Goal: Information Seeking & Learning: Learn about a topic

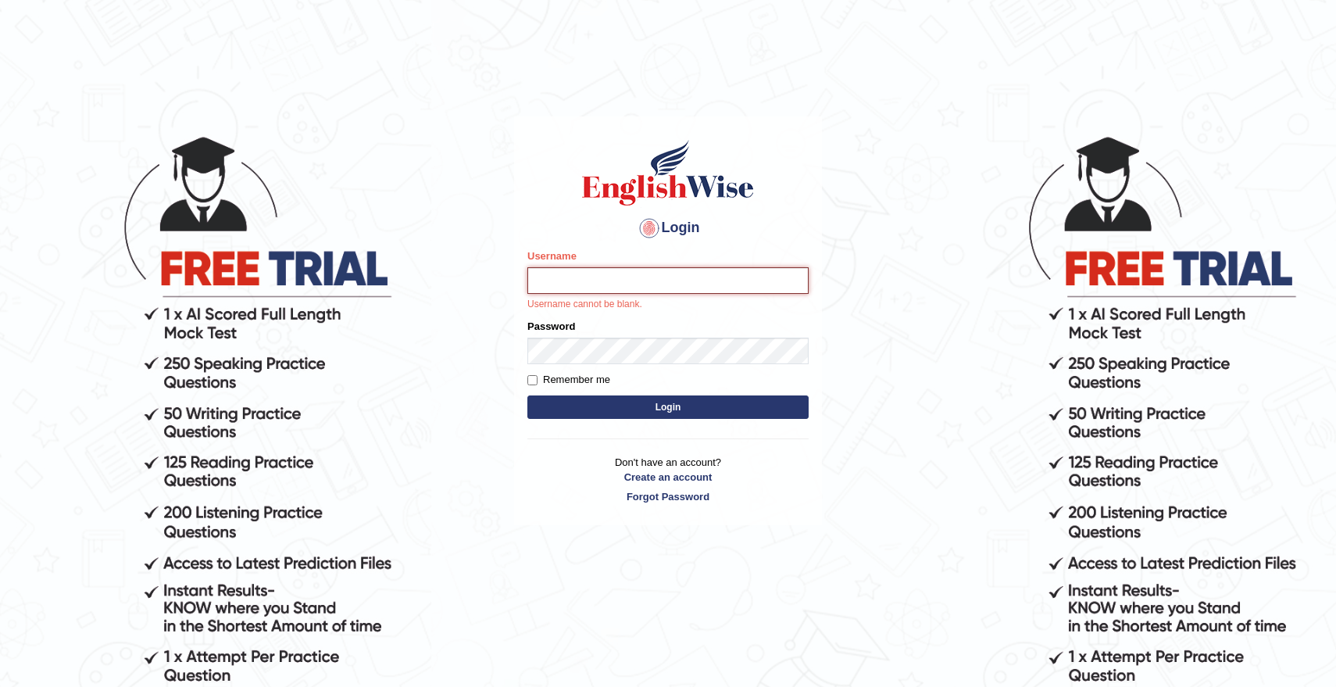
type input "natachacrh"
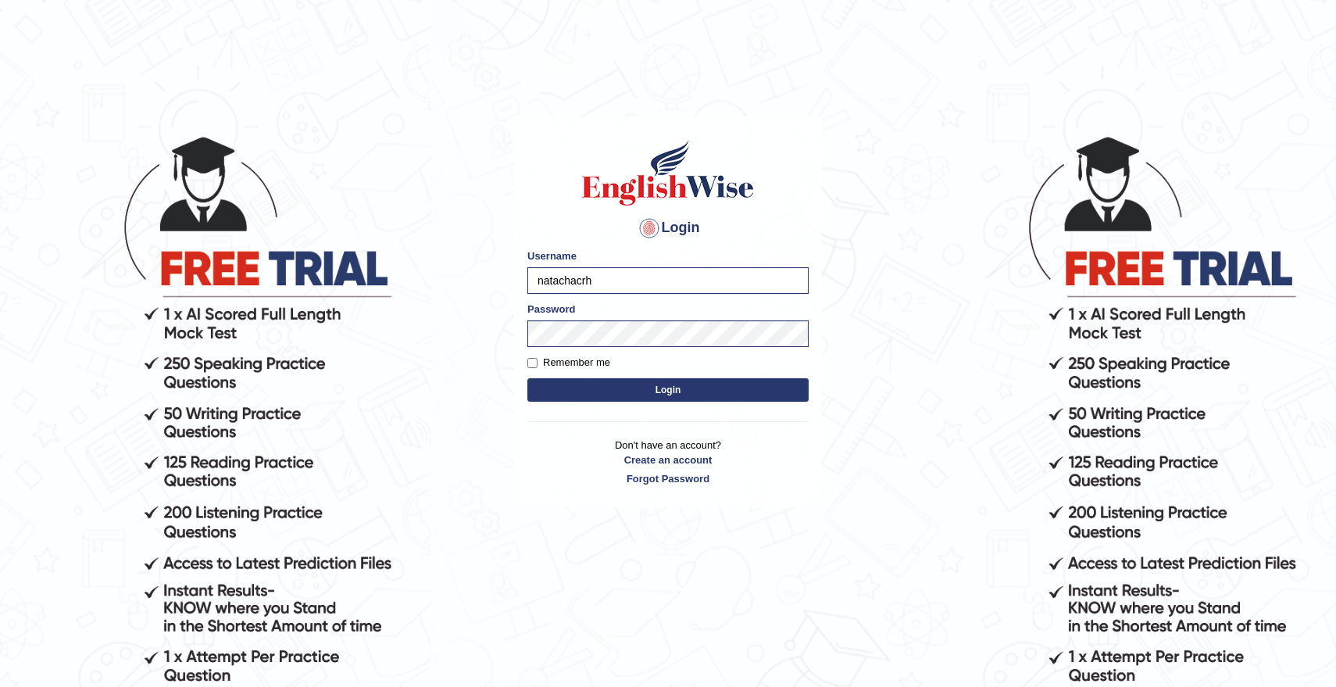
click at [678, 384] on button "Login" at bounding box center [667, 389] width 281 height 23
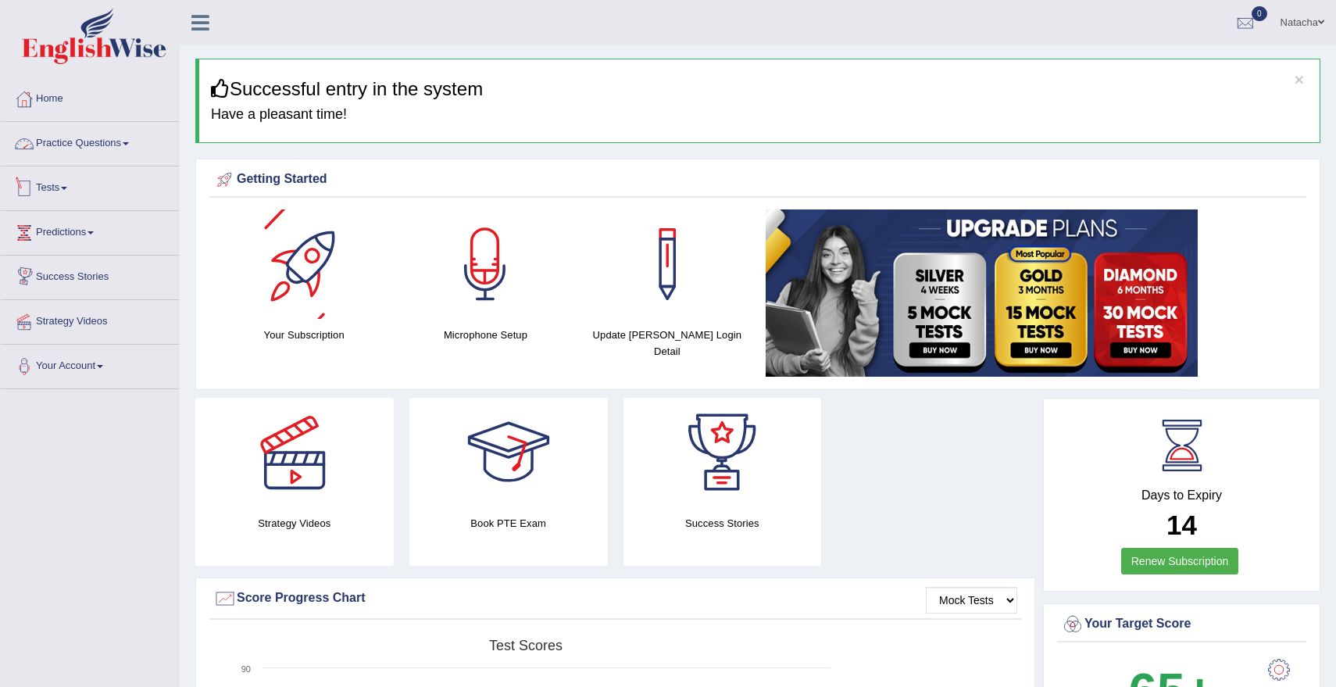
click at [77, 141] on link "Practice Questions" at bounding box center [90, 141] width 178 height 39
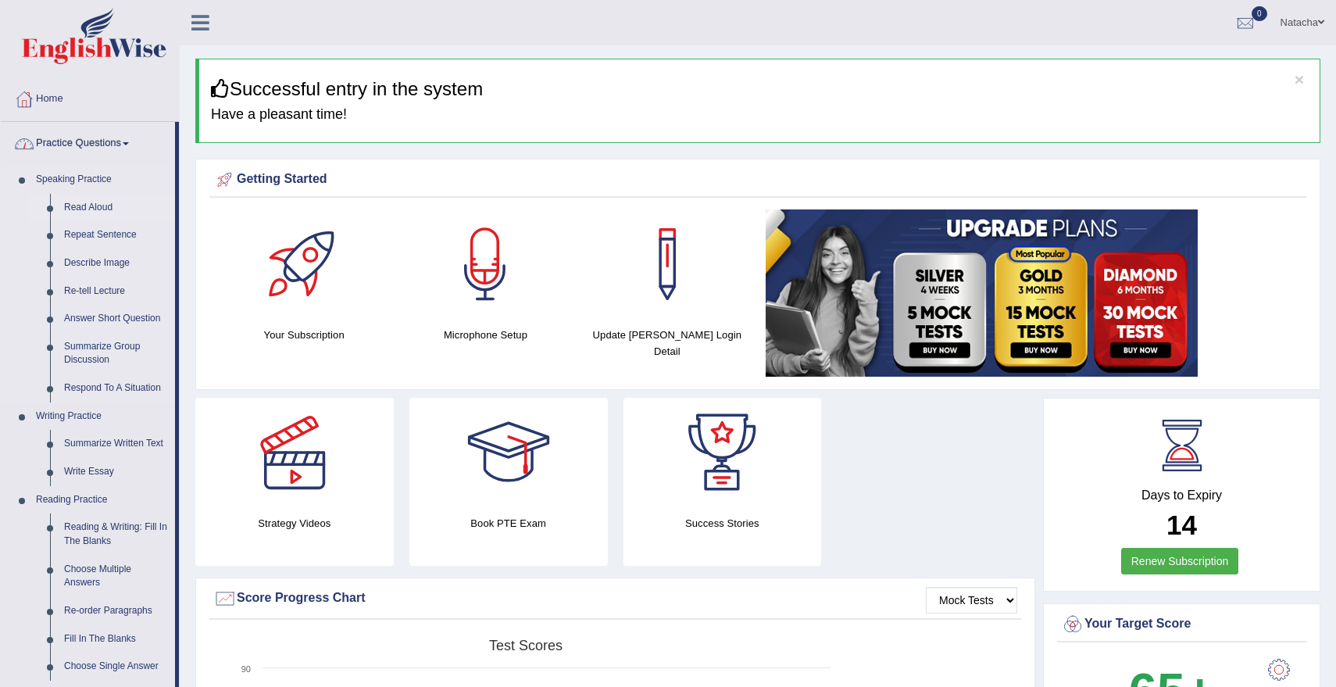
click at [99, 208] on link "Read Aloud" at bounding box center [116, 208] width 118 height 28
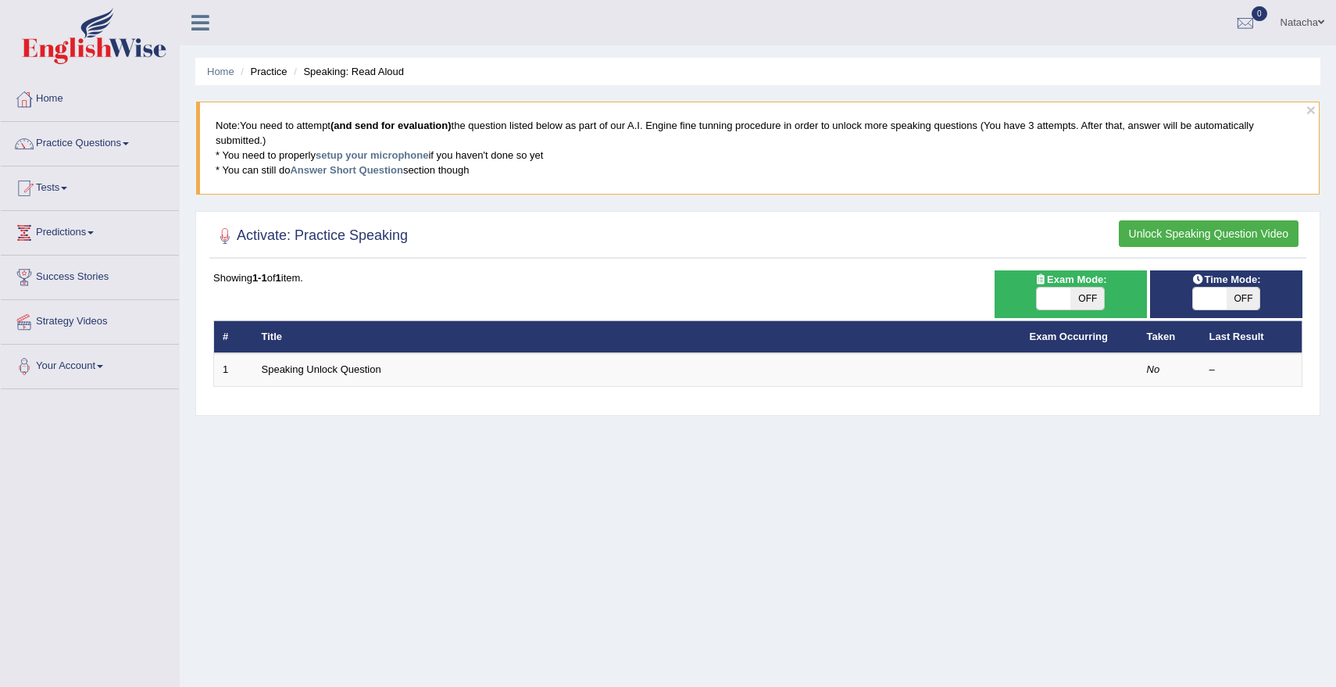
scroll to position [29, 0]
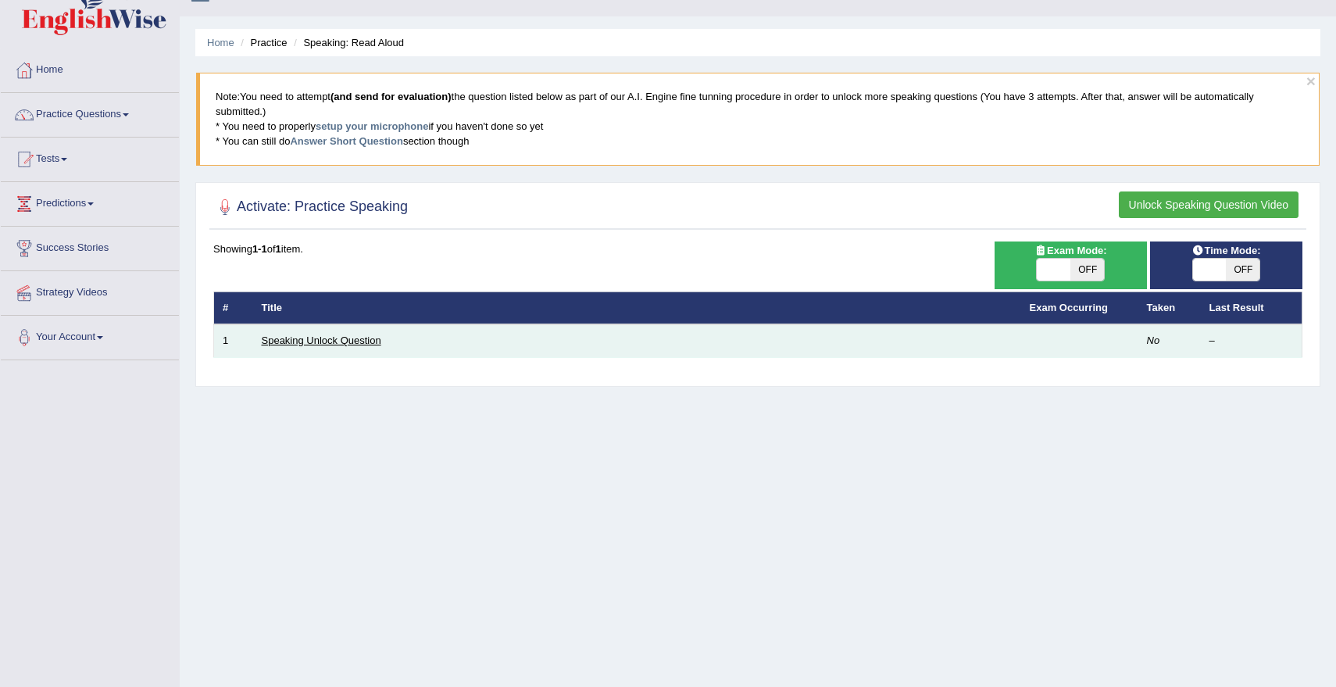
click at [344, 343] on link "Speaking Unlock Question" at bounding box center [321, 340] width 119 height 12
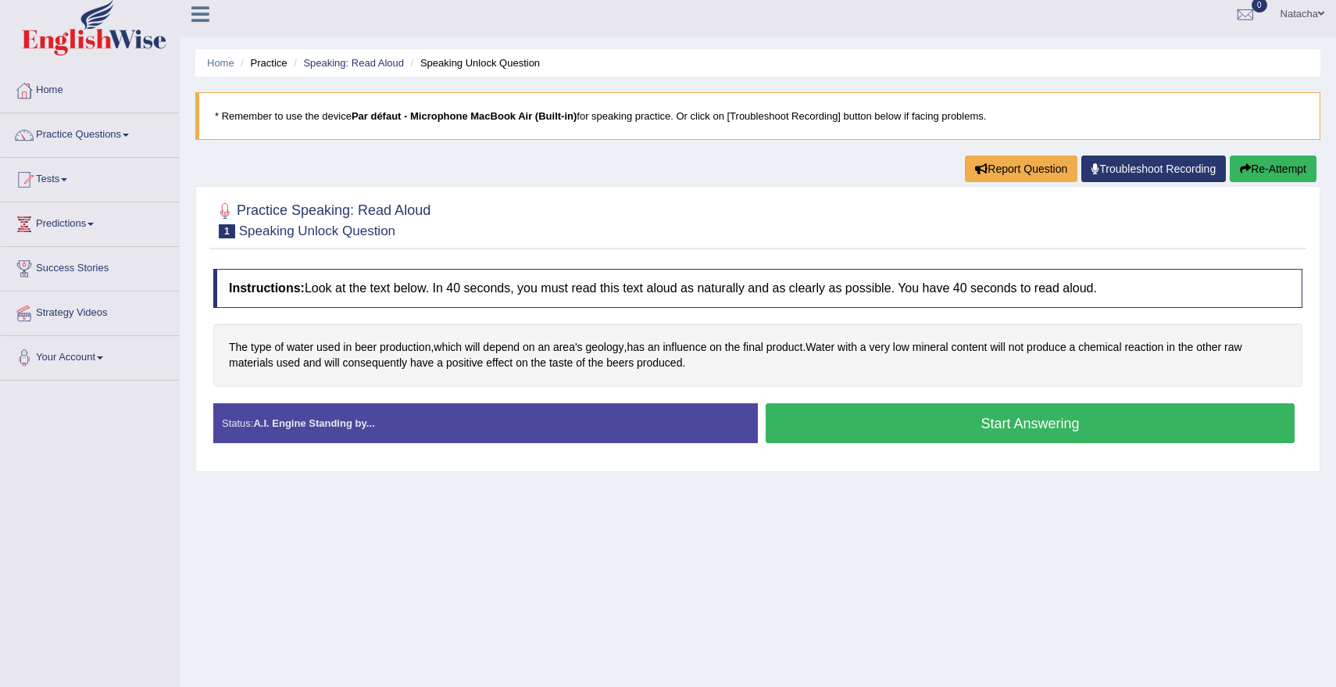
scroll to position [10, 0]
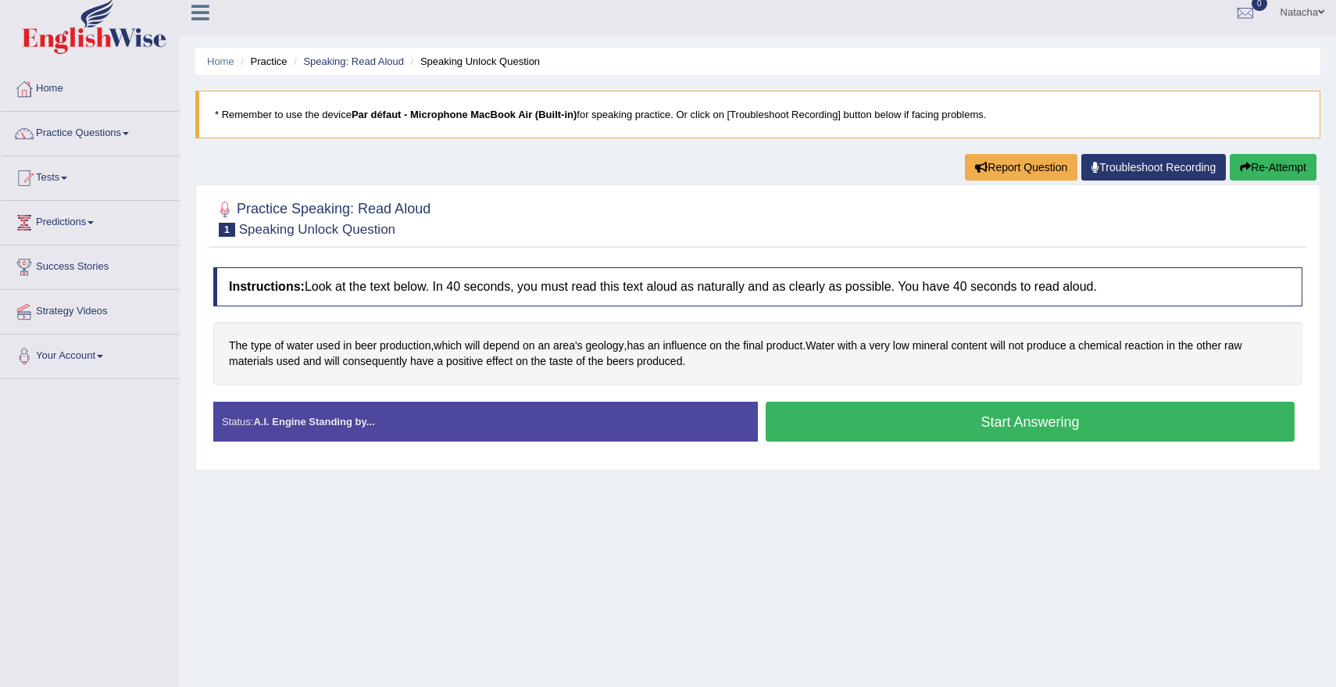
click at [858, 426] on button "Start Answering" at bounding box center [1029, 421] width 529 height 40
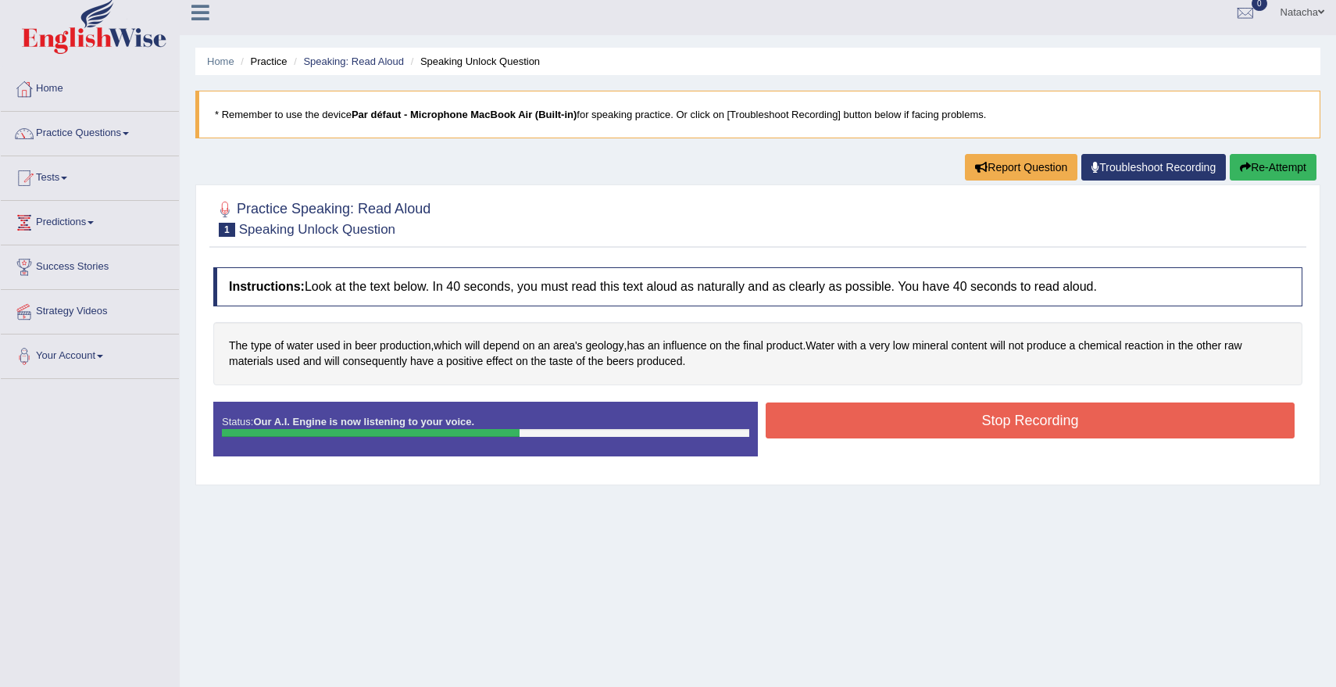
click at [880, 424] on button "Stop Recording" at bounding box center [1029, 420] width 529 height 36
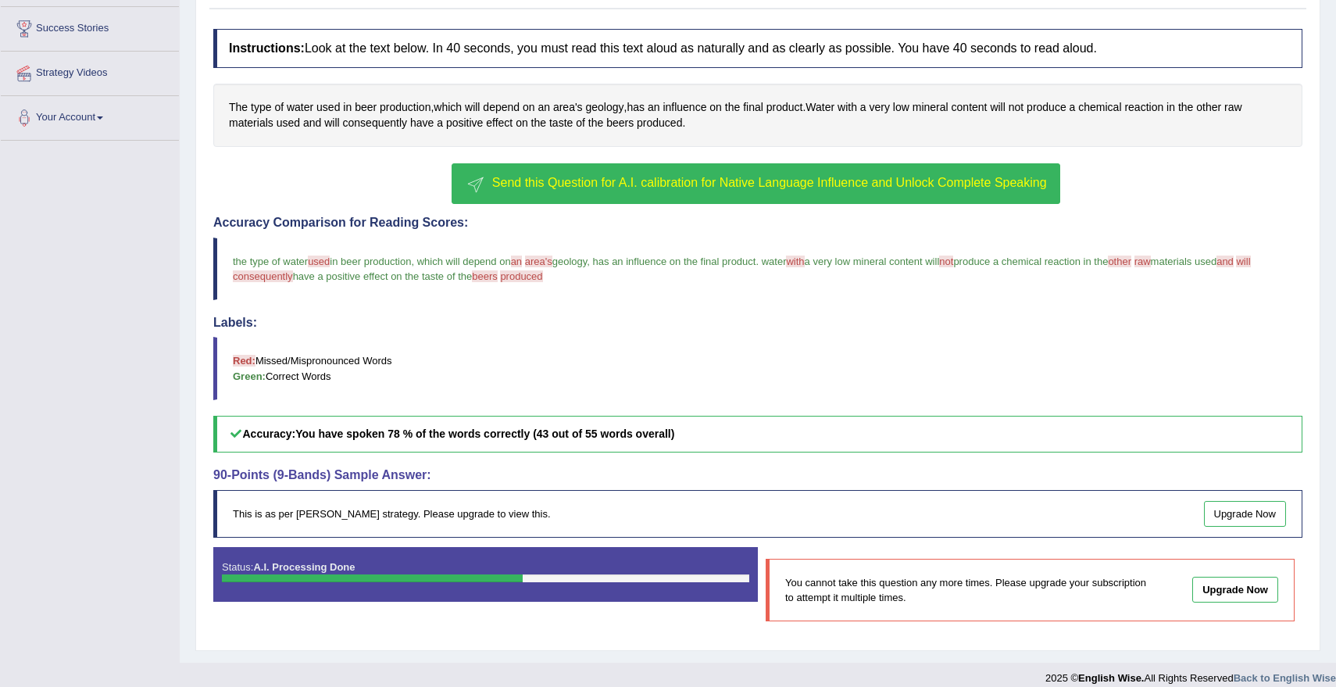
scroll to position [0, 0]
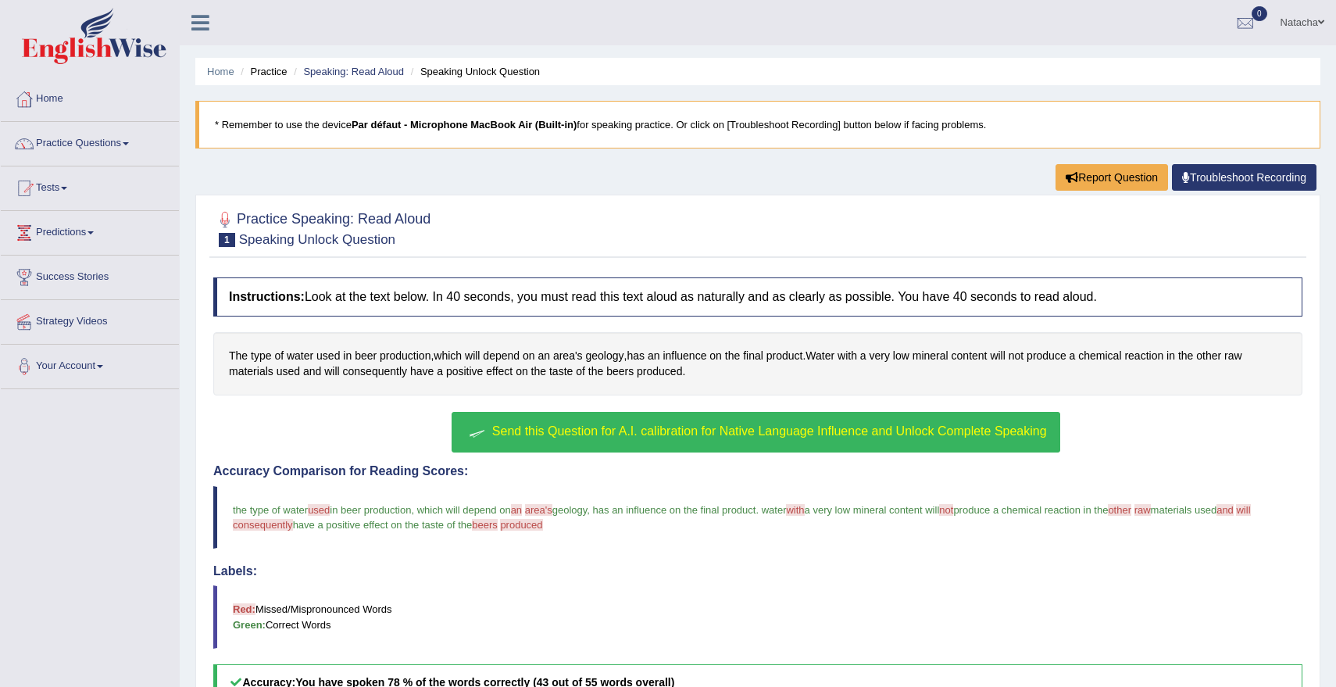
click at [714, 430] on span "Send this Question for A.I. calibration for Native Language Influence and Unloc…" at bounding box center [769, 430] width 555 height 13
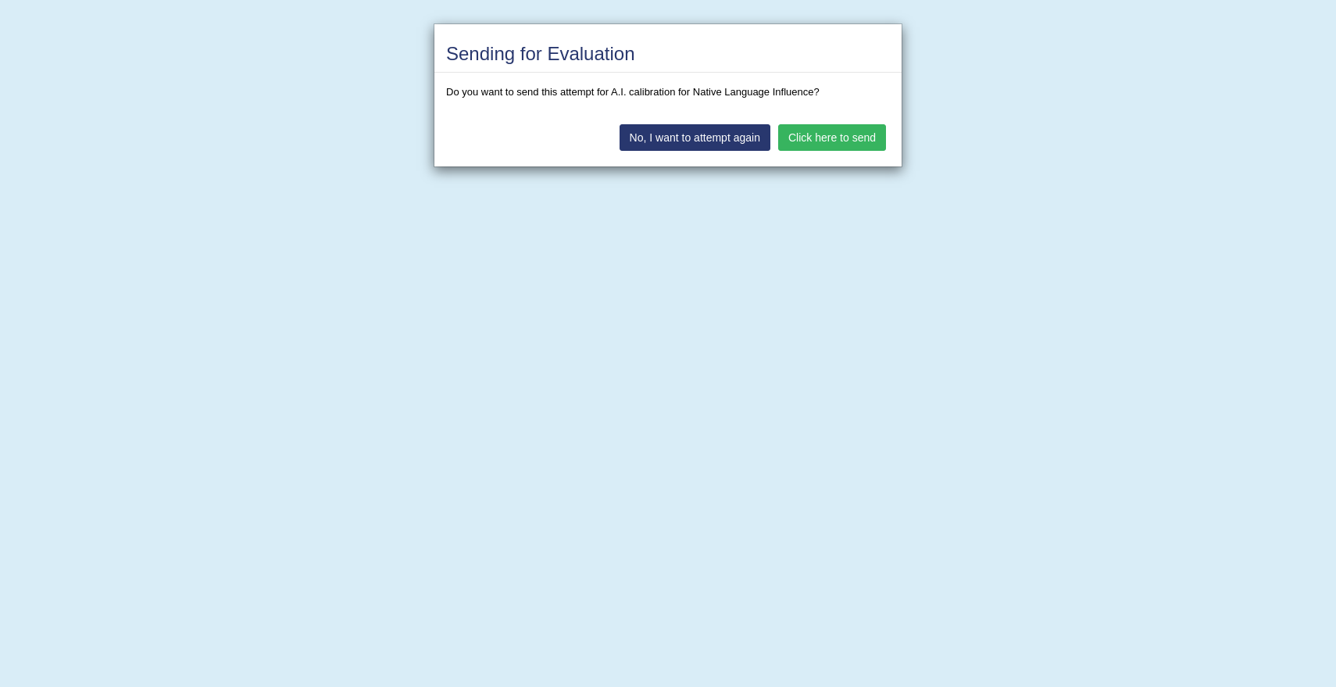
click at [825, 138] on button "Click here to send" at bounding box center [832, 137] width 108 height 27
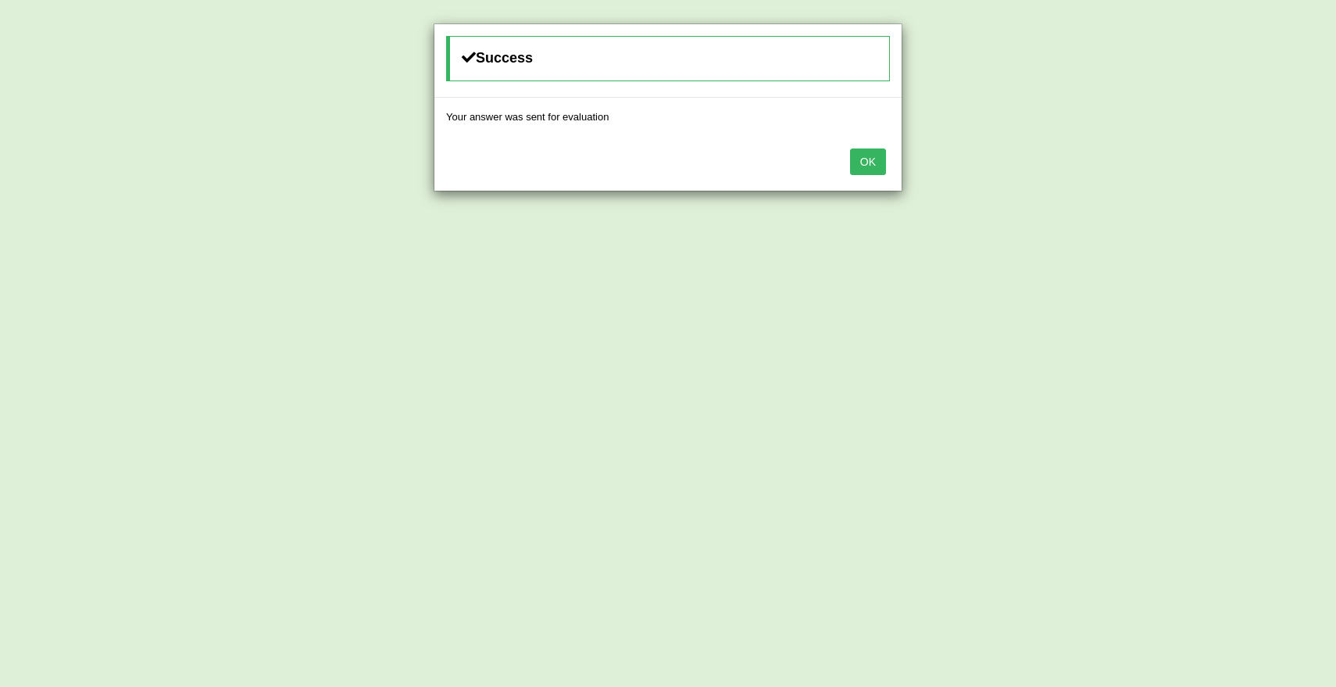
click at [875, 153] on button "OK" at bounding box center [868, 161] width 36 height 27
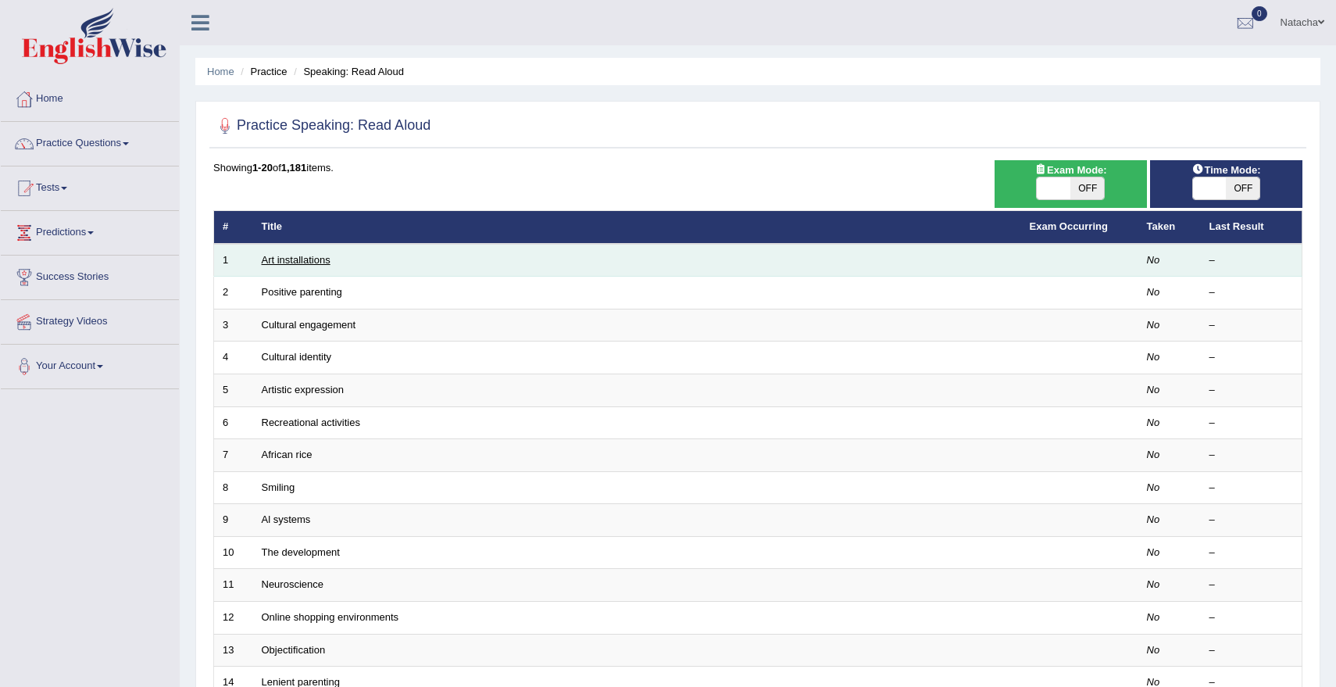
click at [311, 259] on link "Art installations" at bounding box center [296, 260] width 69 height 12
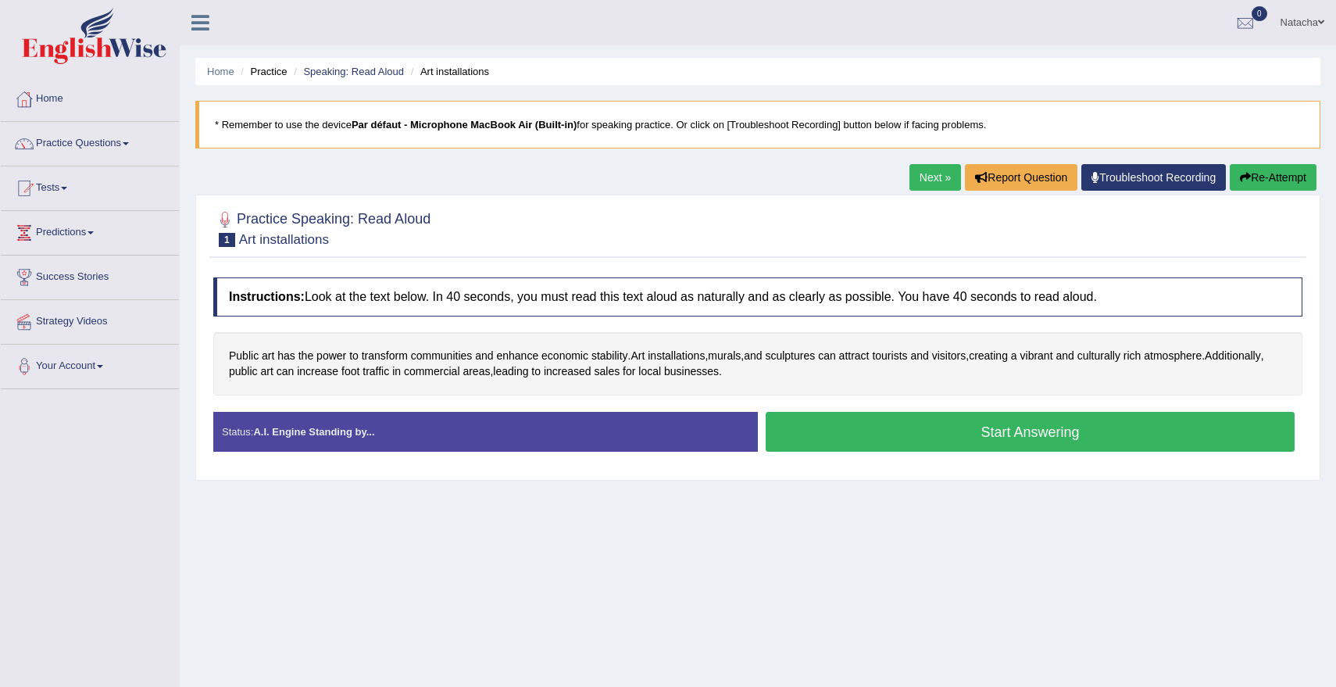
click at [811, 433] on button "Start Answering" at bounding box center [1029, 432] width 529 height 40
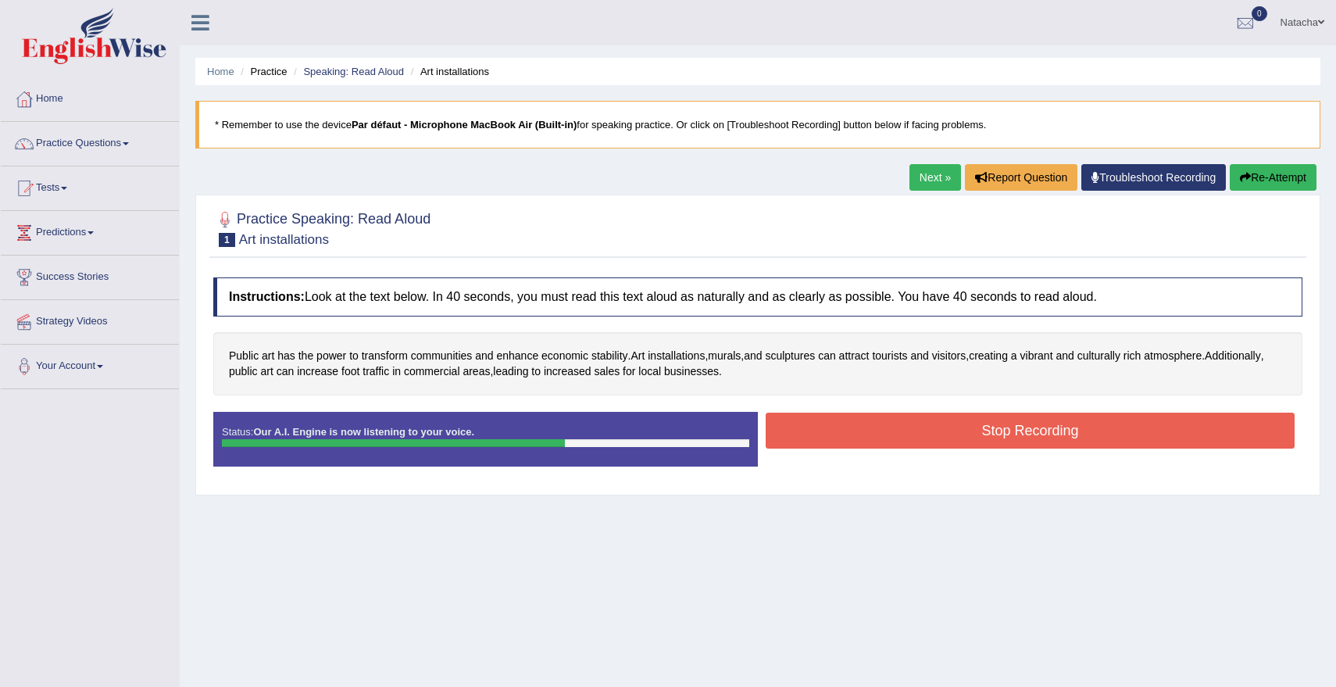
click at [811, 433] on button "Stop Recording" at bounding box center [1029, 430] width 529 height 36
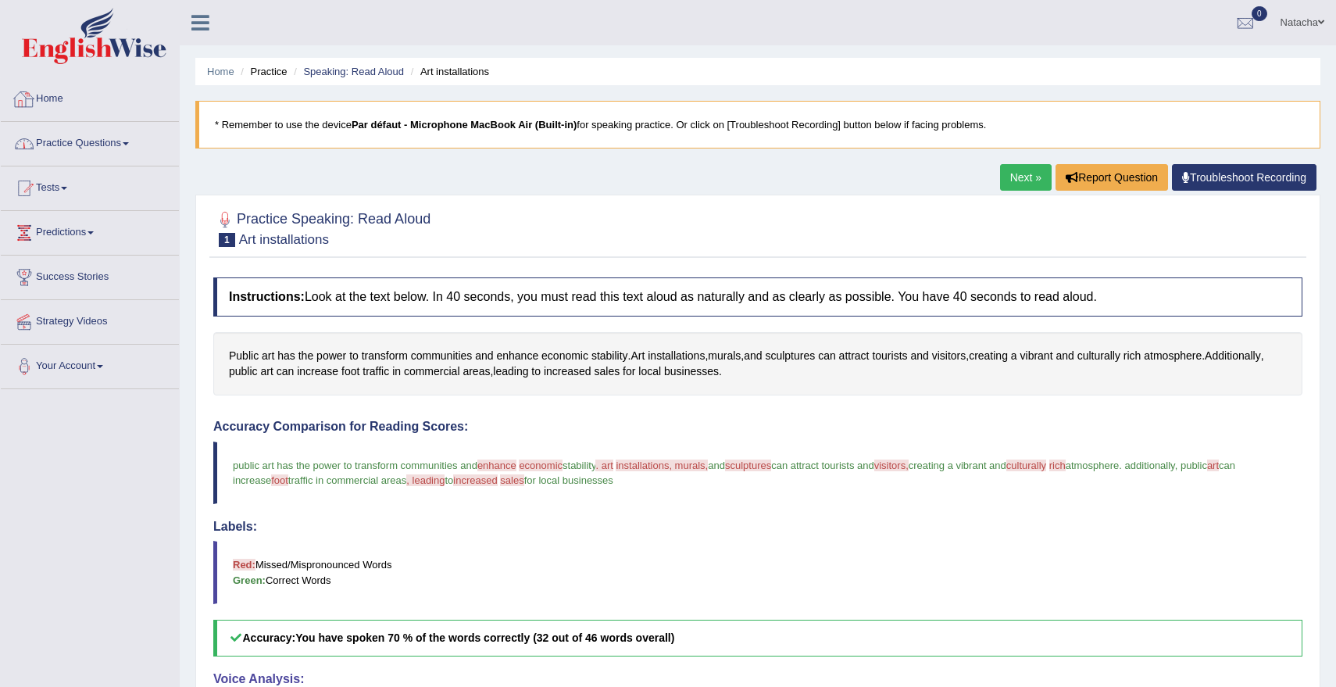
click at [118, 141] on link "Practice Questions" at bounding box center [90, 141] width 178 height 39
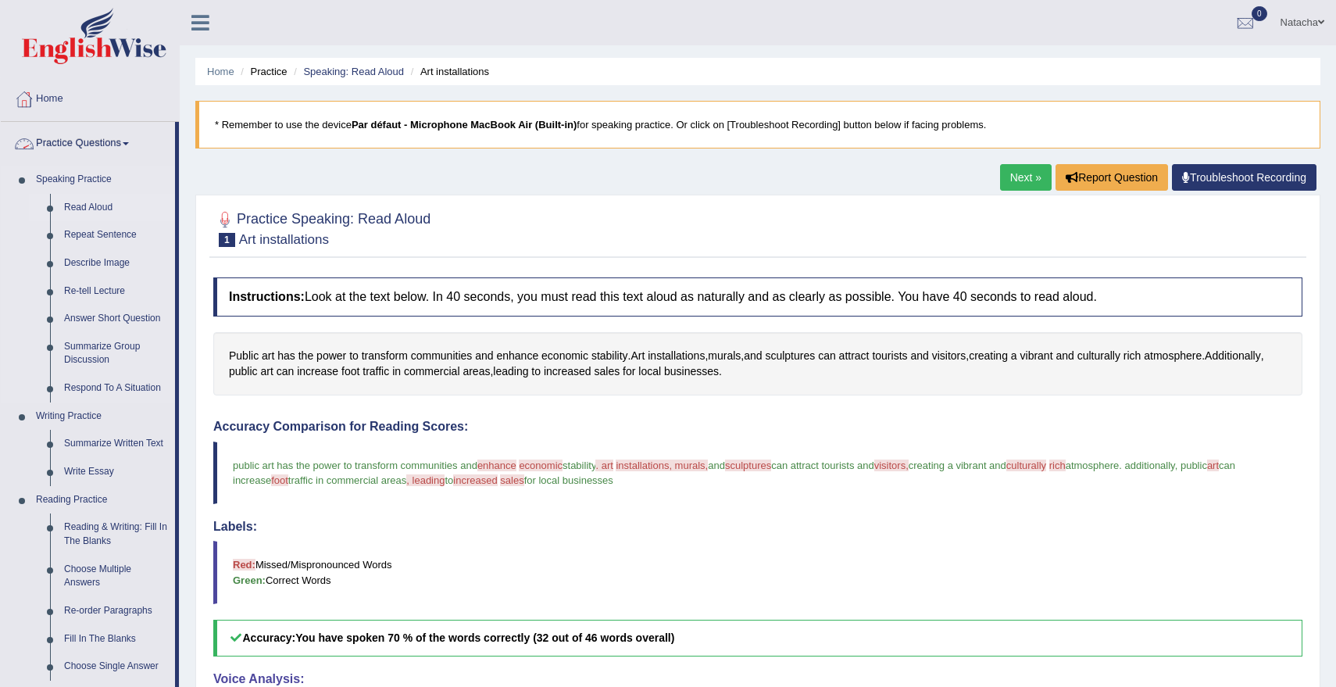
click at [98, 212] on link "Read Aloud" at bounding box center [116, 208] width 118 height 28
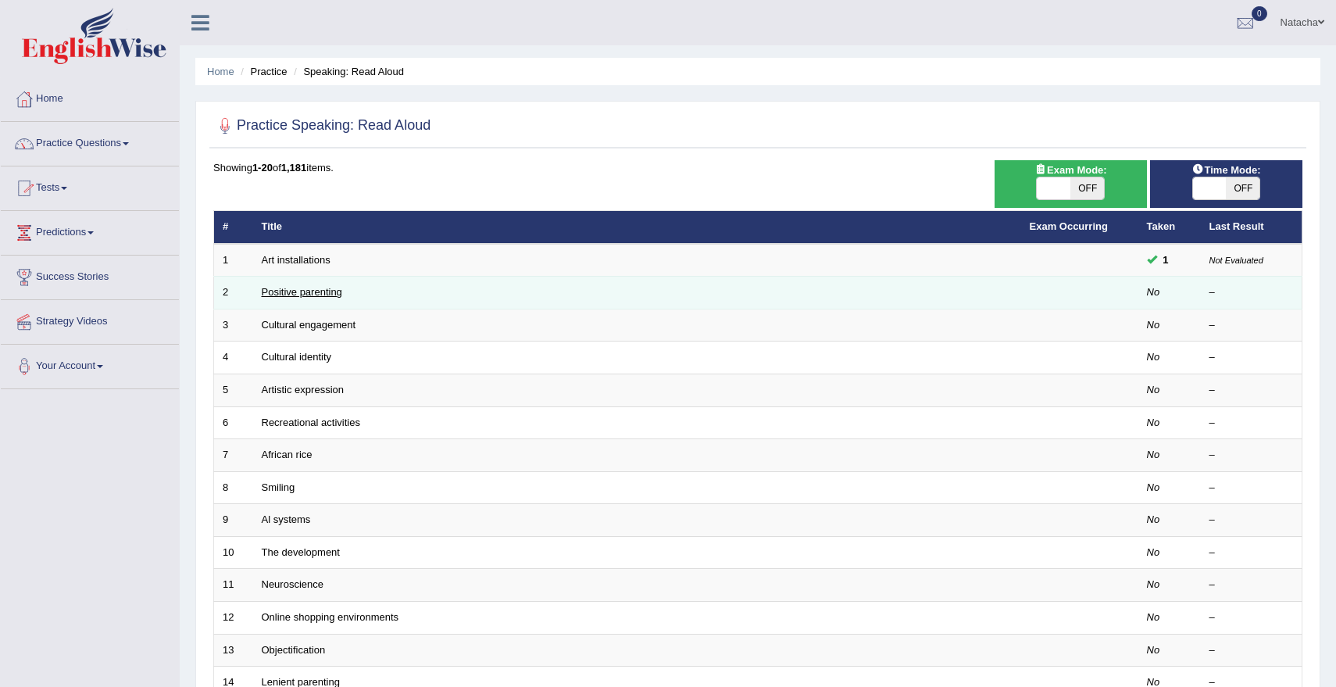
click at [279, 293] on link "Positive parenting" at bounding box center [302, 292] width 80 height 12
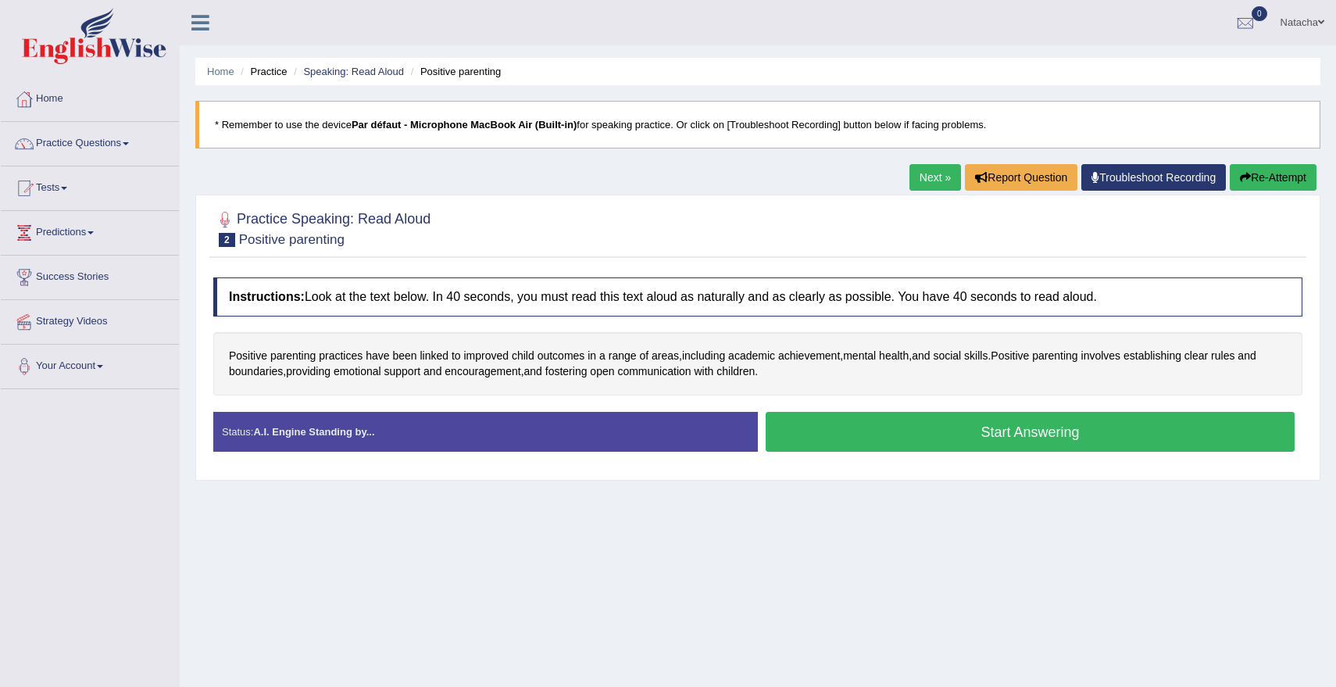
click at [878, 431] on button "Start Answering" at bounding box center [1029, 432] width 529 height 40
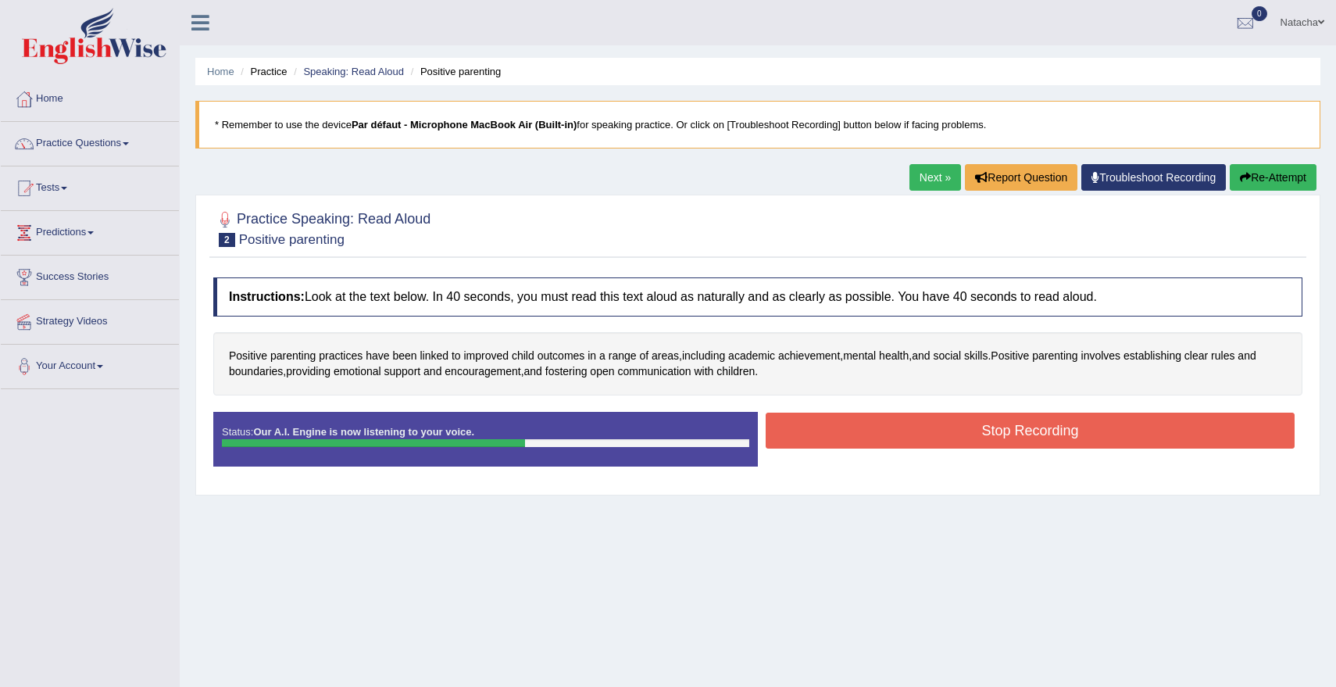
click at [878, 431] on button "Stop Recording" at bounding box center [1029, 430] width 529 height 36
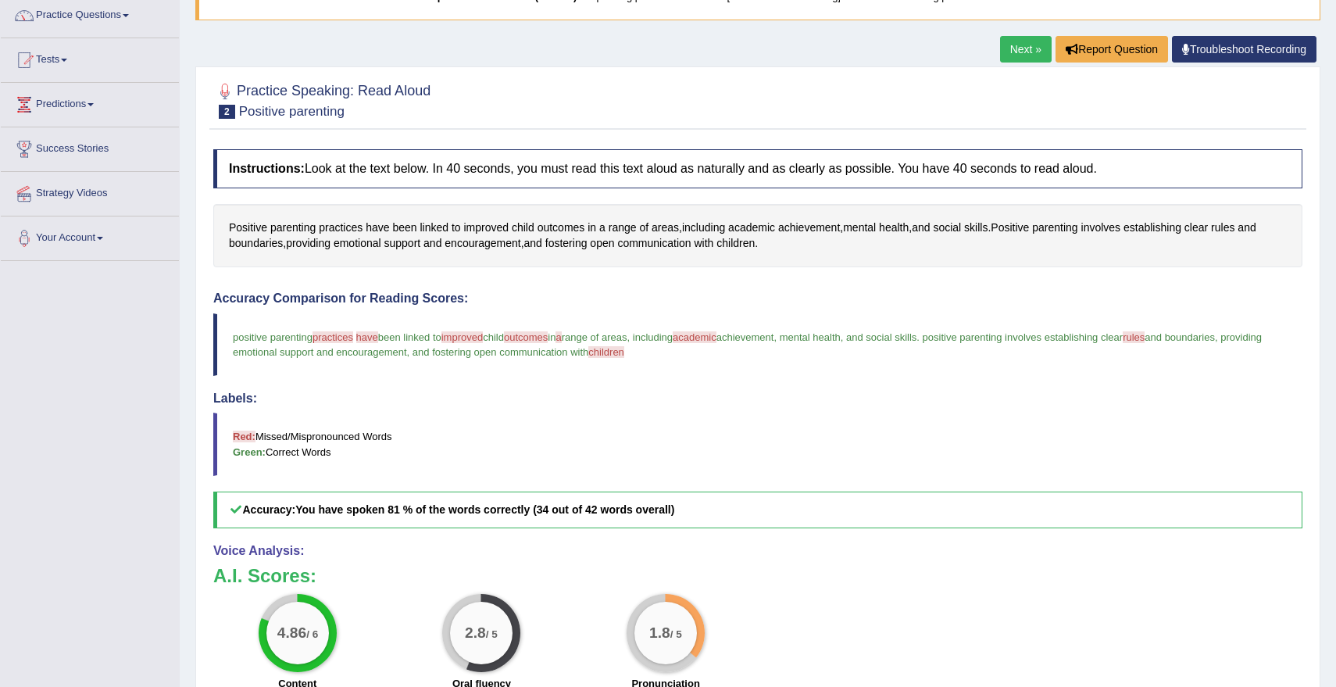
scroll to position [115, 0]
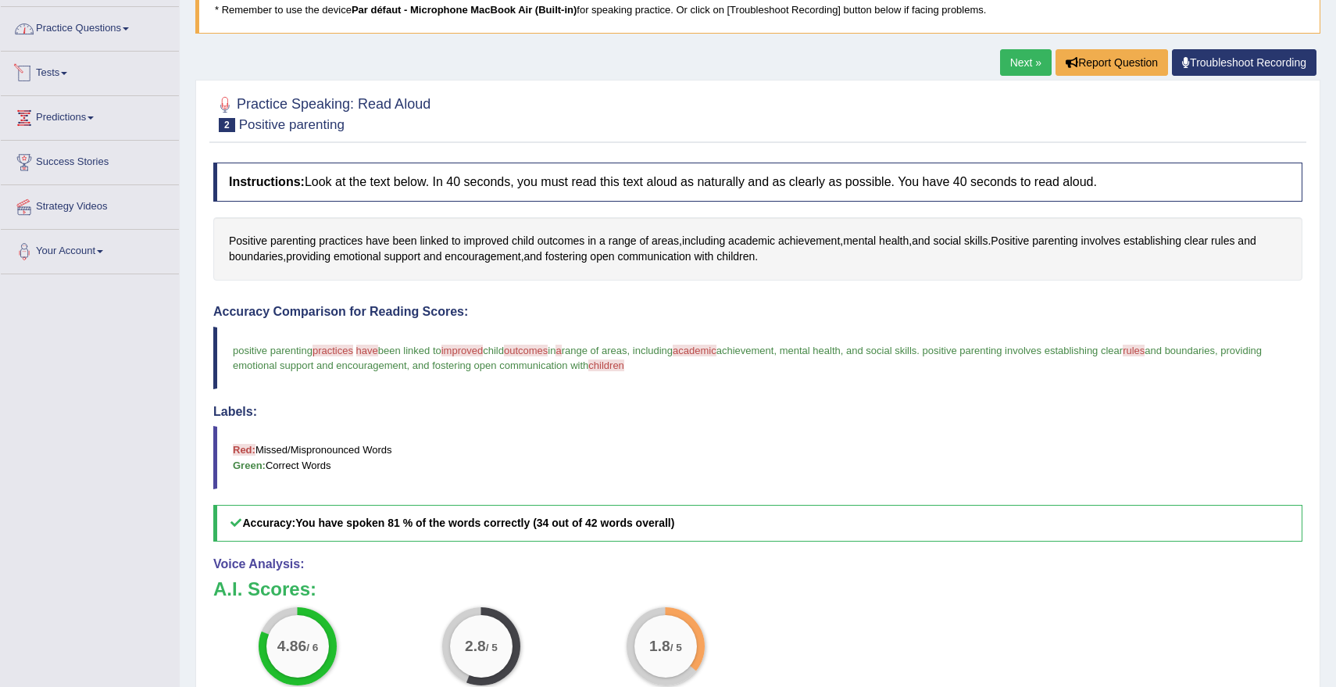
click at [119, 24] on link "Practice Questions" at bounding box center [90, 26] width 178 height 39
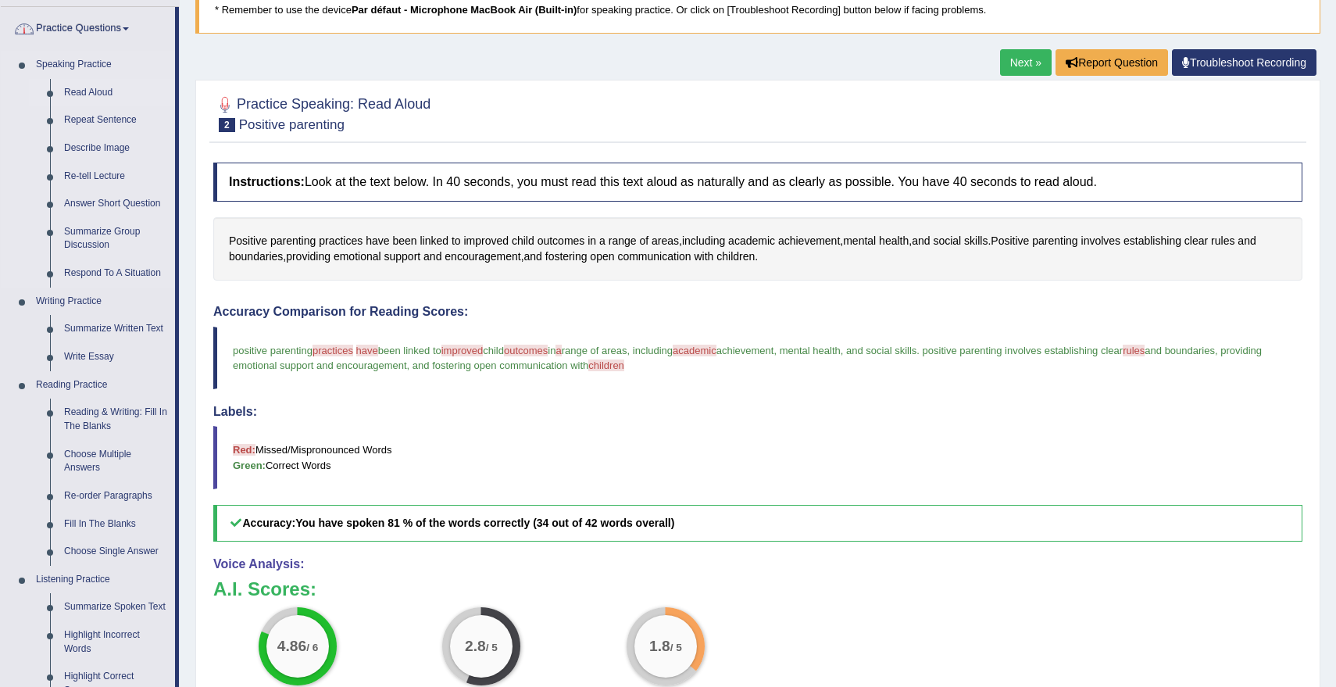
click at [97, 91] on link "Read Aloud" at bounding box center [116, 93] width 118 height 28
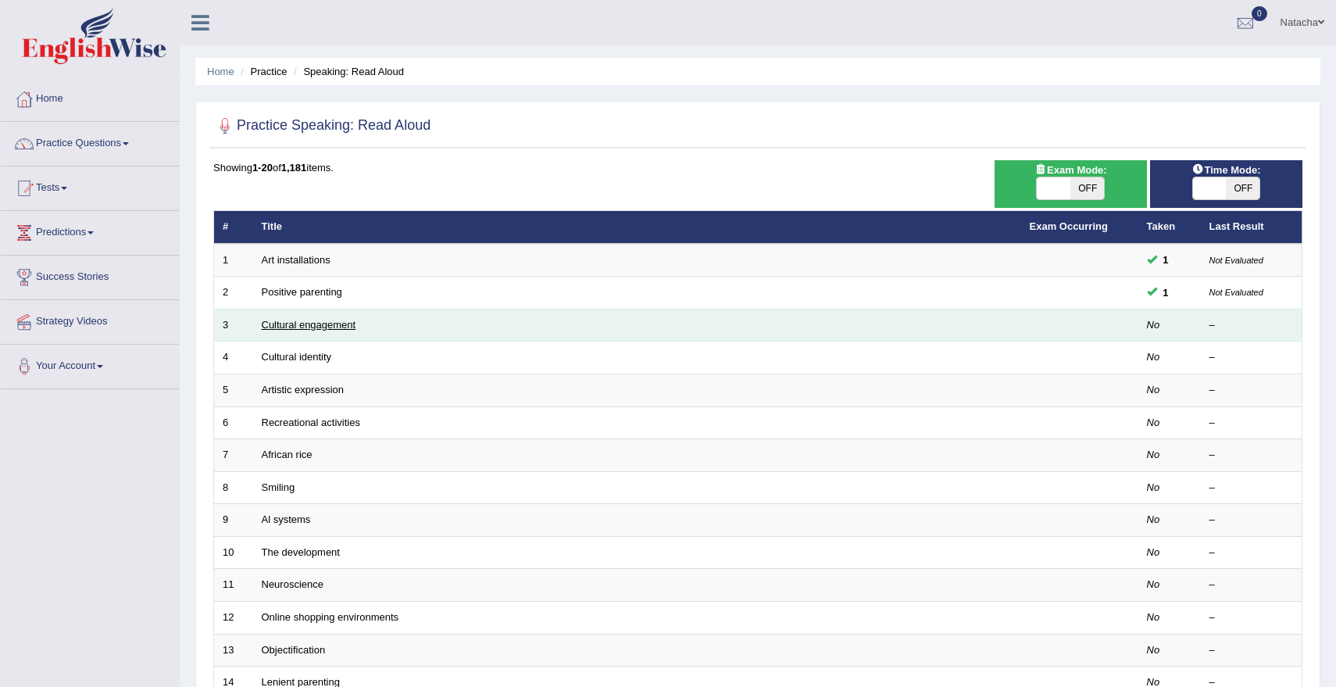
click at [345, 323] on link "Cultural engagement" at bounding box center [309, 325] width 95 height 12
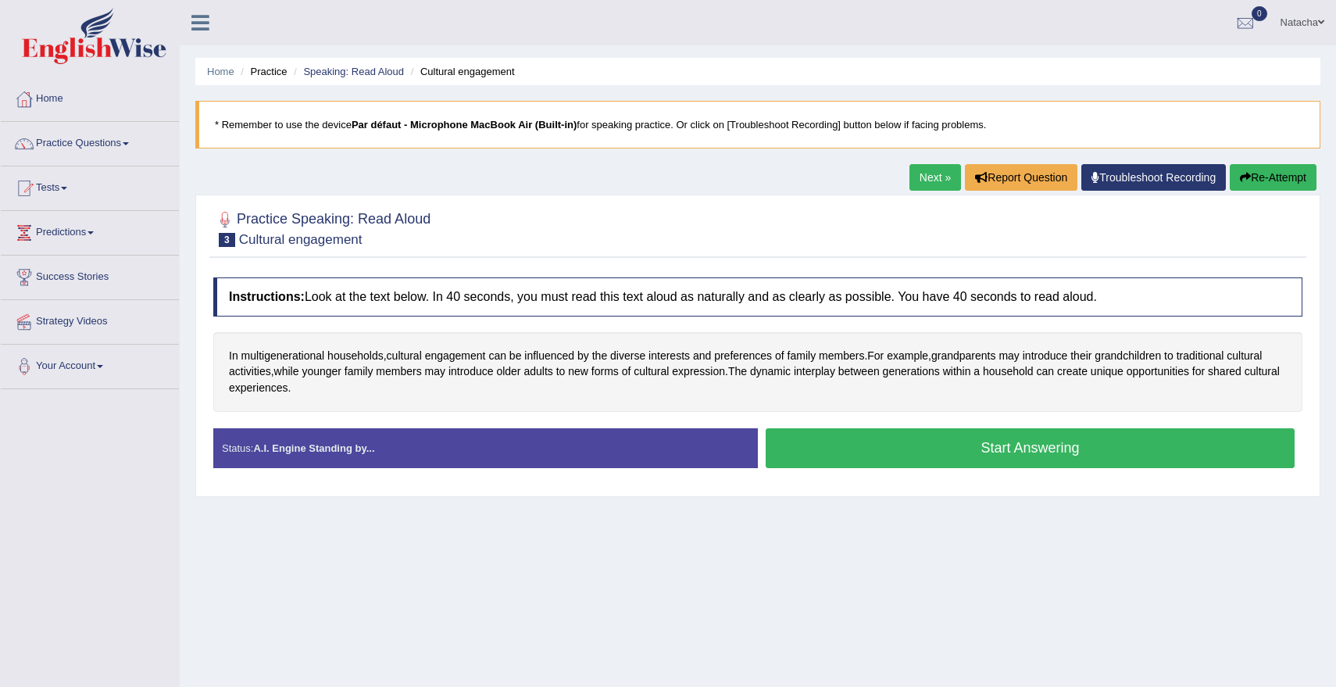
click at [958, 443] on button "Start Answering" at bounding box center [1029, 448] width 529 height 40
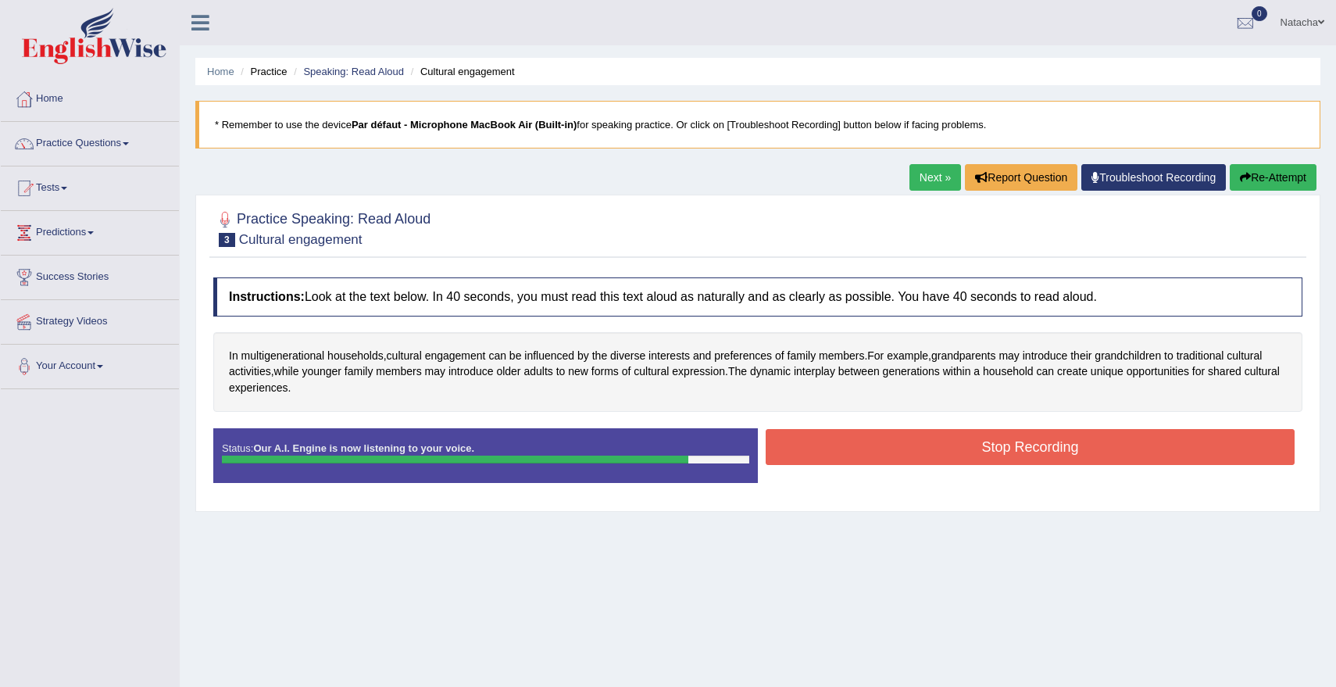
click at [948, 458] on button "Stop Recording" at bounding box center [1029, 447] width 529 height 36
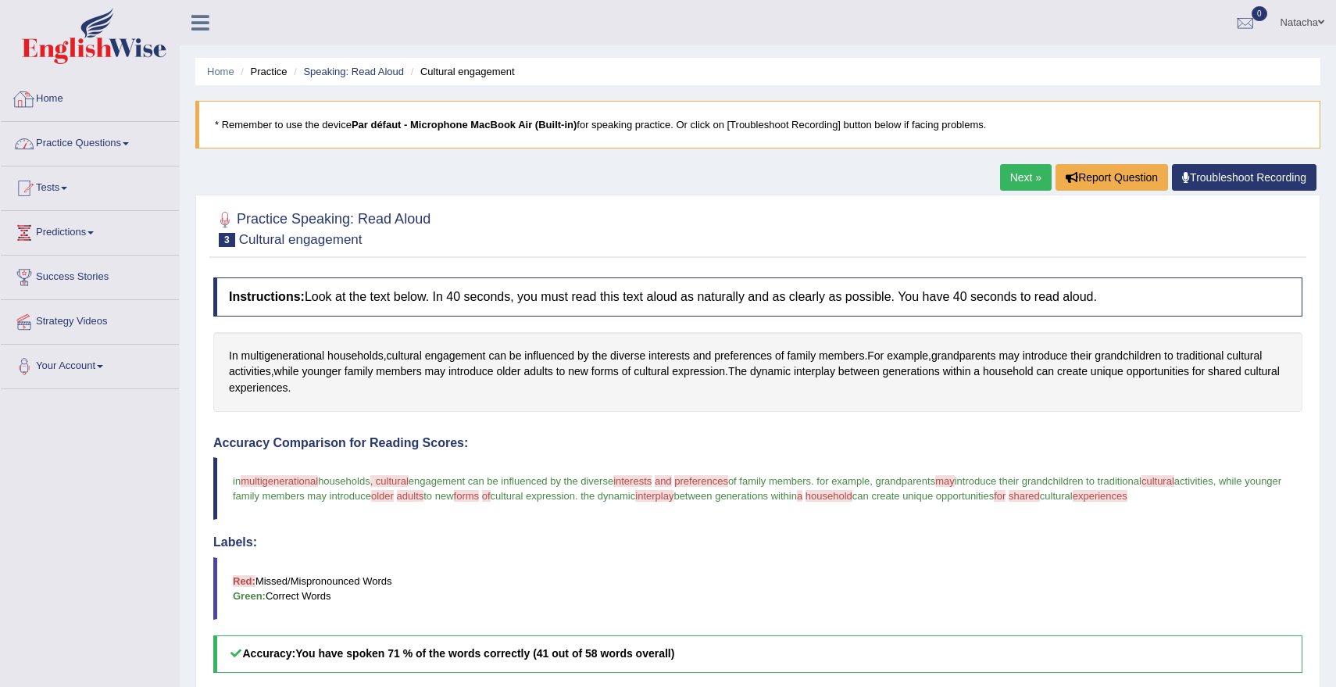
click at [128, 134] on link "Practice Questions" at bounding box center [90, 141] width 178 height 39
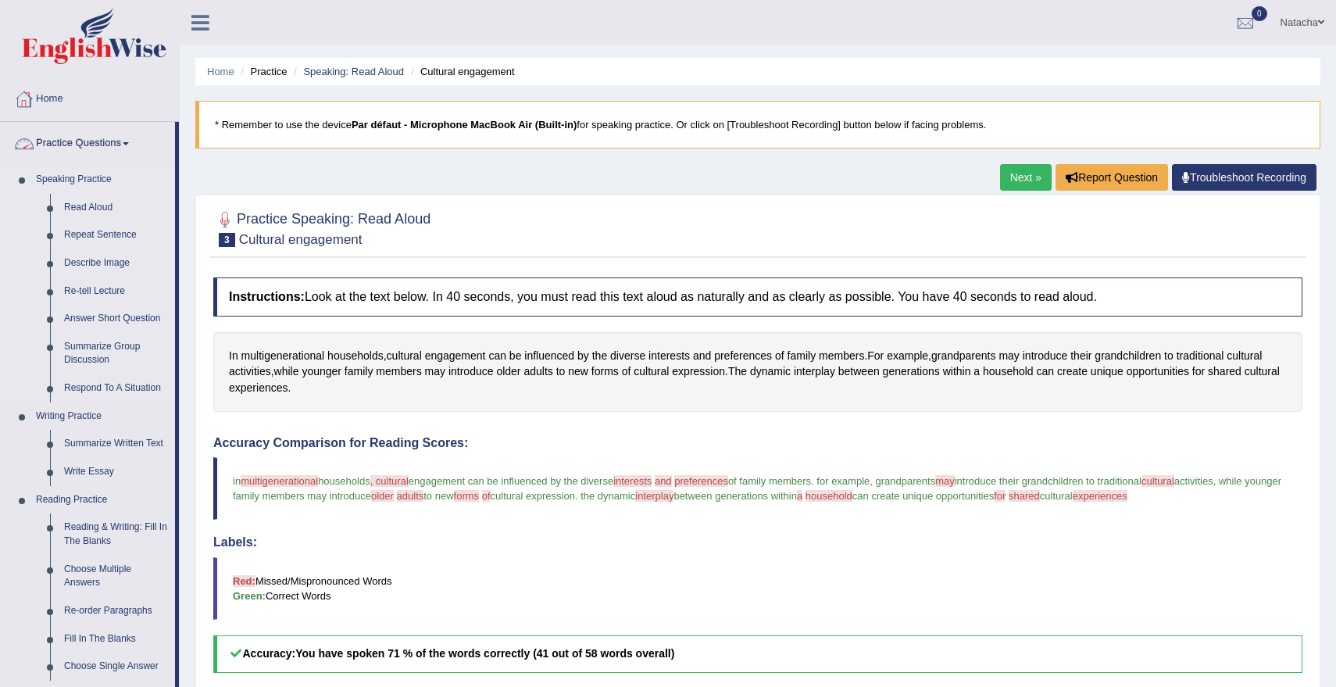
click at [87, 234] on link "Repeat Sentence" at bounding box center [116, 235] width 118 height 28
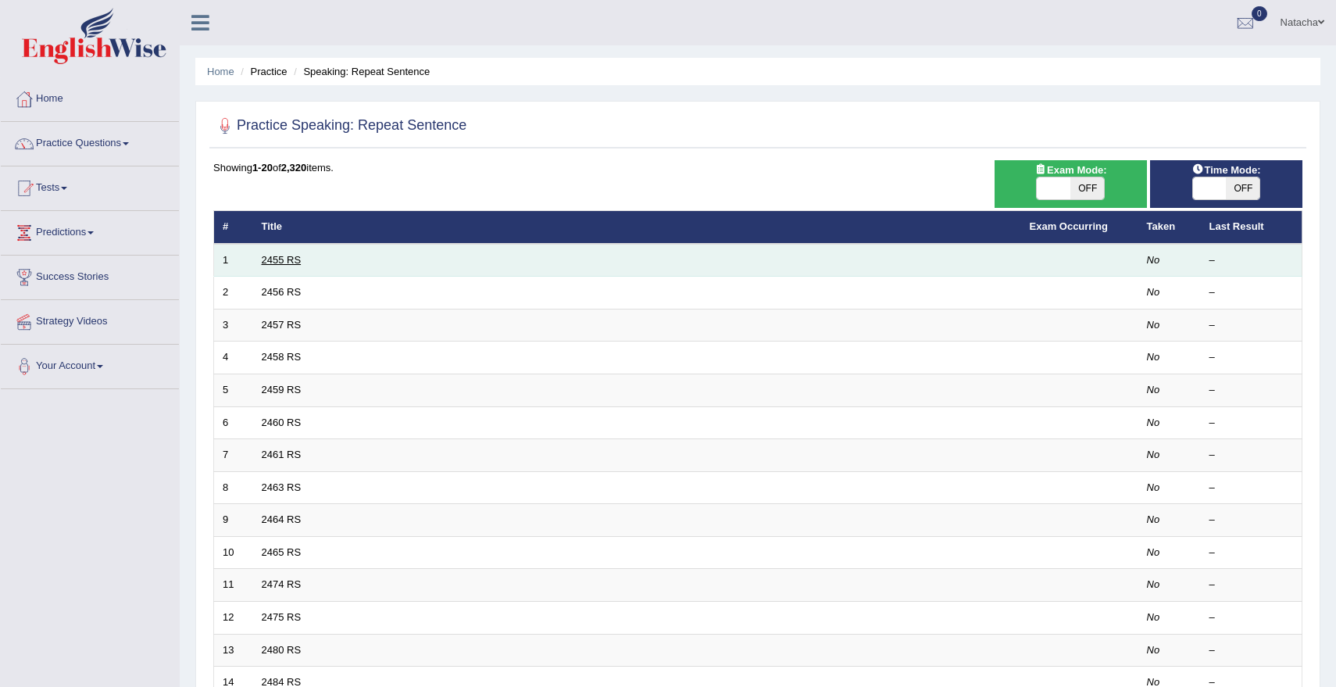
click at [282, 266] on link "2455 RS" at bounding box center [282, 260] width 40 height 12
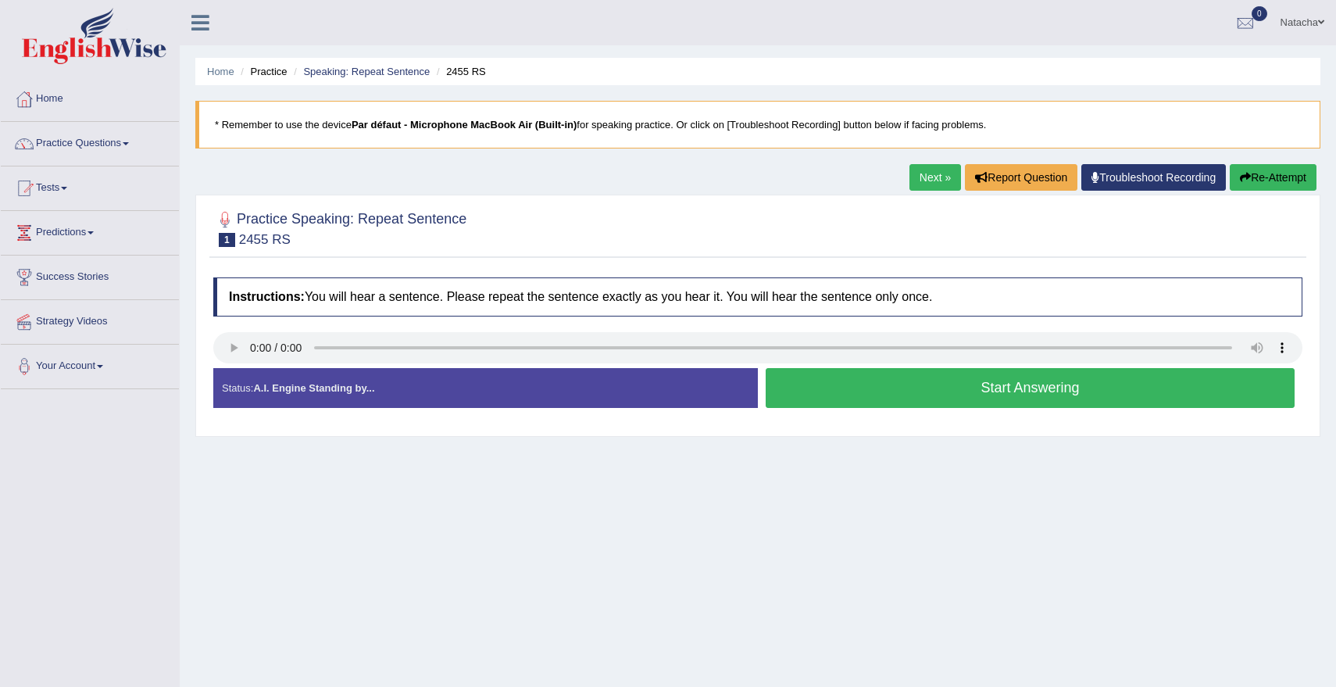
click at [951, 387] on button "Start Answering" at bounding box center [1029, 388] width 529 height 40
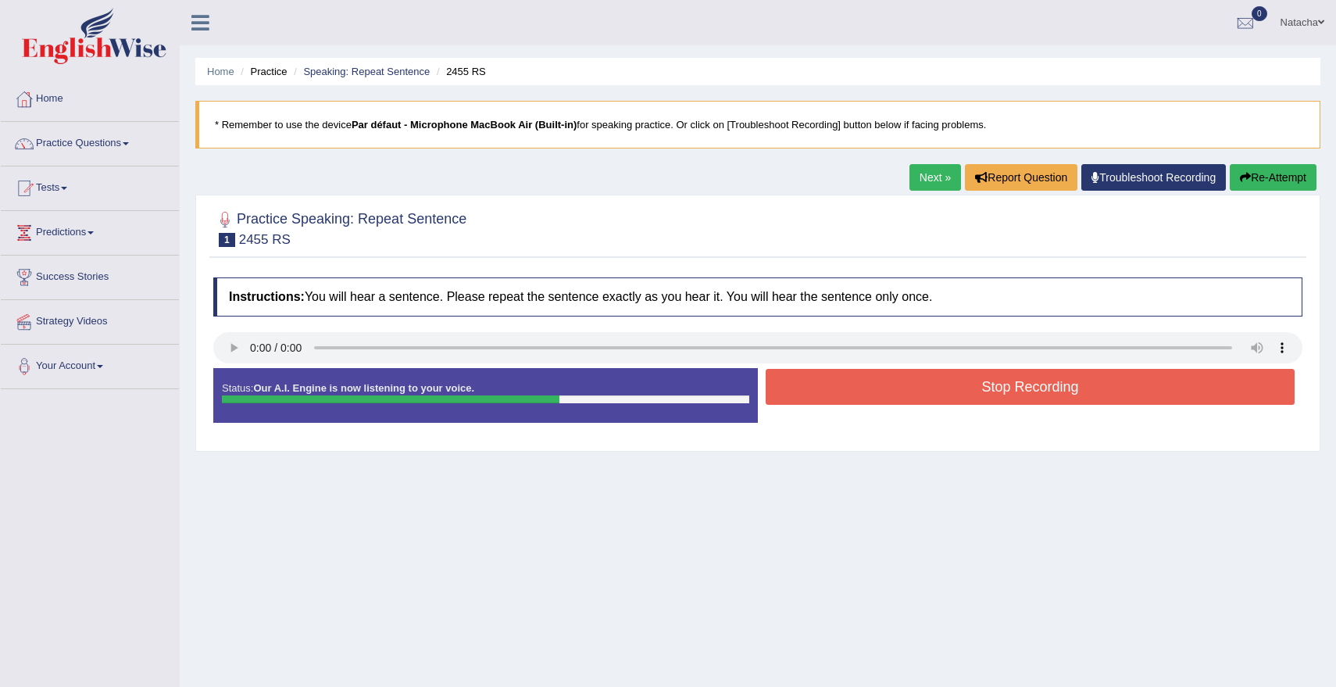
click at [995, 388] on button "Stop Recording" at bounding box center [1029, 387] width 529 height 36
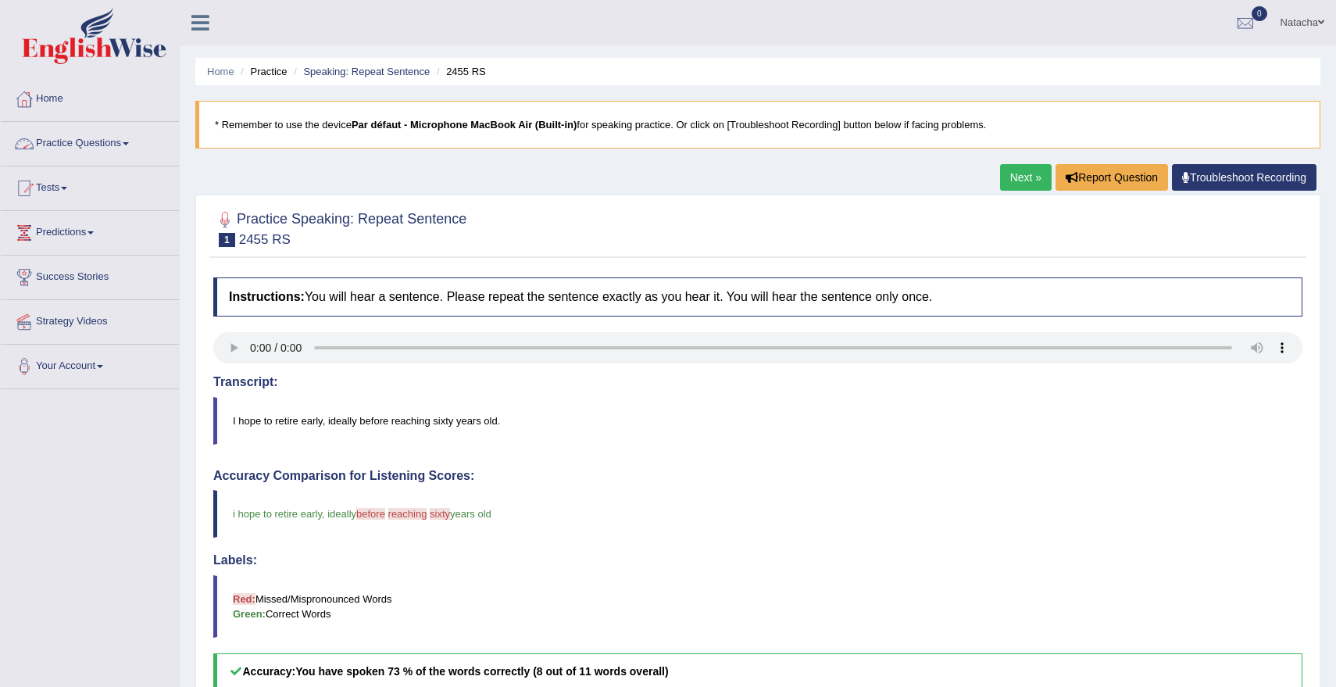
click at [132, 145] on link "Practice Questions" at bounding box center [90, 141] width 178 height 39
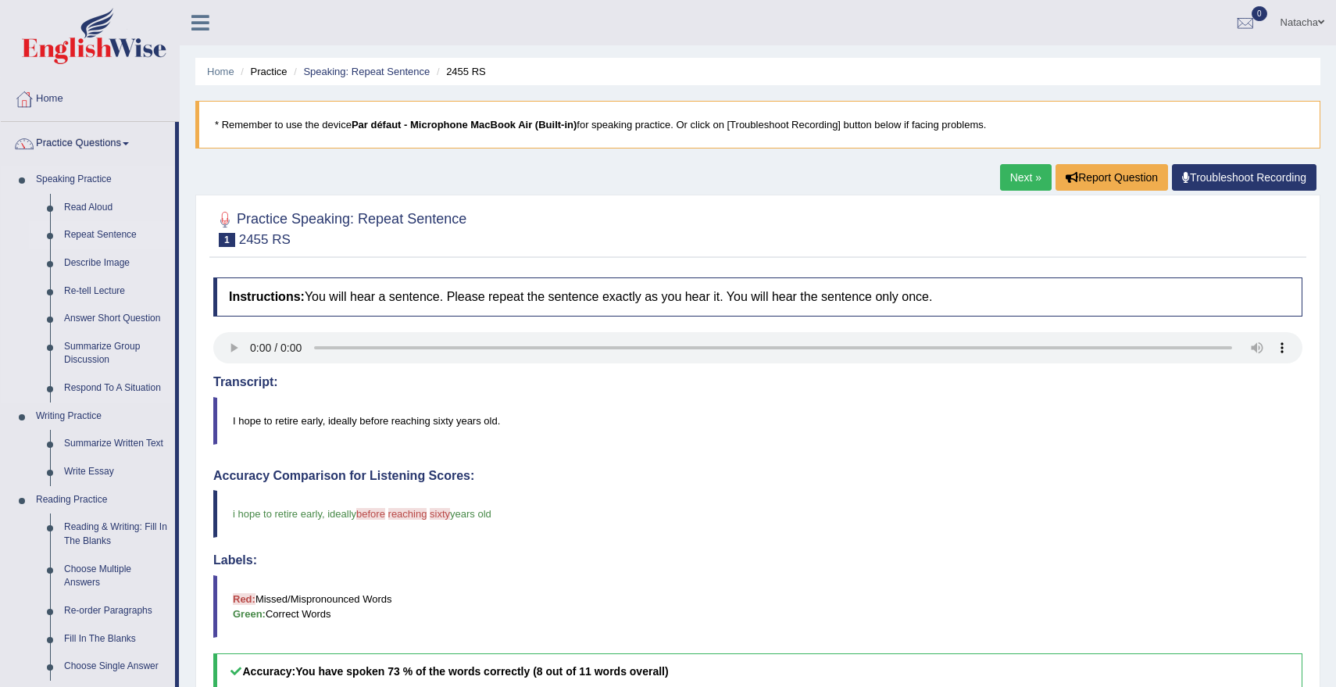
click at [130, 236] on link "Repeat Sentence" at bounding box center [116, 235] width 118 height 28
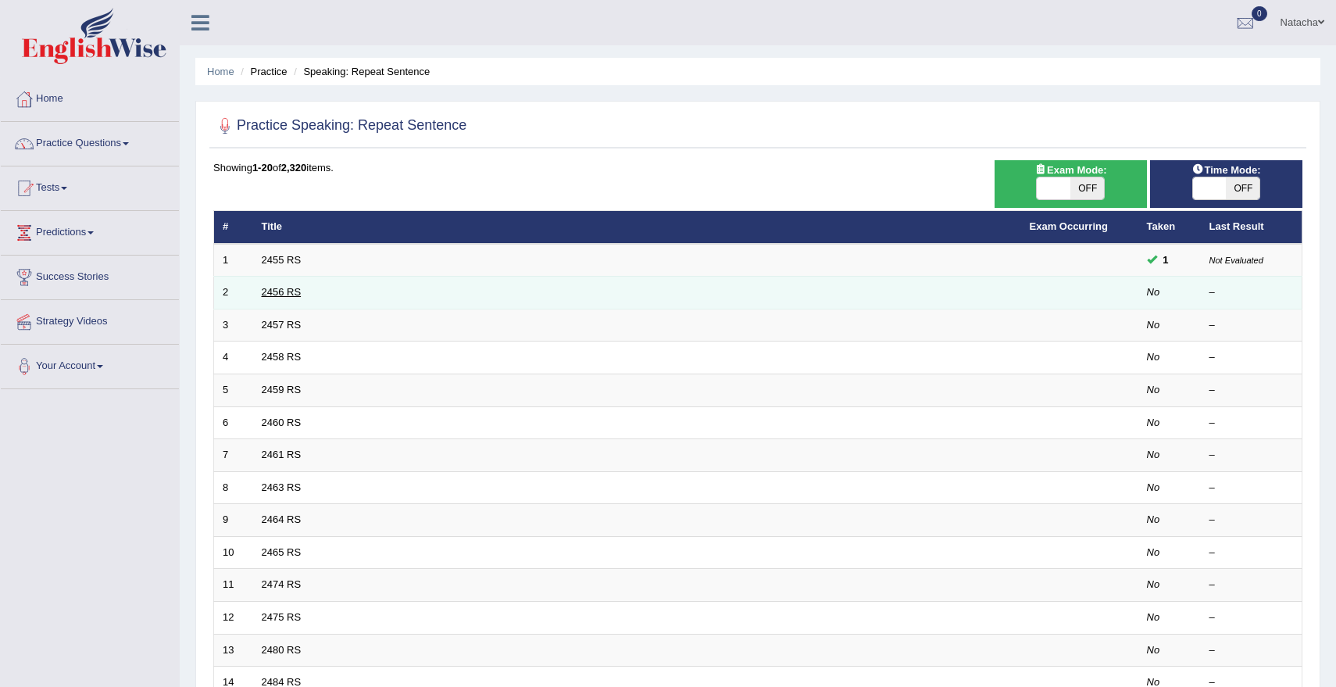
click at [285, 288] on link "2456 RS" at bounding box center [282, 292] width 40 height 12
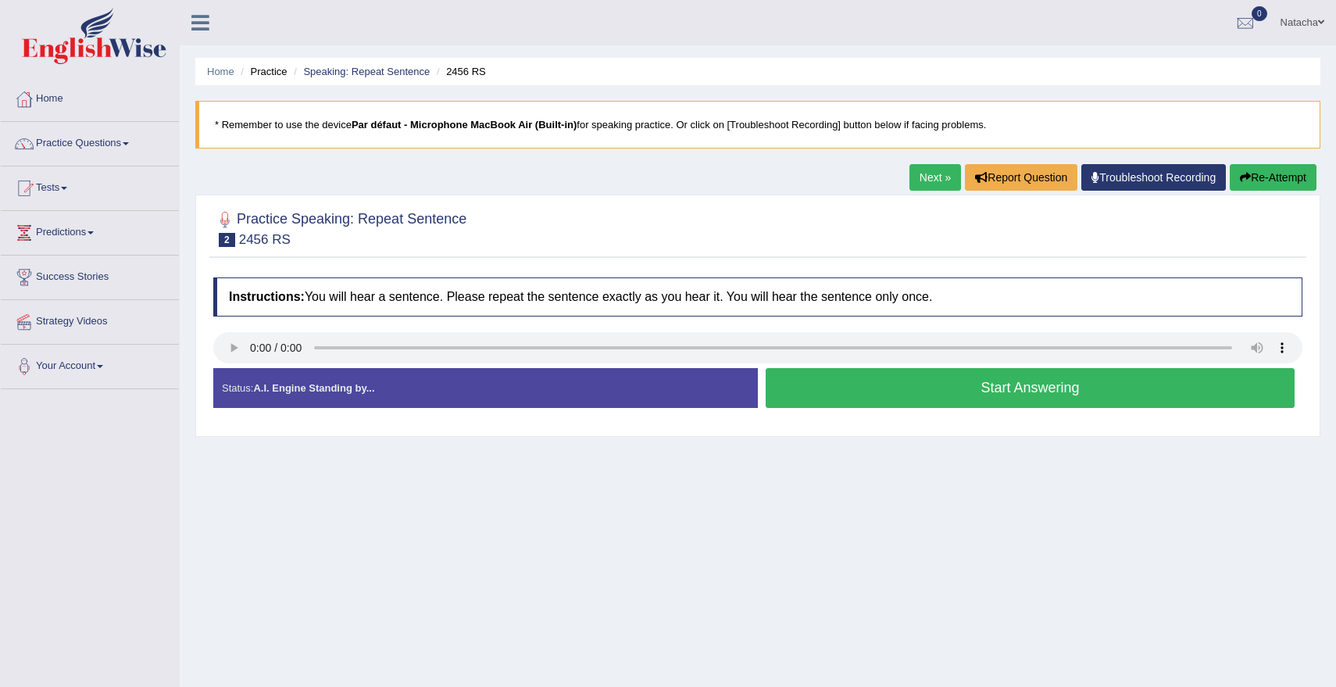
click at [961, 385] on button "Start Answering" at bounding box center [1029, 388] width 529 height 40
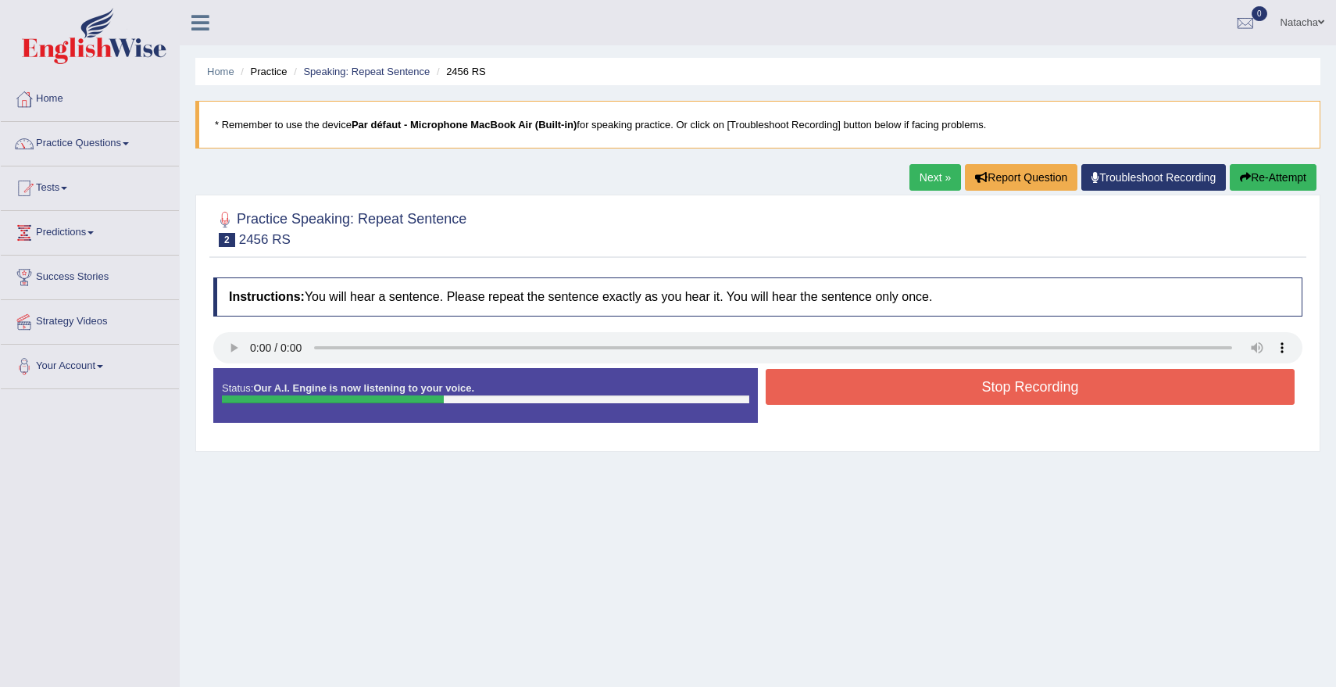
click at [961, 385] on button "Stop Recording" at bounding box center [1029, 387] width 529 height 36
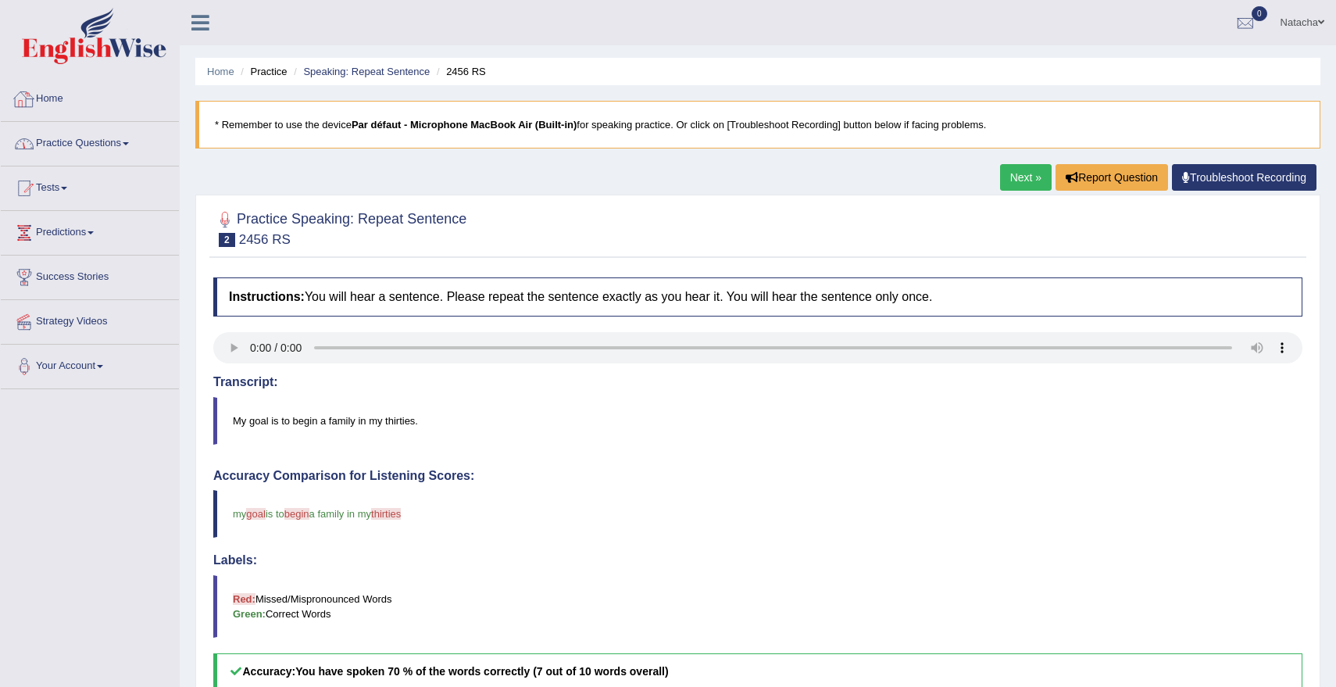
click at [96, 141] on link "Practice Questions" at bounding box center [90, 141] width 178 height 39
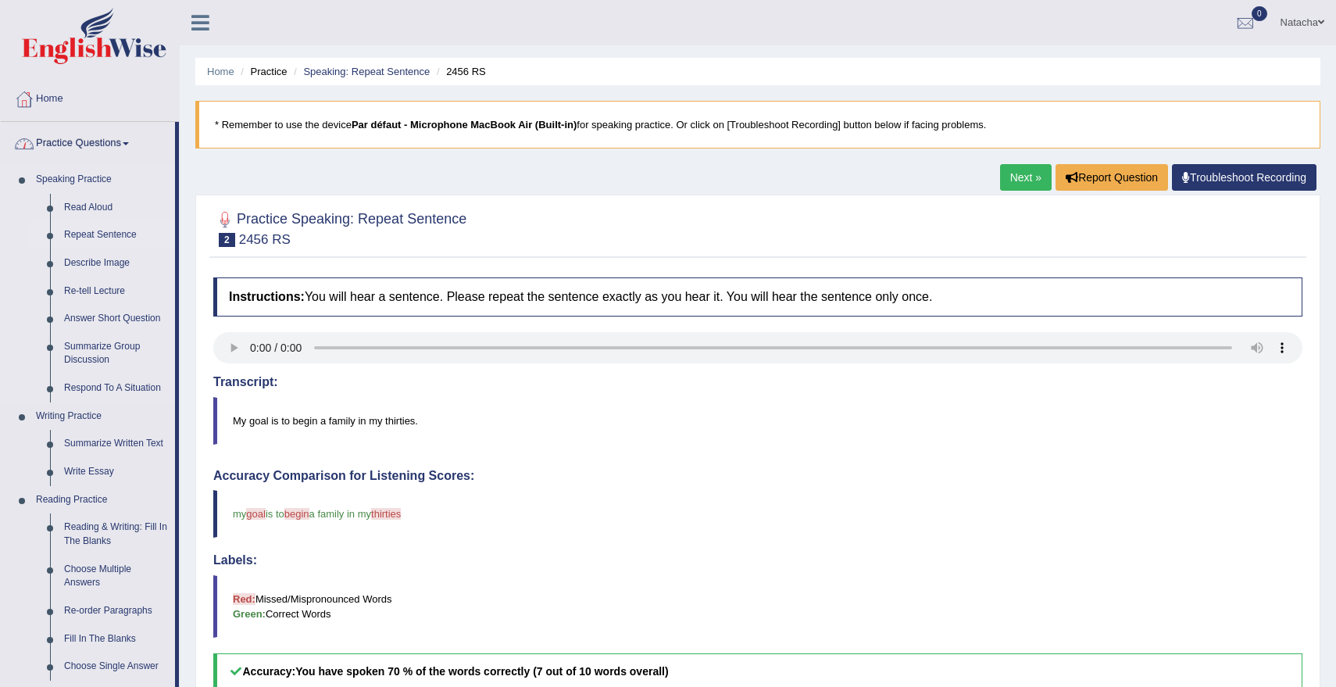
click at [88, 234] on link "Repeat Sentence" at bounding box center [116, 235] width 118 height 28
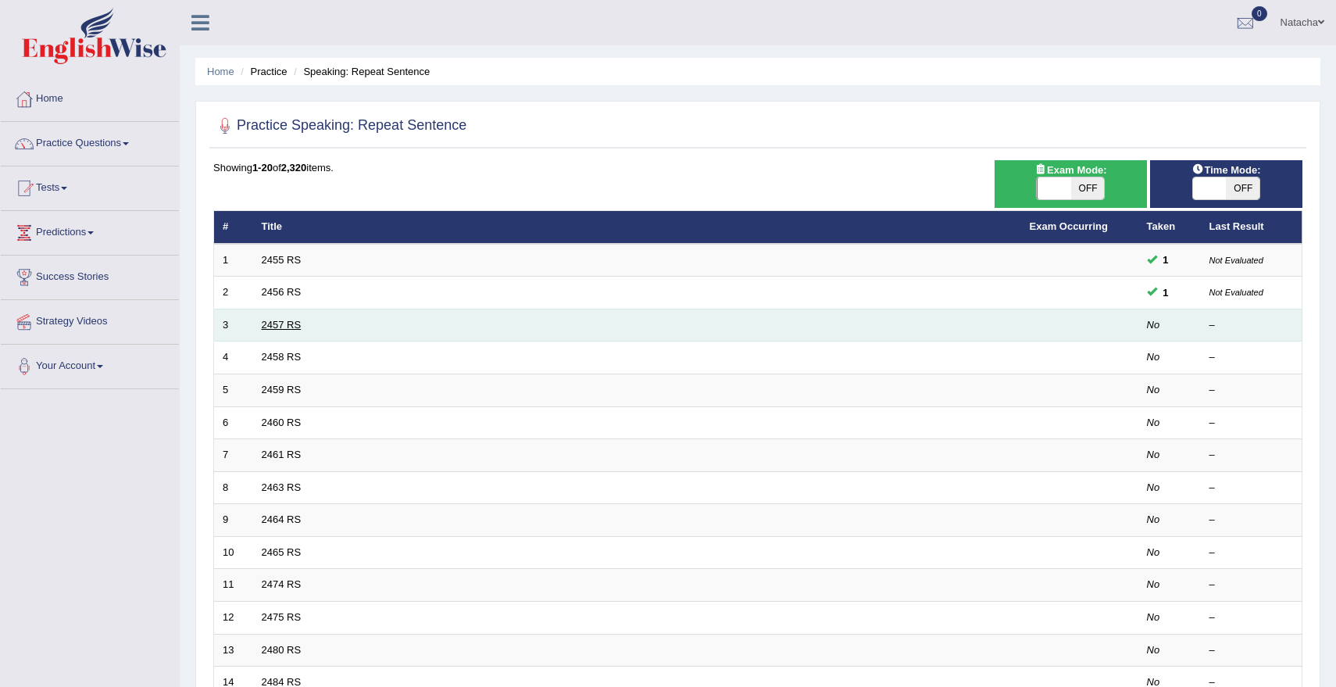
click at [278, 326] on link "2457 RS" at bounding box center [282, 325] width 40 height 12
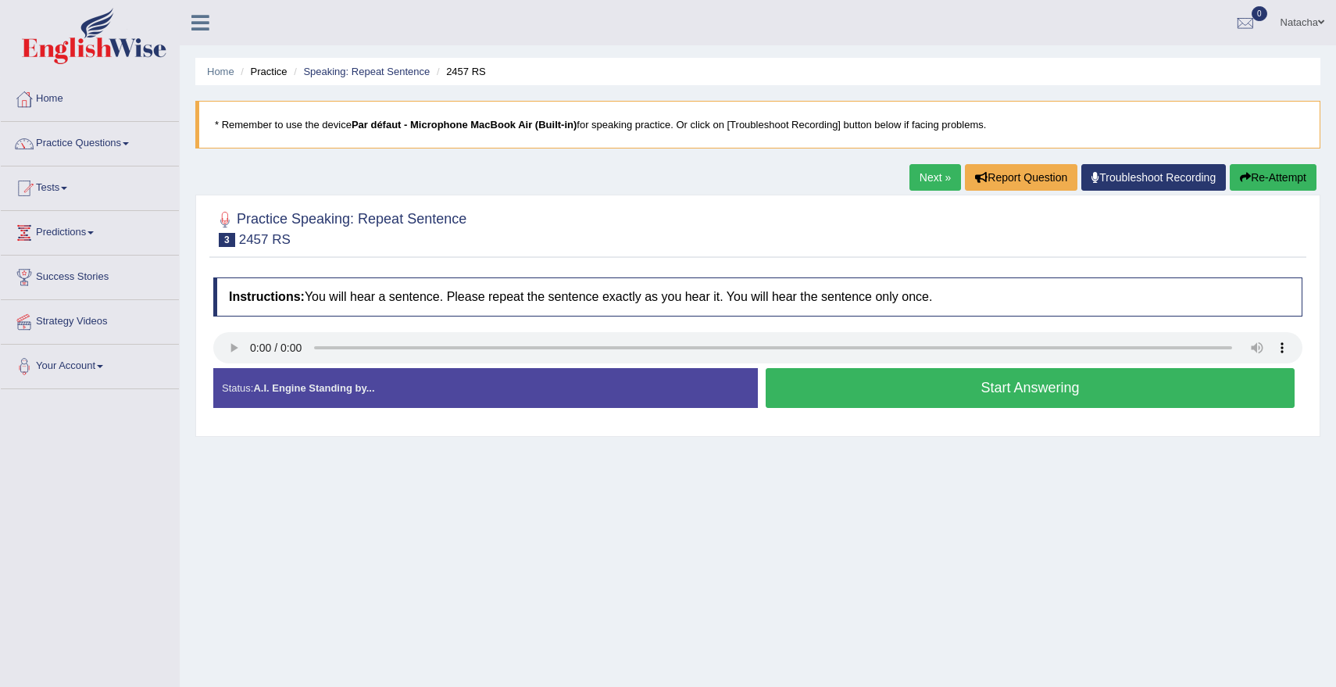
click at [893, 395] on button "Start Answering" at bounding box center [1029, 388] width 529 height 40
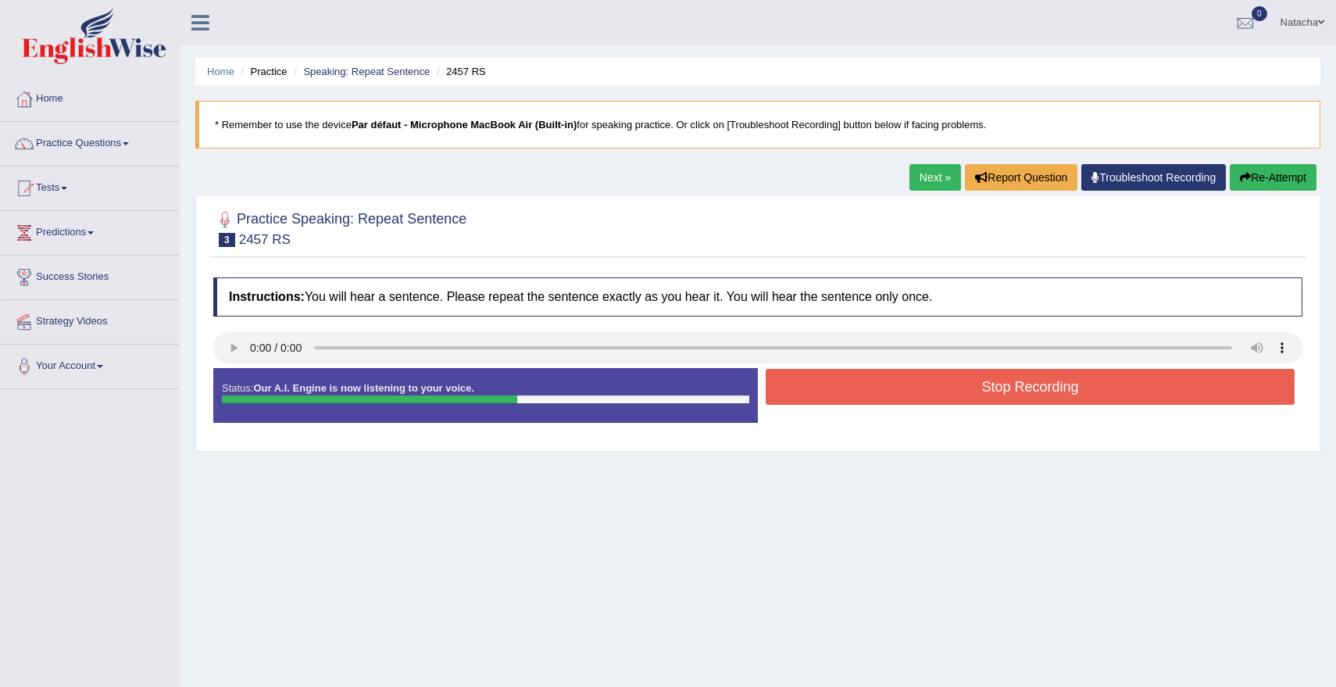
click at [929, 380] on button "Stop Recording" at bounding box center [1029, 387] width 529 height 36
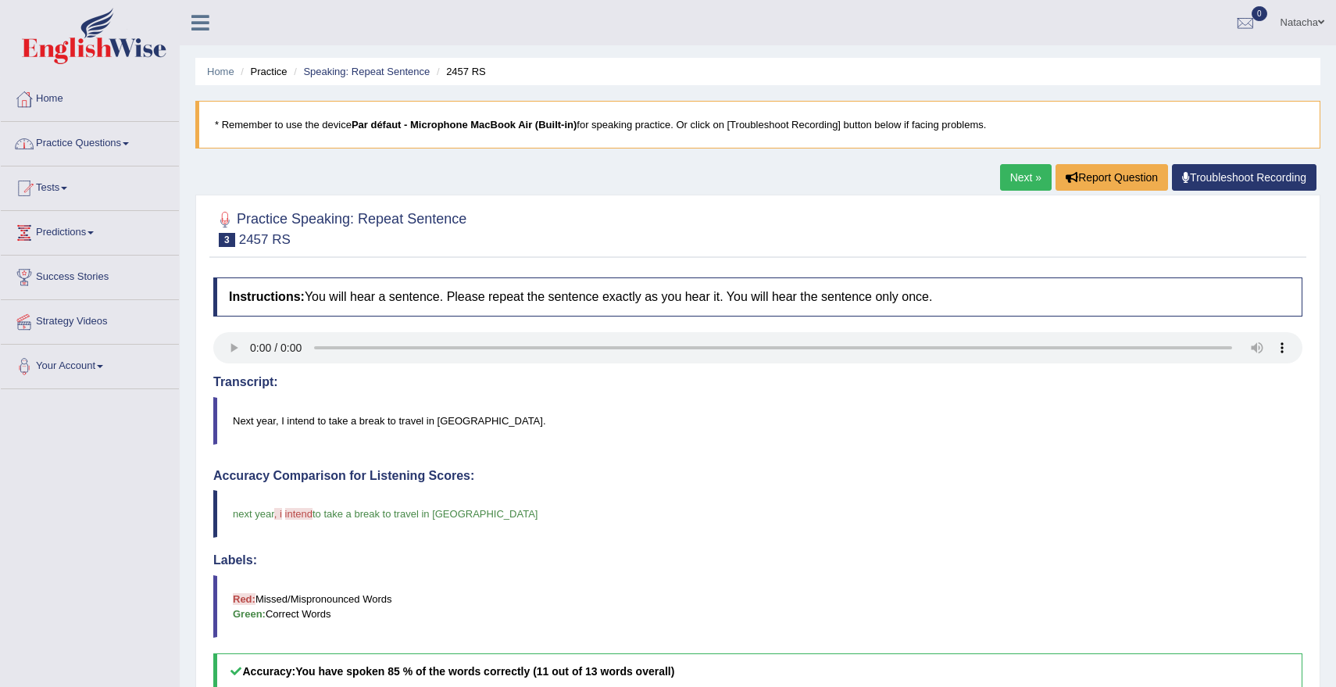
click at [135, 139] on link "Practice Questions" at bounding box center [90, 141] width 178 height 39
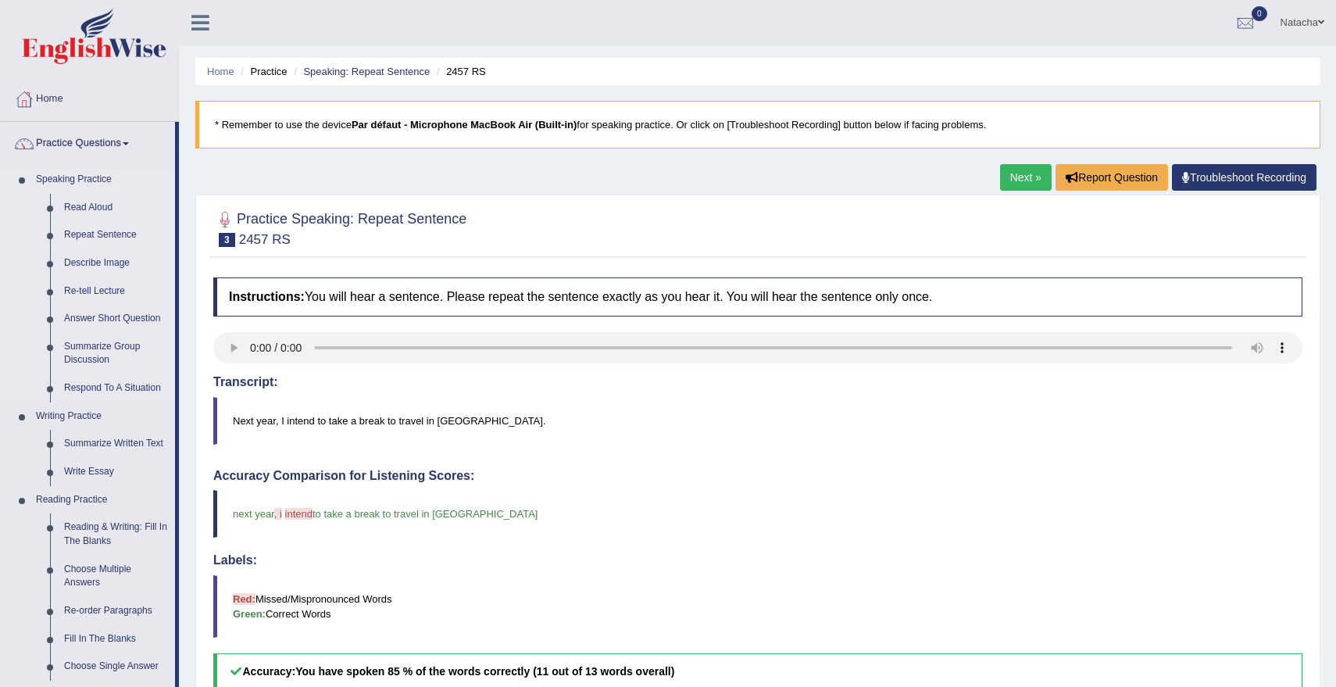
click at [111, 235] on link "Repeat Sentence" at bounding box center [116, 235] width 118 height 28
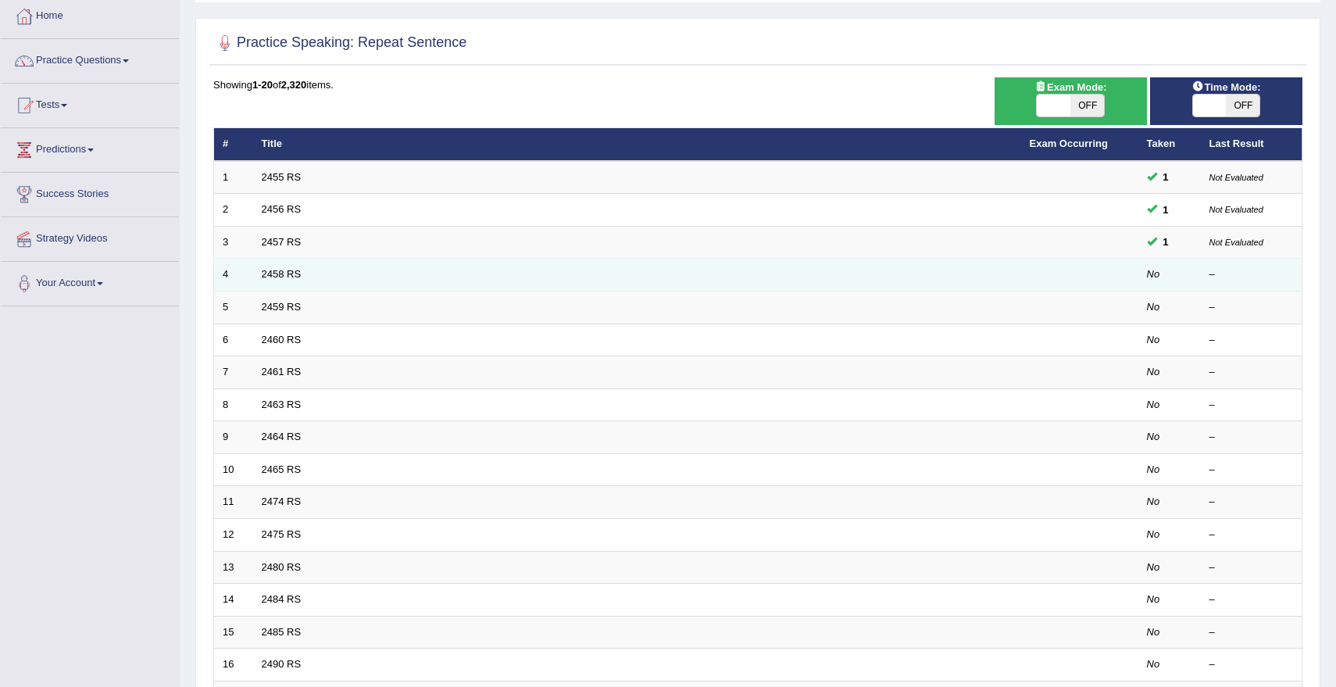
scroll to position [86, 0]
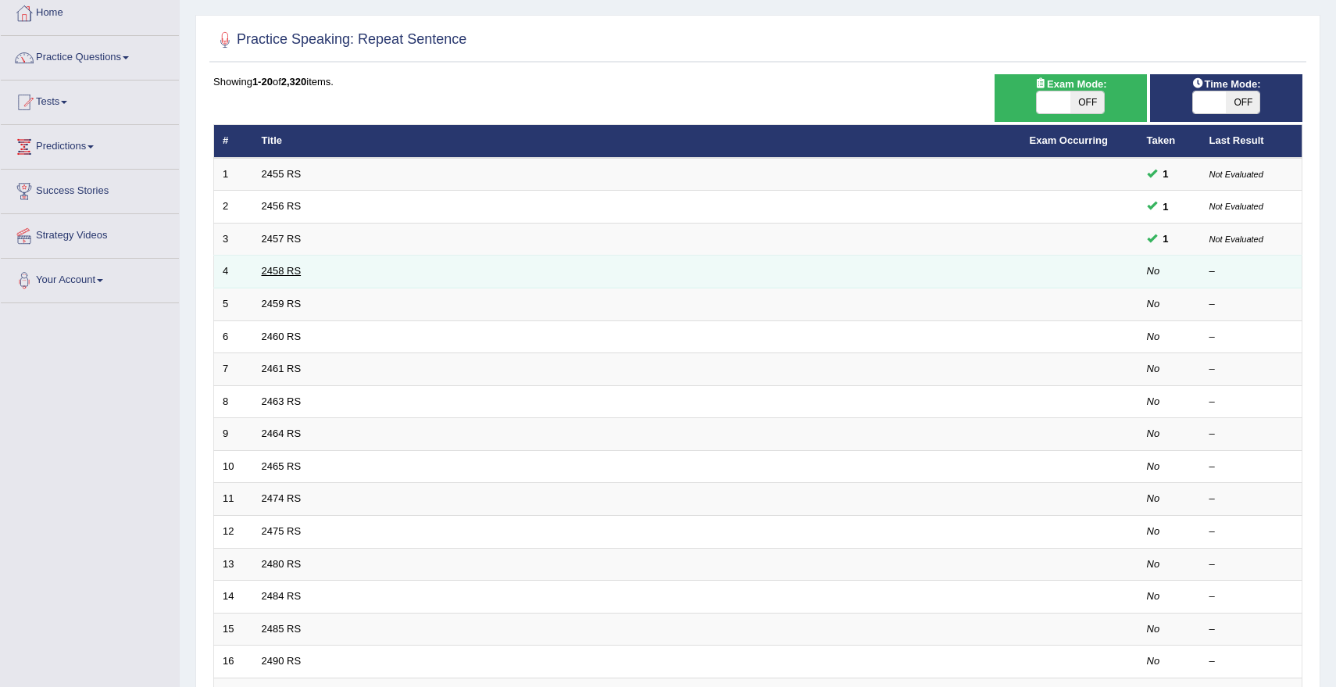
click at [275, 273] on link "2458 RS" at bounding box center [282, 271] width 40 height 12
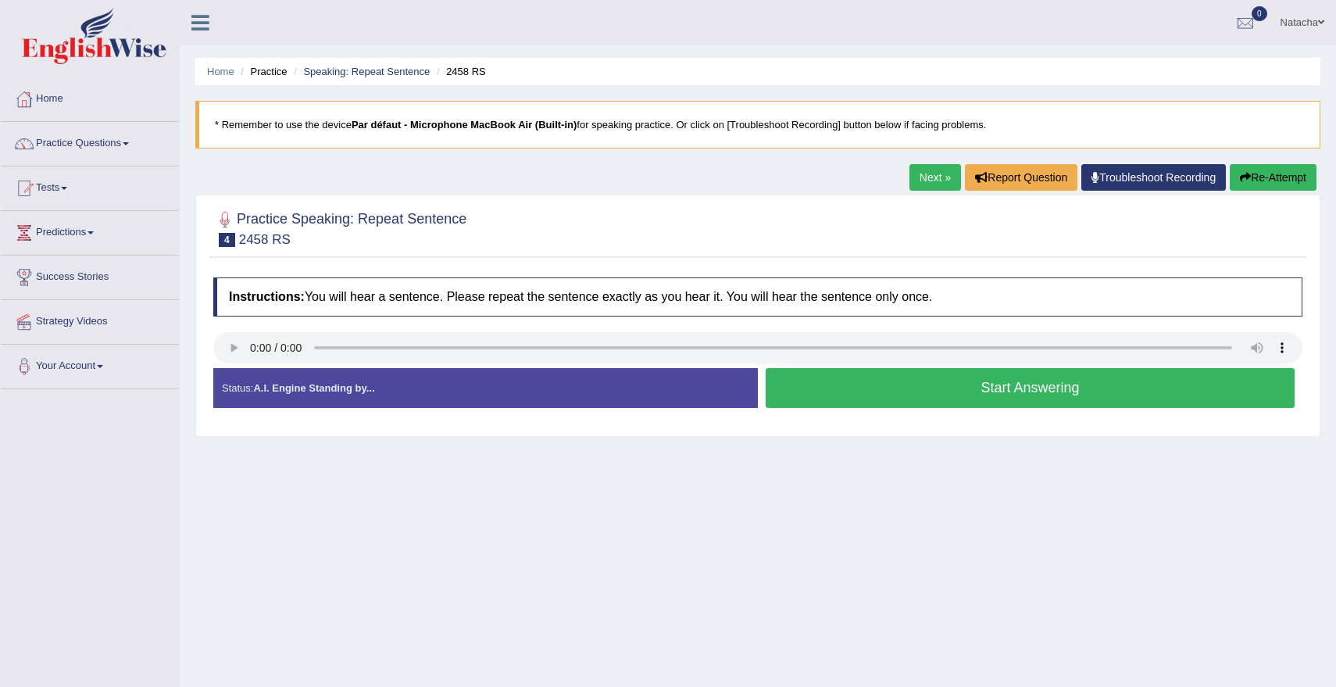
click at [962, 395] on button "Start Answering" at bounding box center [1029, 388] width 529 height 40
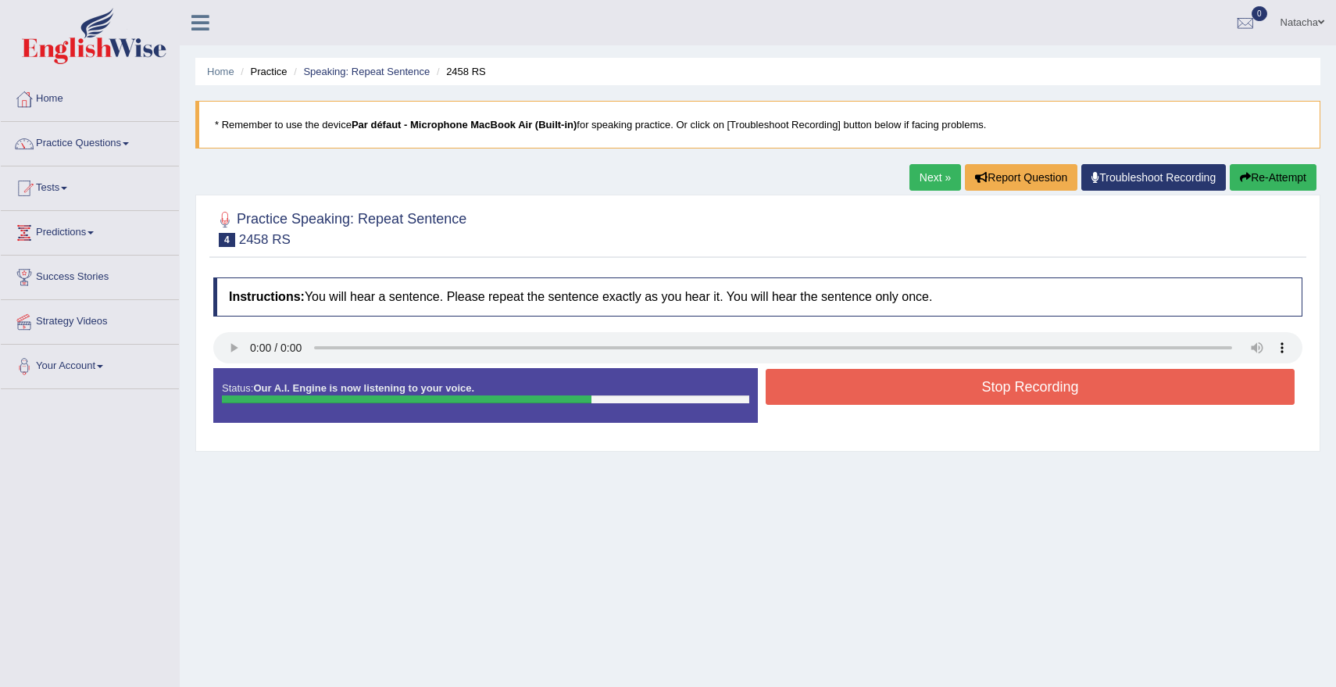
click at [998, 394] on button "Stop Recording" at bounding box center [1029, 387] width 529 height 36
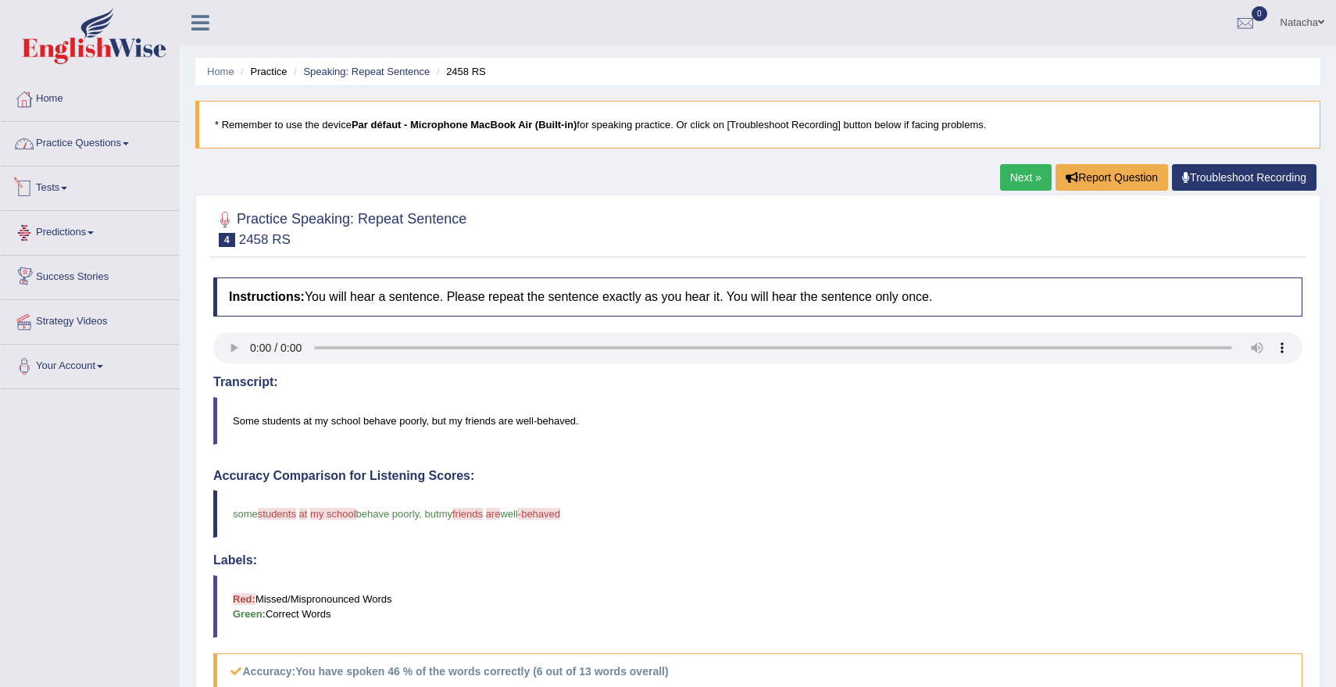
click at [100, 147] on link "Practice Questions" at bounding box center [90, 141] width 178 height 39
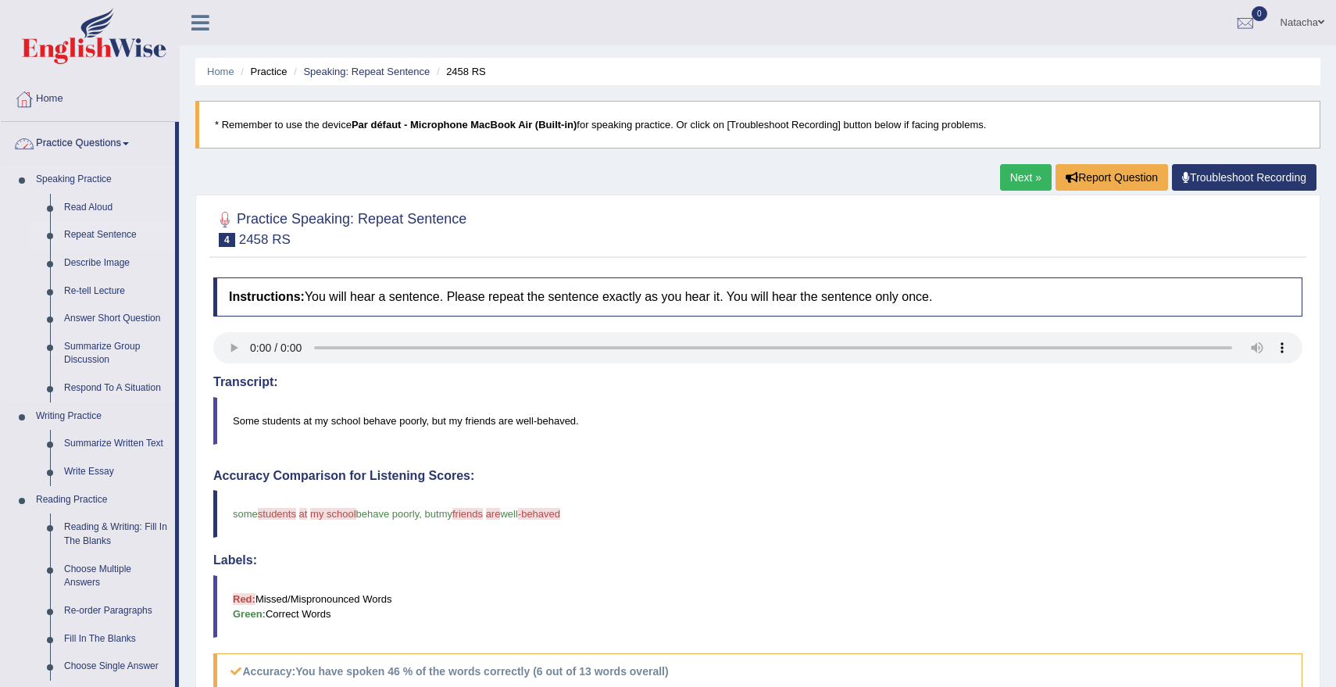
click at [98, 236] on link "Repeat Sentence" at bounding box center [116, 235] width 118 height 28
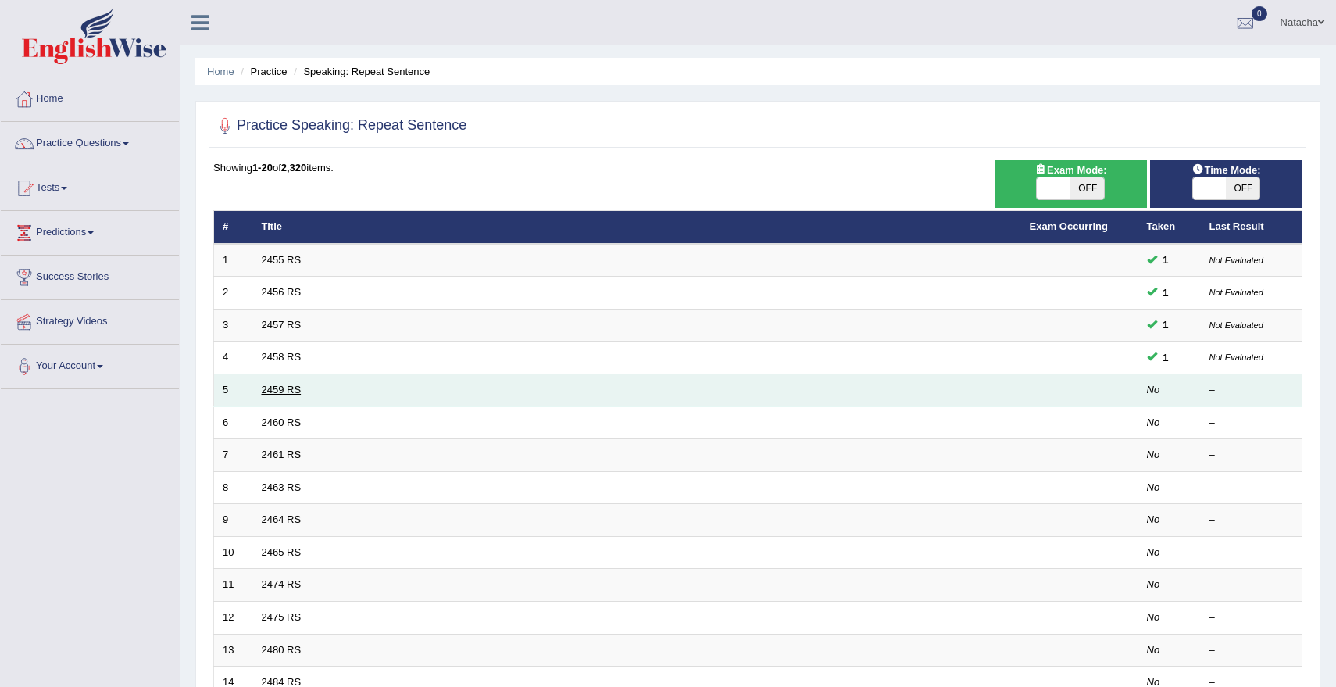
click at [274, 386] on link "2459 RS" at bounding box center [282, 389] width 40 height 12
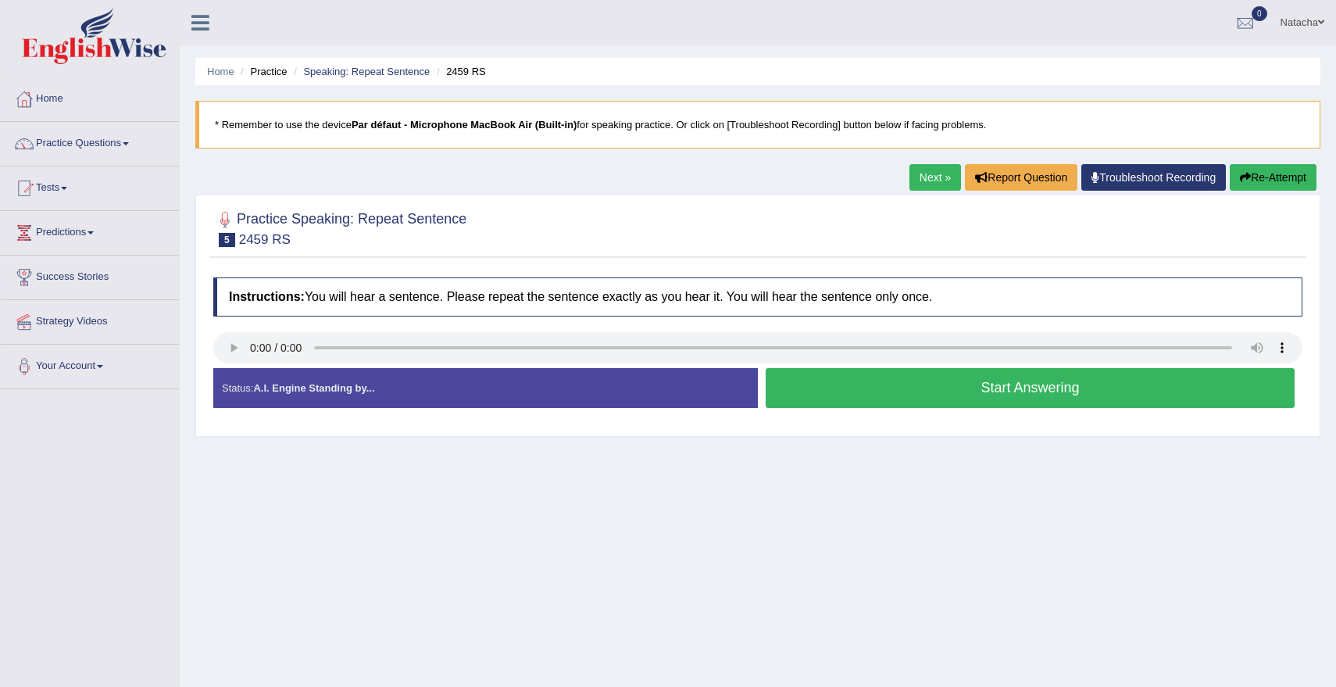
click at [1070, 391] on button "Start Answering" at bounding box center [1029, 388] width 529 height 40
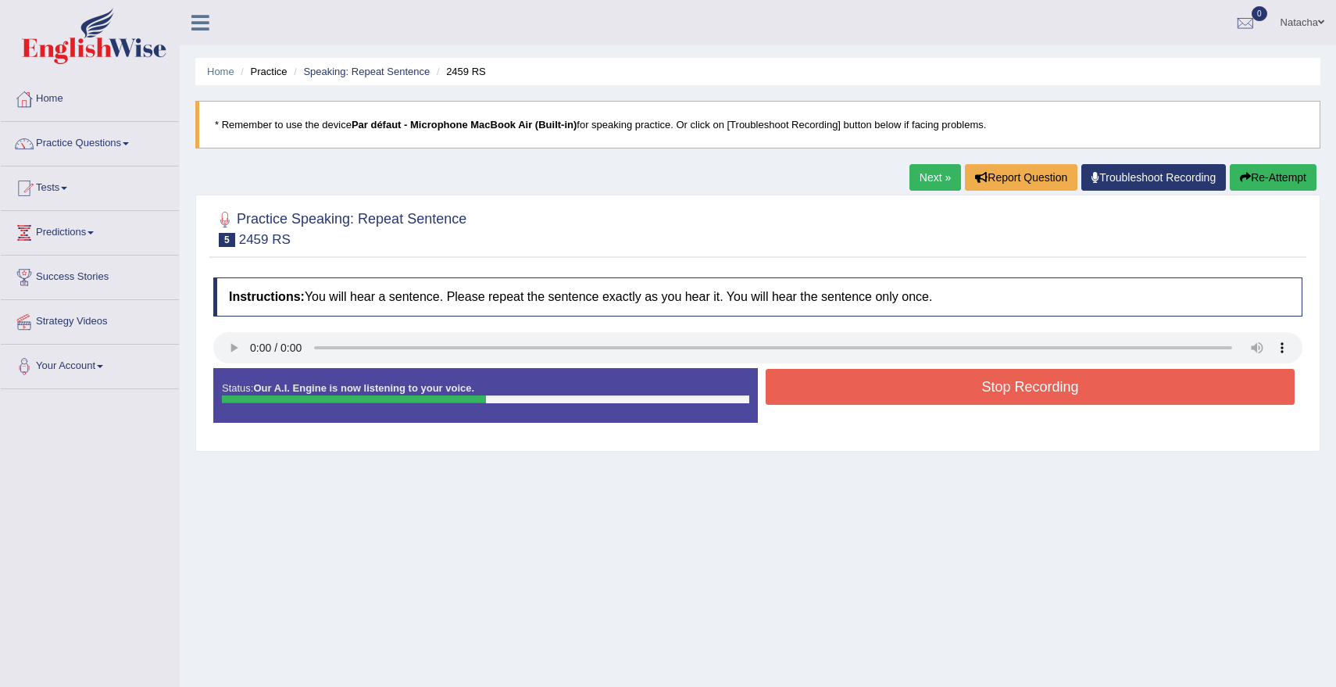
click at [1058, 394] on button "Stop Recording" at bounding box center [1029, 387] width 529 height 36
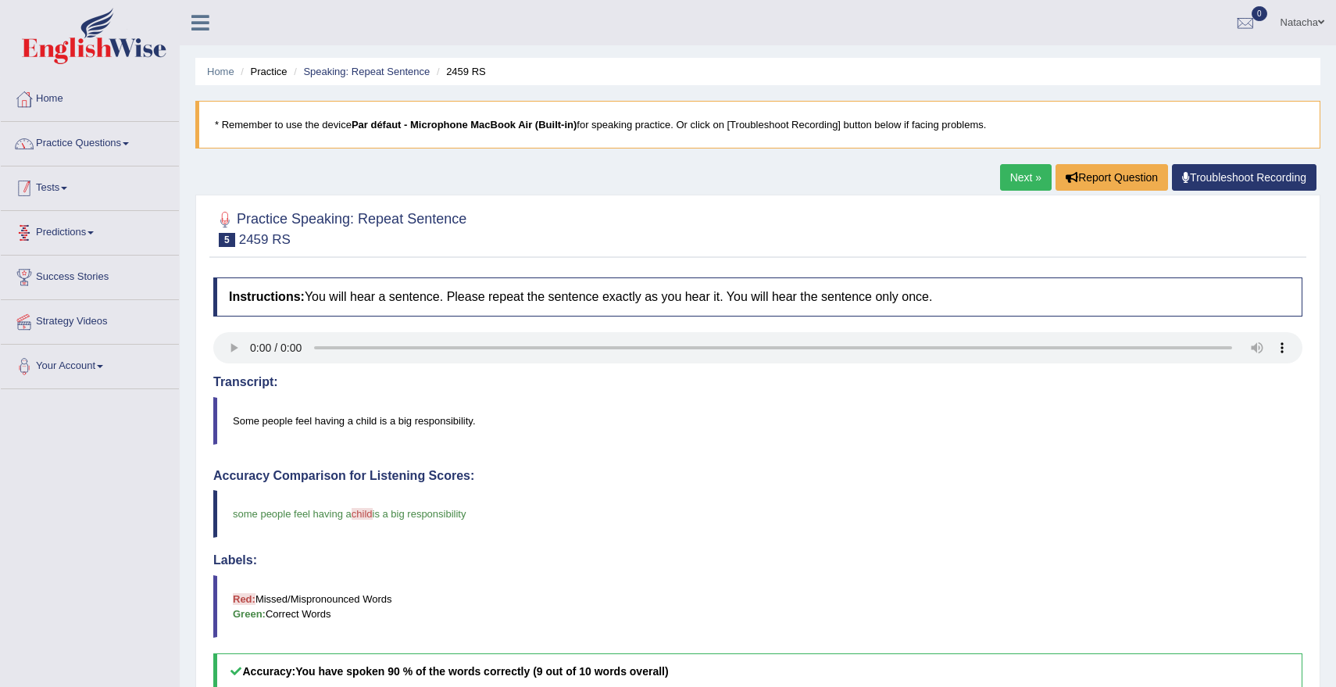
click at [105, 135] on link "Practice Questions" at bounding box center [90, 141] width 178 height 39
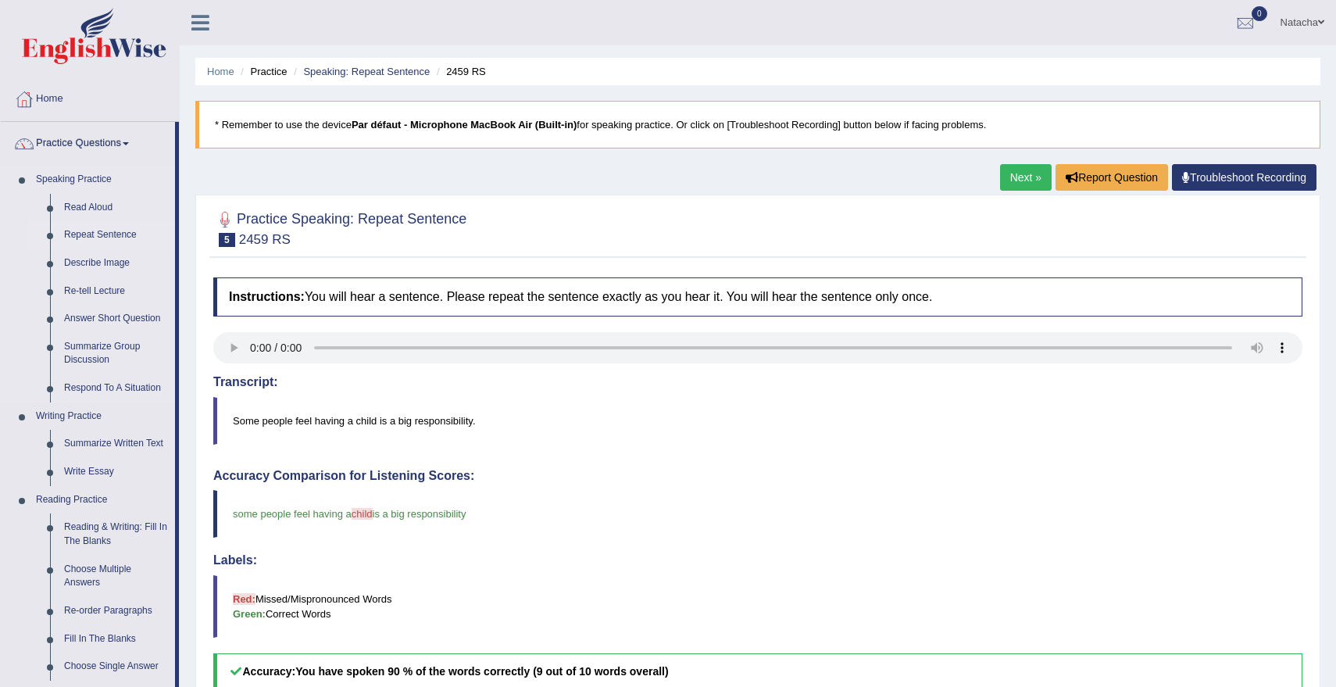
click at [126, 231] on link "Repeat Sentence" at bounding box center [116, 235] width 118 height 28
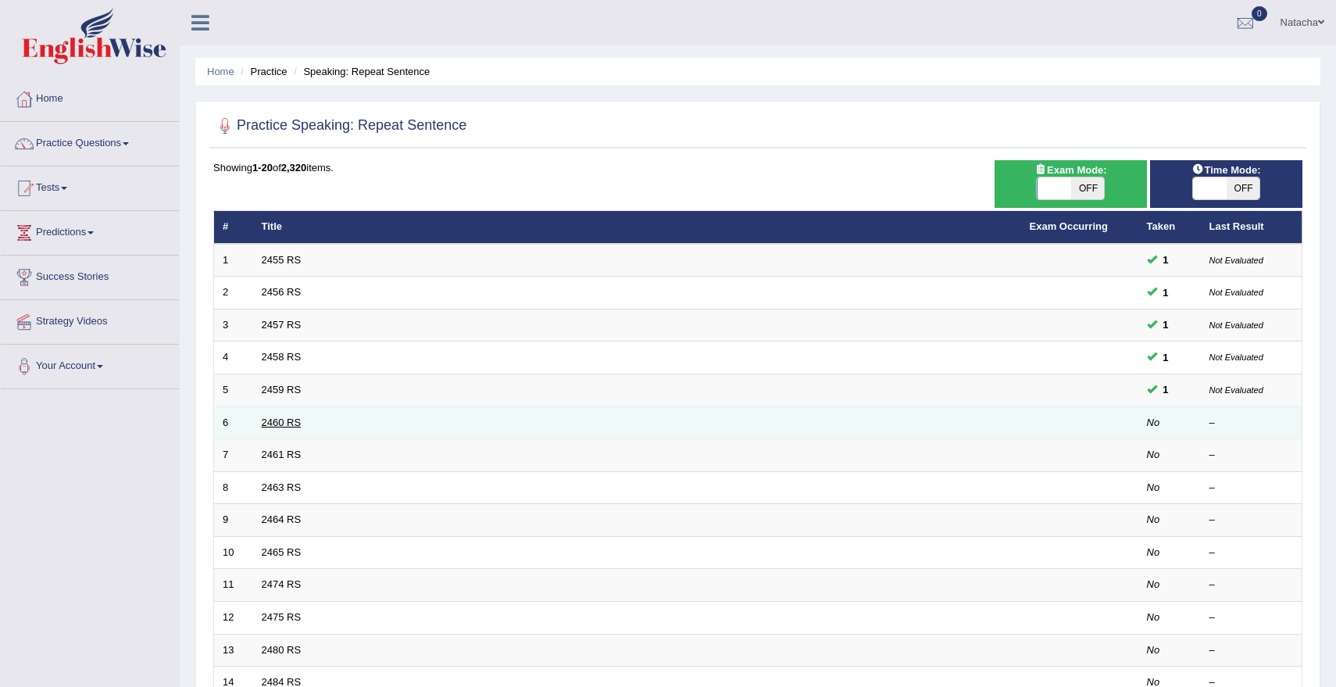
click at [284, 424] on link "2460 RS" at bounding box center [282, 422] width 40 height 12
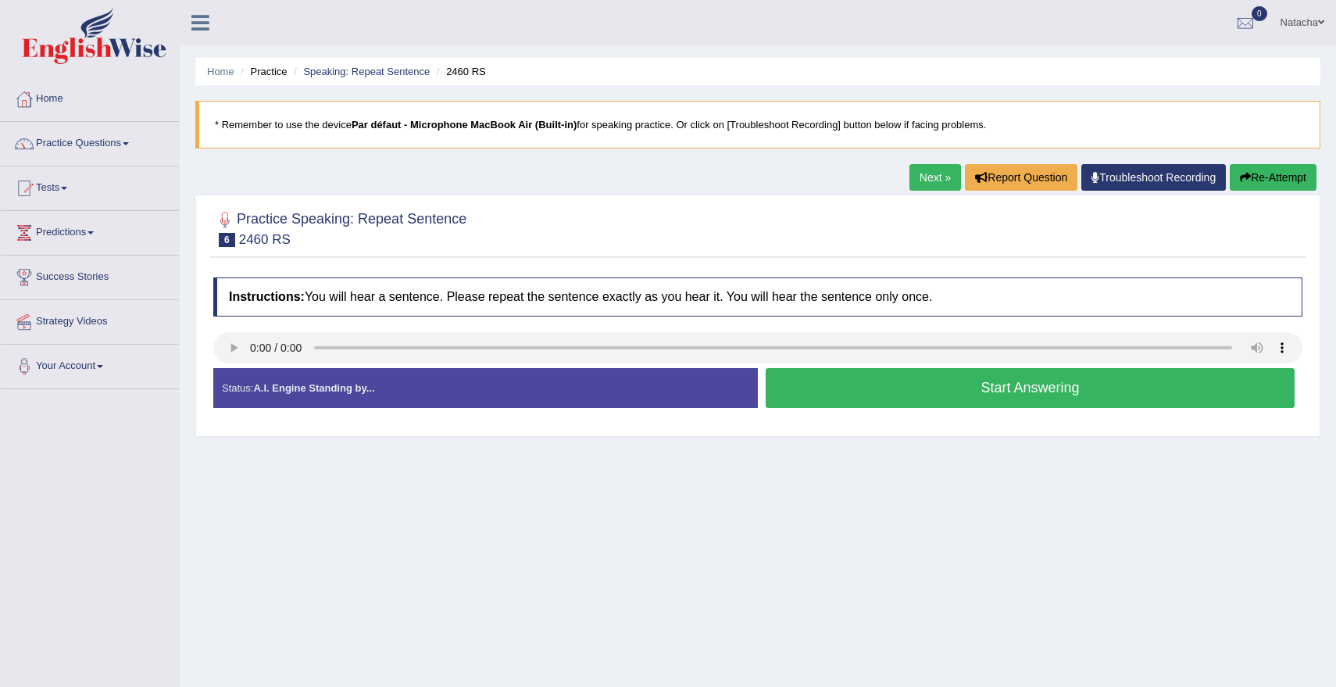
click at [815, 395] on button "Start Answering" at bounding box center [1029, 388] width 529 height 40
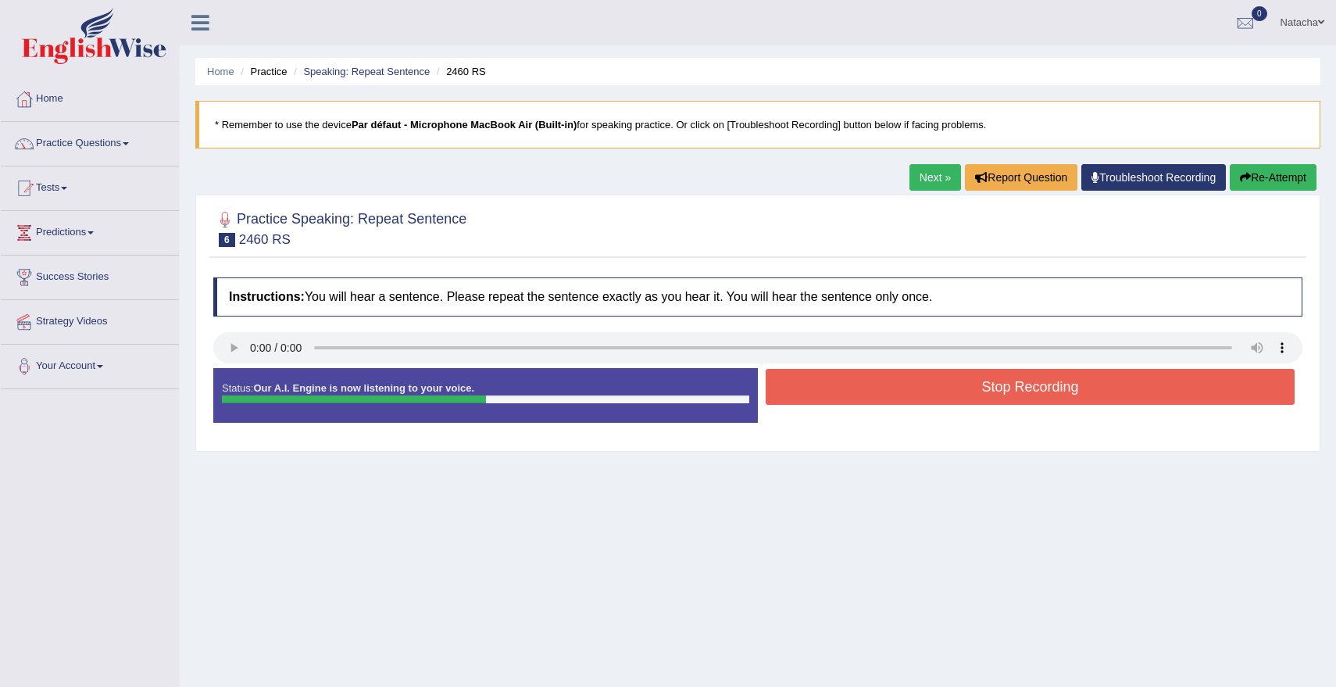
click at [882, 389] on button "Stop Recording" at bounding box center [1029, 387] width 529 height 36
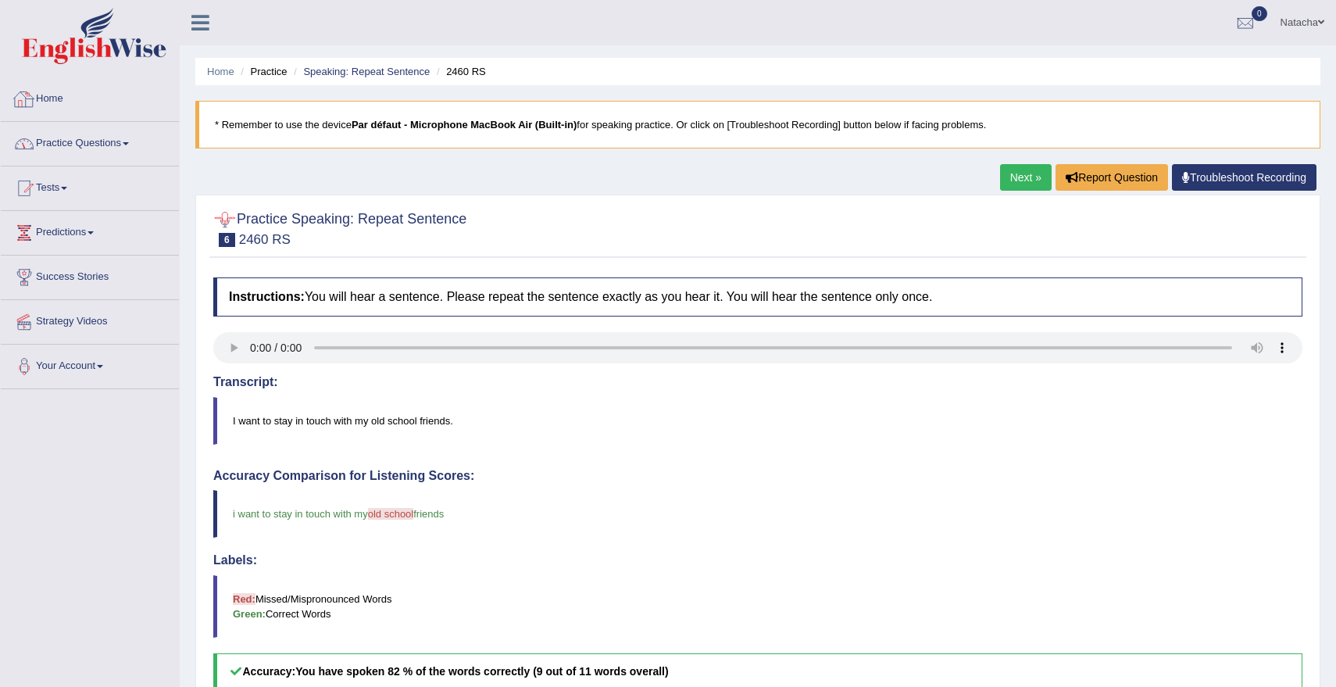
click at [127, 142] on link "Practice Questions" at bounding box center [90, 141] width 178 height 39
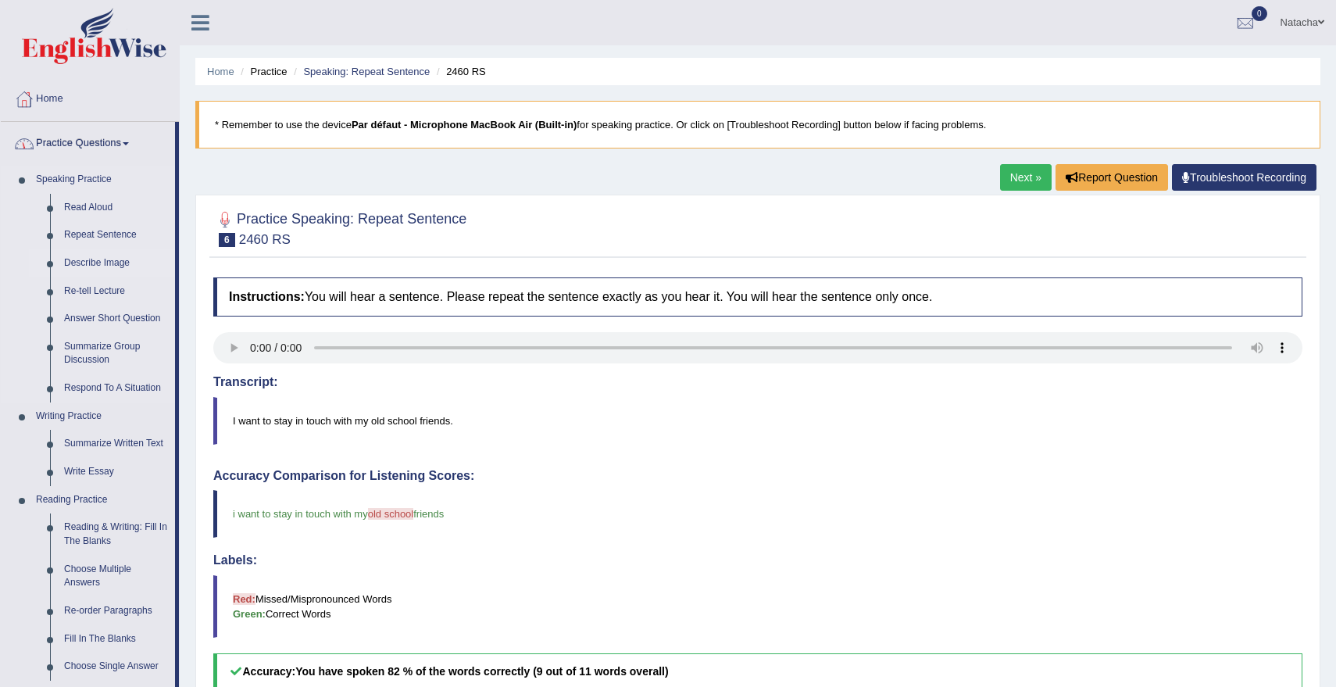
click at [107, 270] on link "Describe Image" at bounding box center [116, 263] width 118 height 28
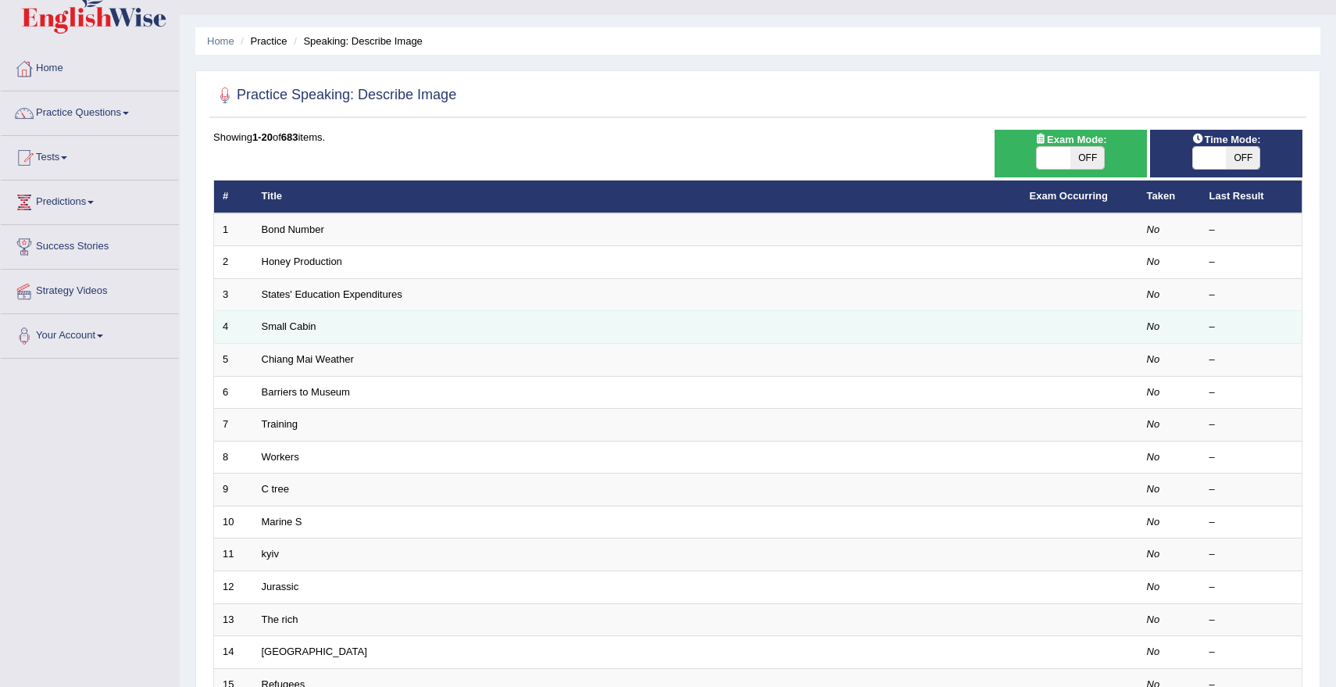
scroll to position [33, 0]
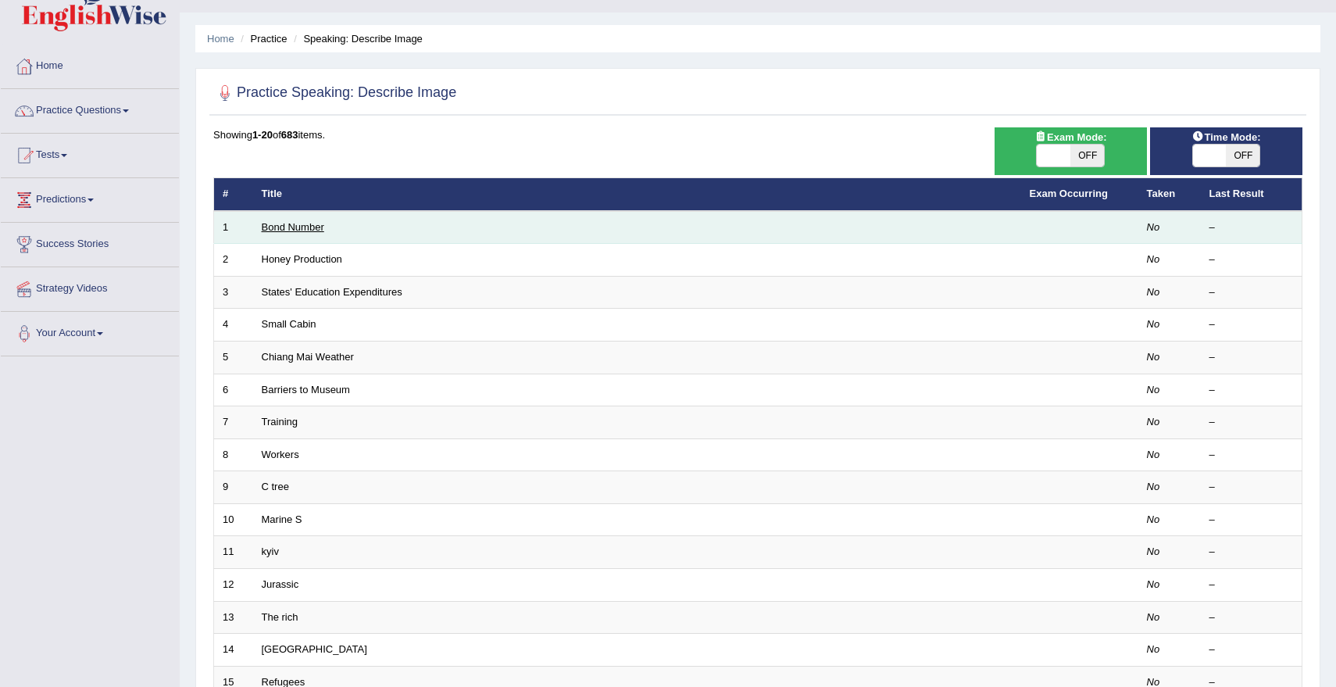
click at [297, 230] on link "Bond Number" at bounding box center [293, 227] width 62 height 12
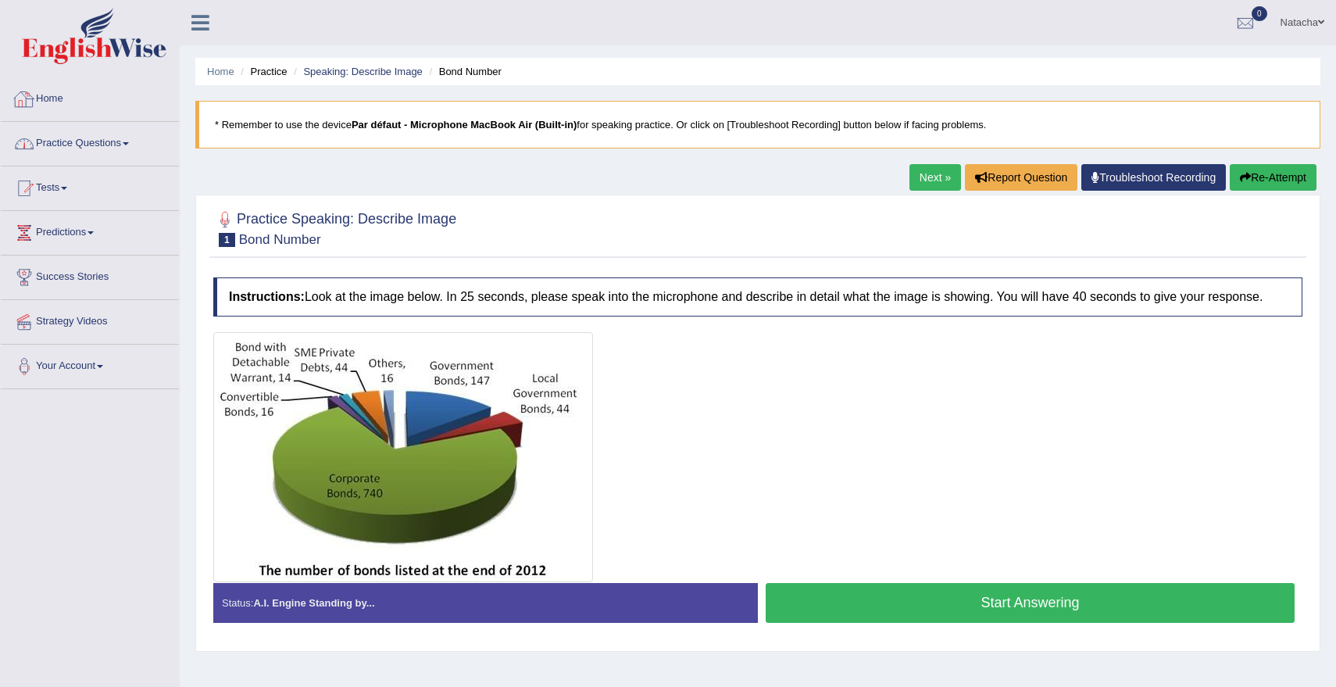
click at [119, 146] on link "Practice Questions" at bounding box center [90, 141] width 178 height 39
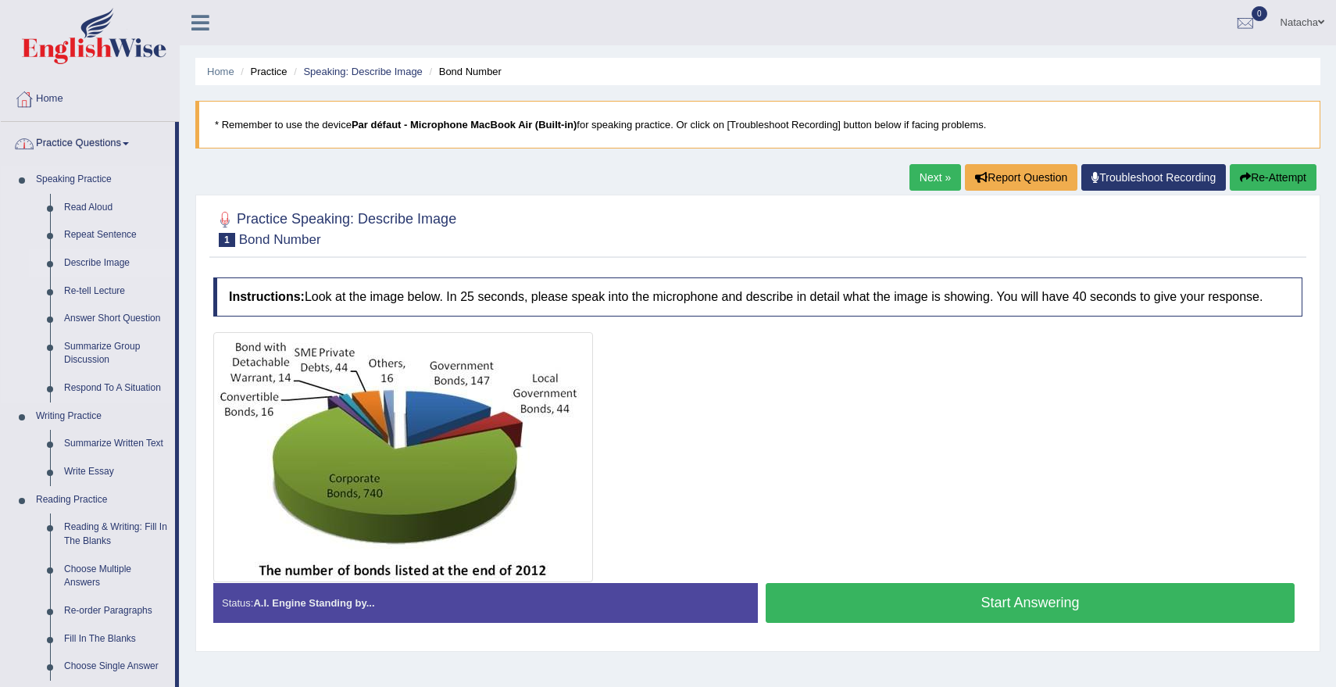
click at [99, 272] on link "Describe Image" at bounding box center [116, 263] width 118 height 28
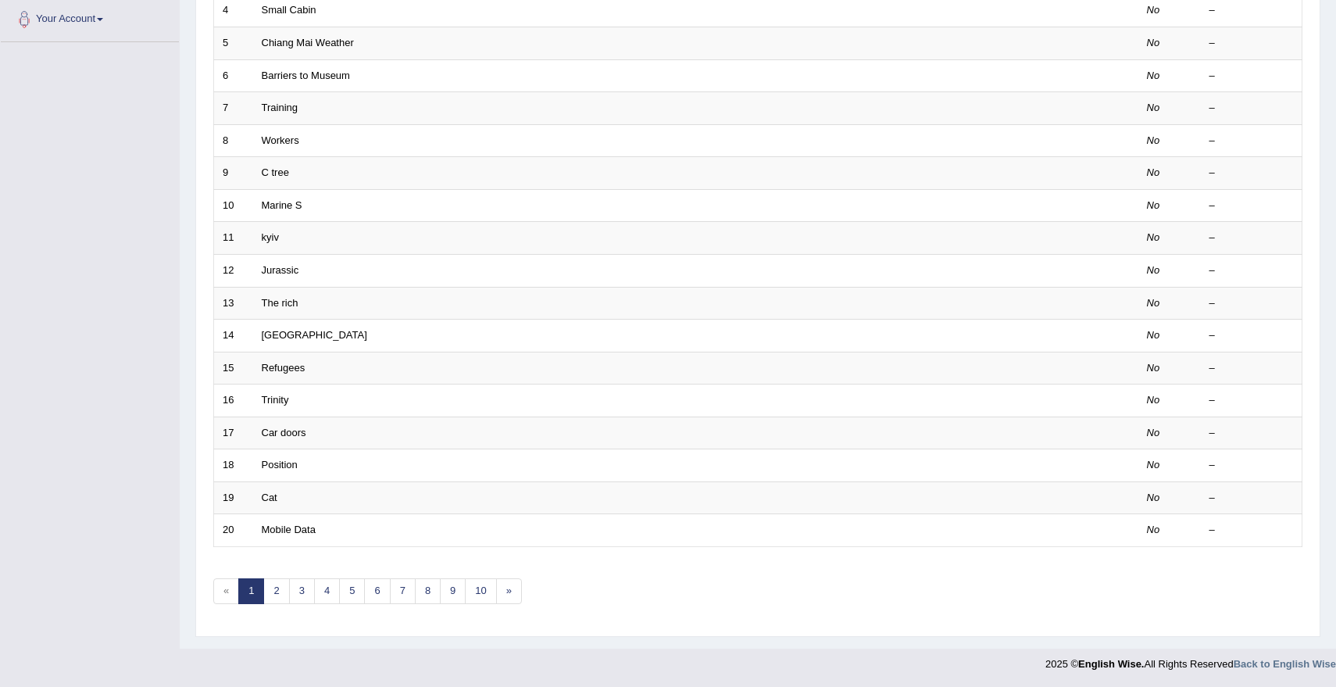
scroll to position [348, 0]
click at [487, 583] on link "10" at bounding box center [480, 590] width 31 height 26
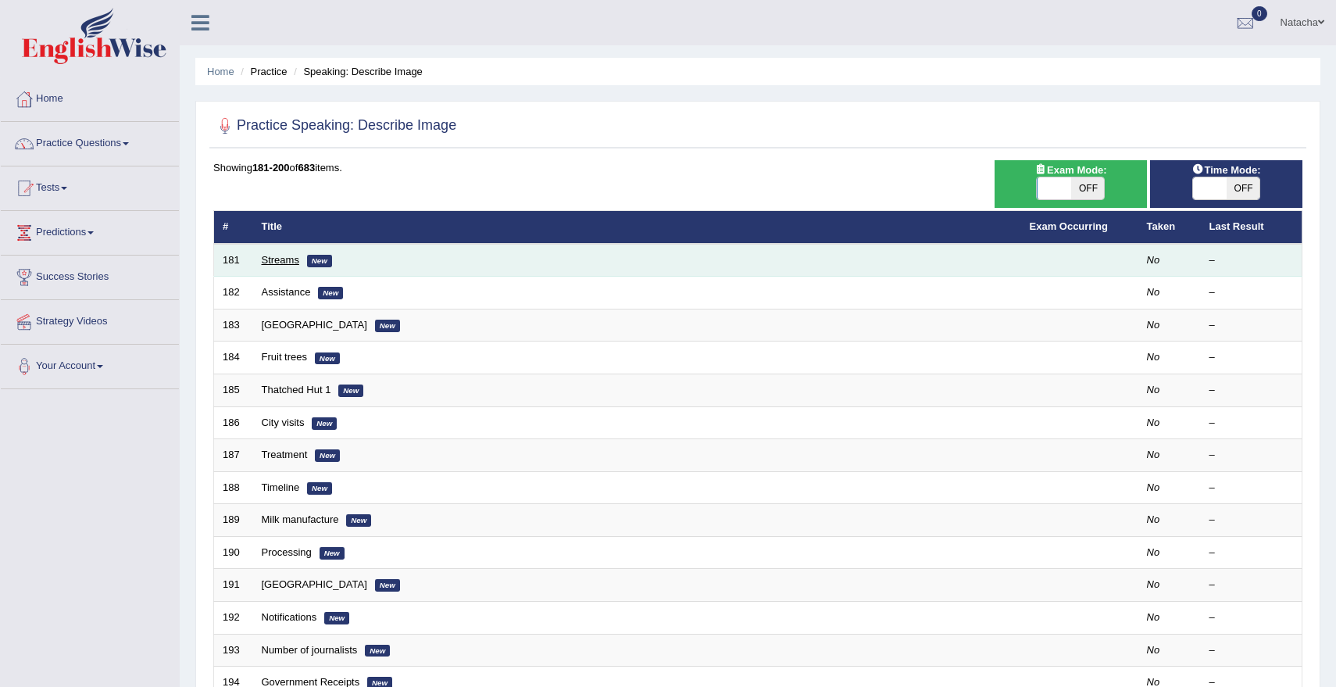
click at [281, 261] on link "Streams" at bounding box center [280, 260] width 37 height 12
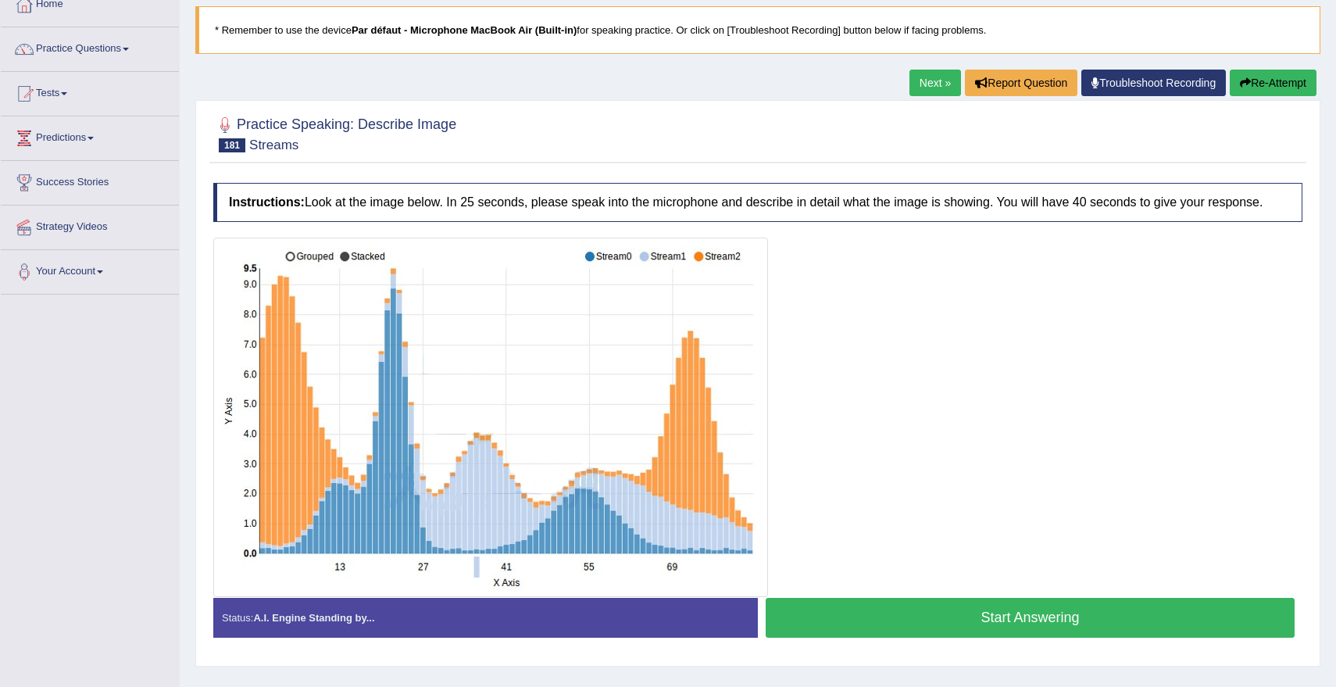
scroll to position [139, 0]
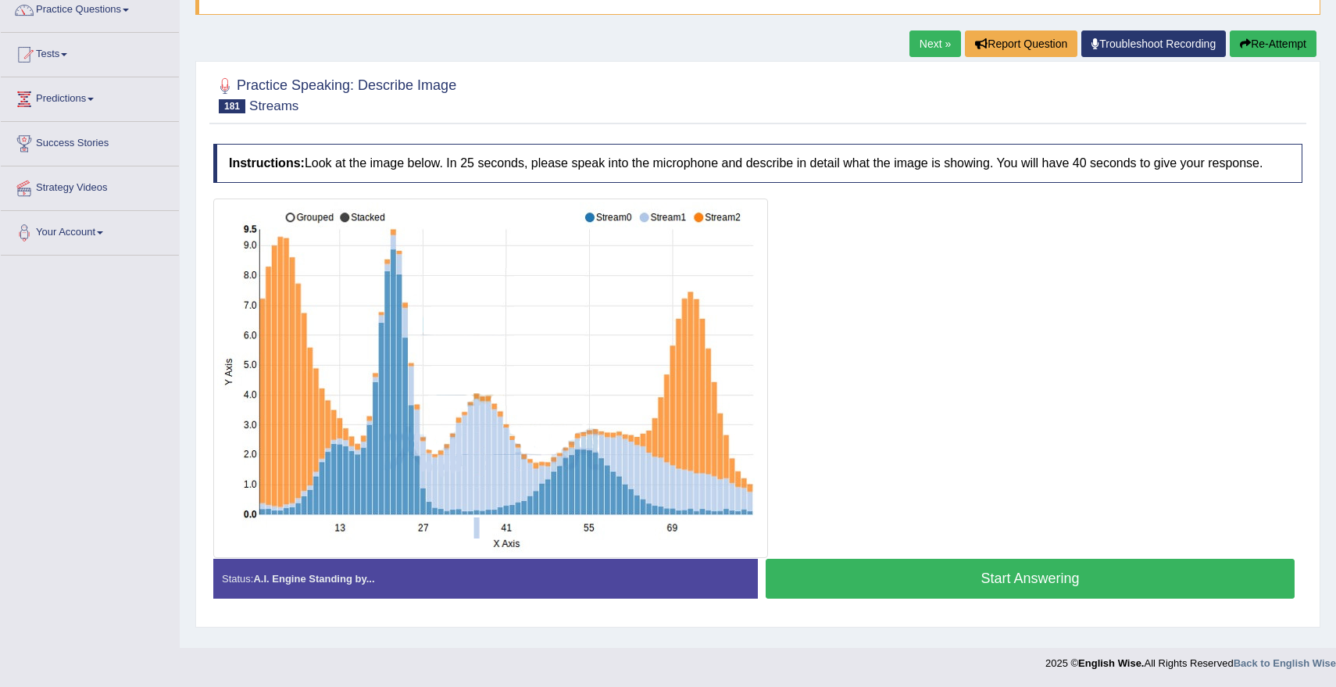
click at [858, 585] on button "Start Answering" at bounding box center [1029, 578] width 529 height 40
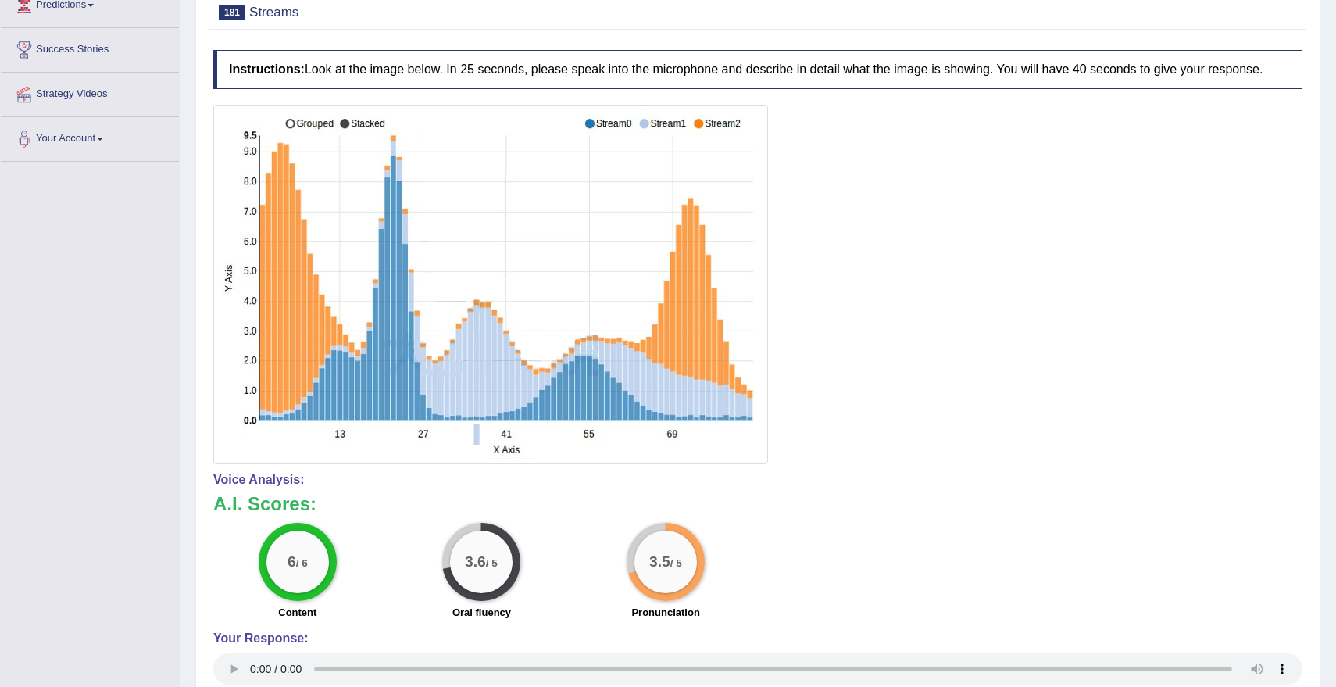
scroll to position [0, 0]
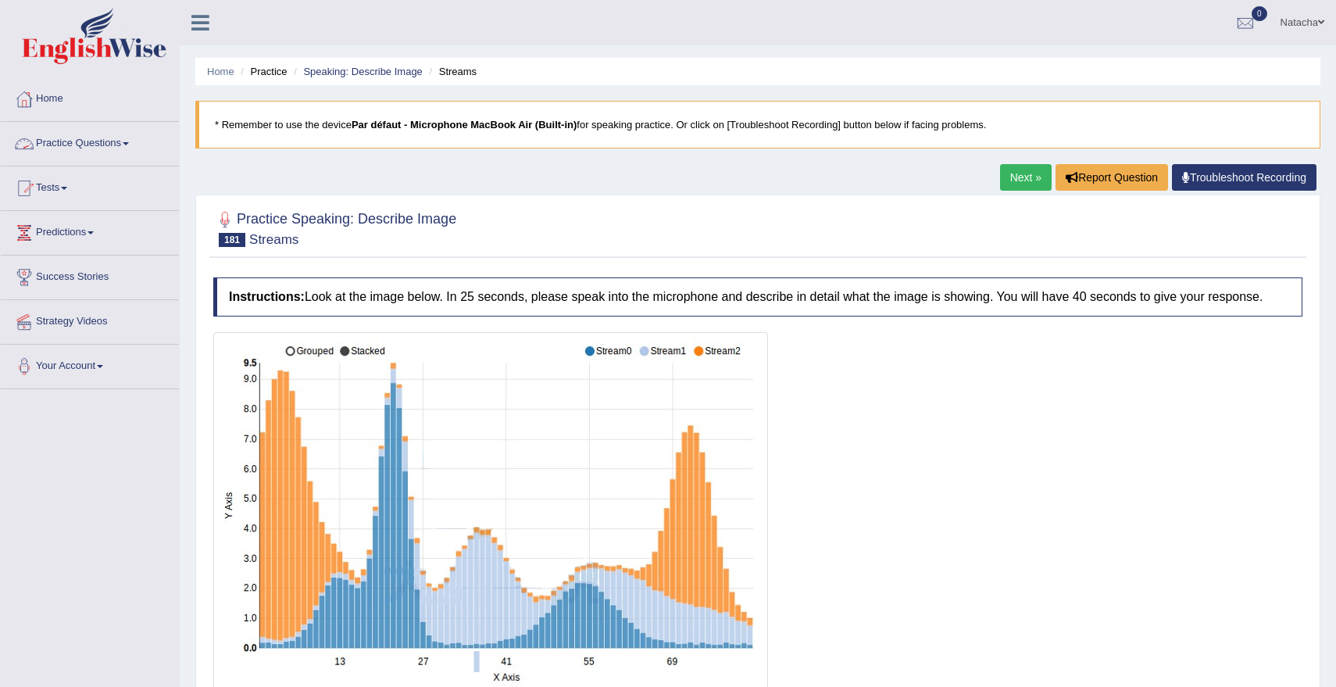
click at [67, 141] on link "Practice Questions" at bounding box center [90, 141] width 178 height 39
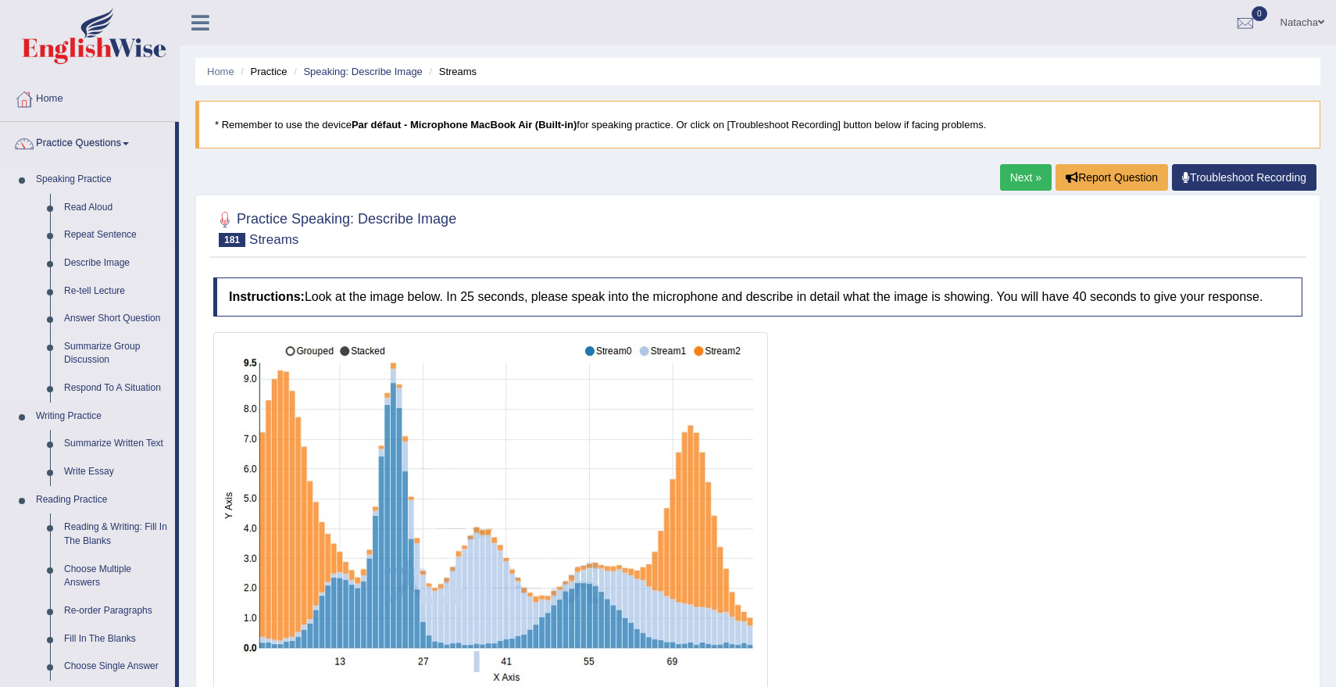
click at [98, 266] on link "Describe Image" at bounding box center [116, 263] width 118 height 28
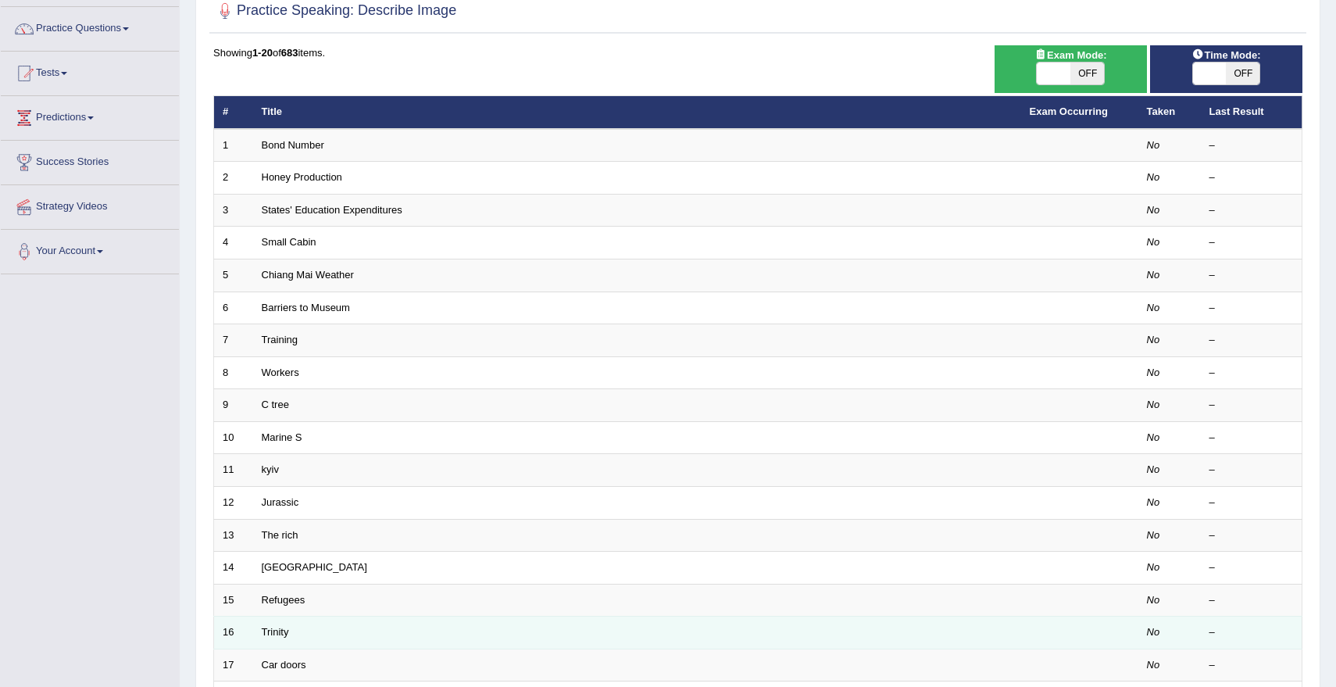
scroll to position [348, 0]
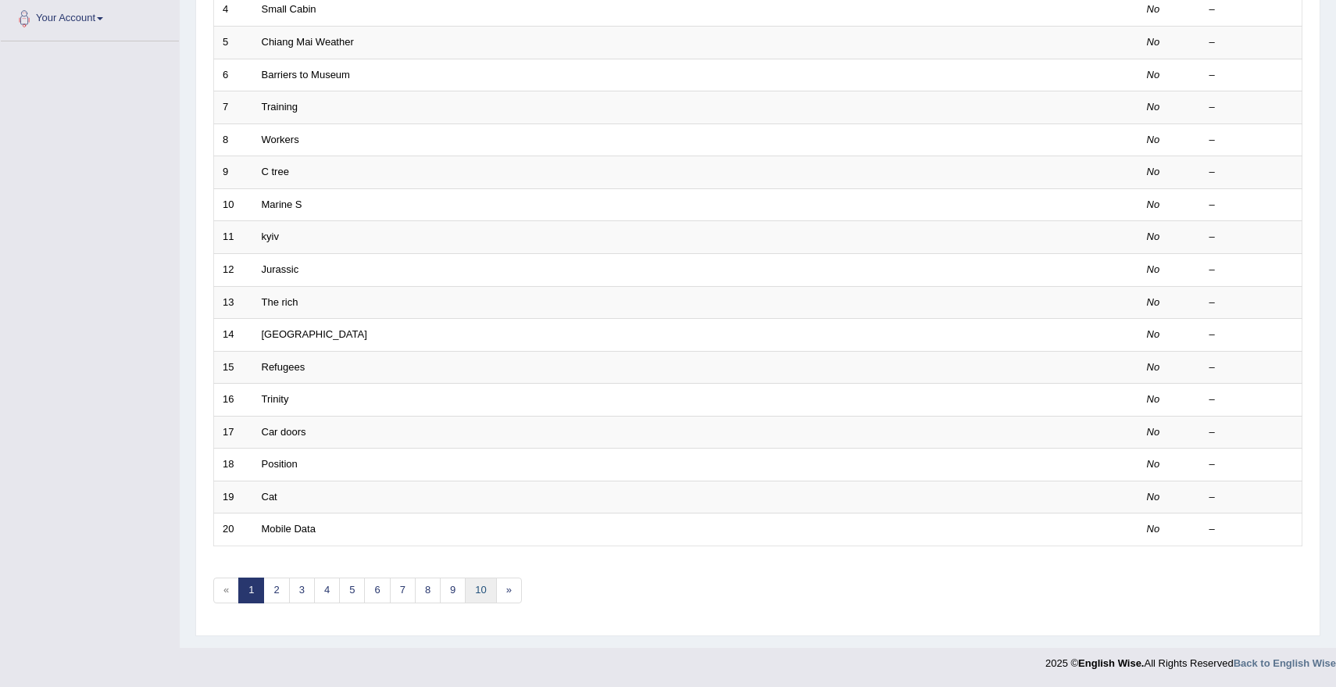
click at [484, 590] on link "10" at bounding box center [480, 590] width 31 height 26
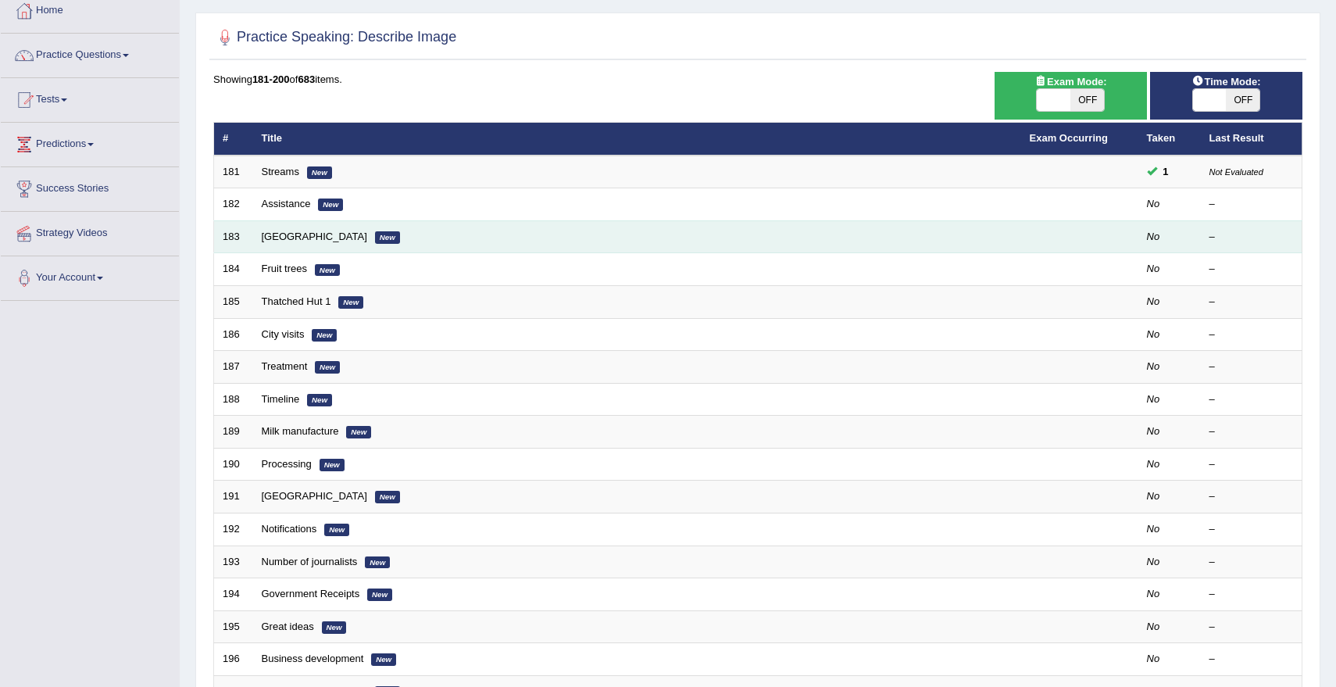
scroll to position [94, 0]
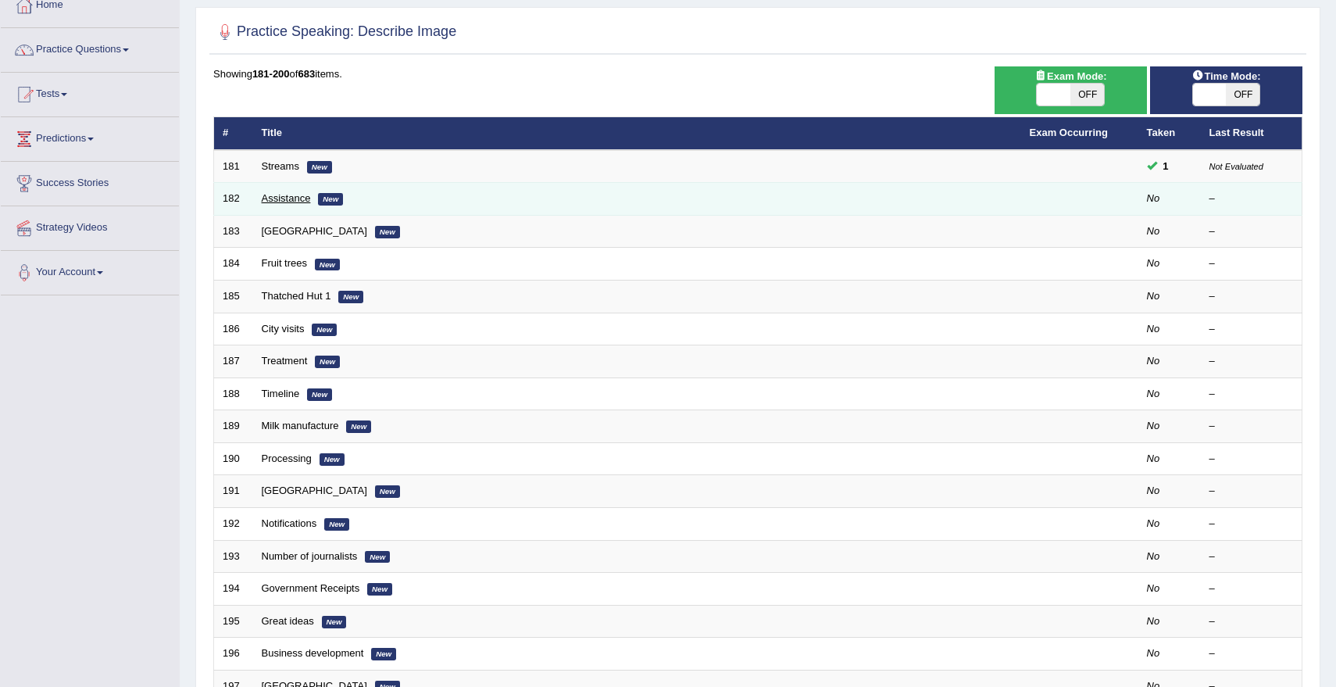
click at [301, 200] on link "Assistance" at bounding box center [286, 198] width 49 height 12
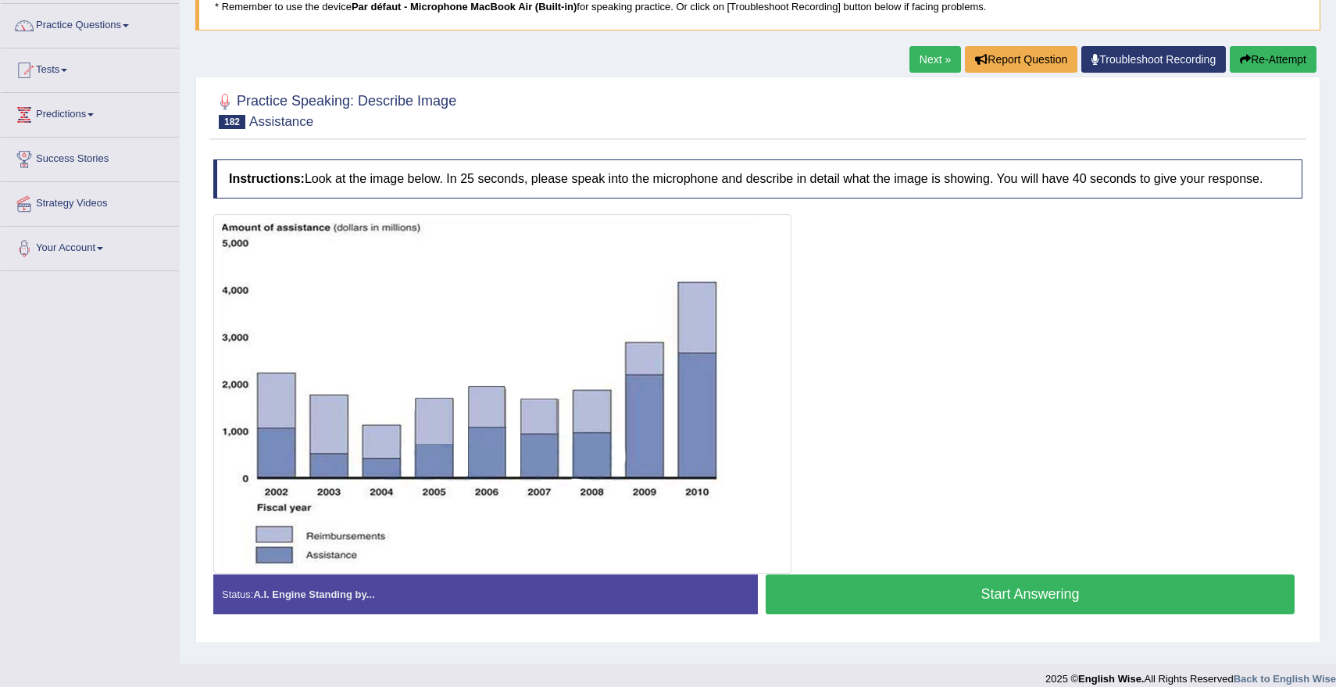
scroll to position [139, 0]
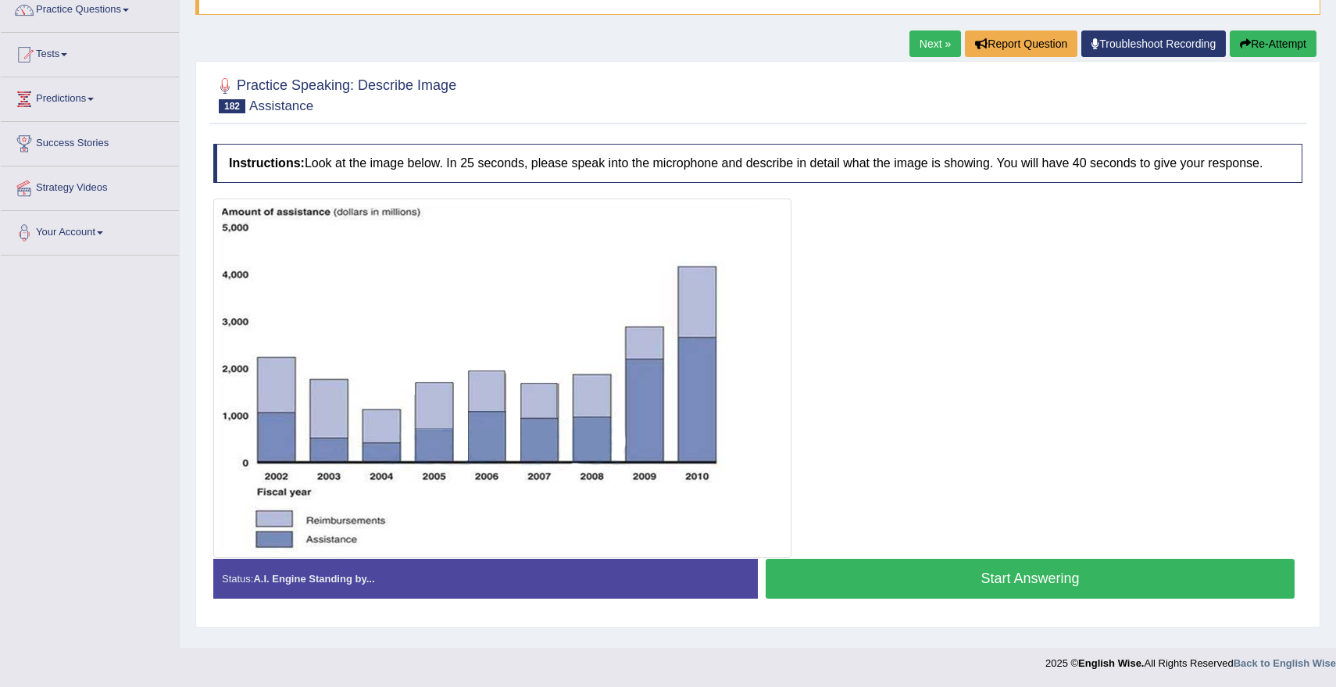
click at [915, 589] on button "Start Answering" at bounding box center [1029, 578] width 529 height 40
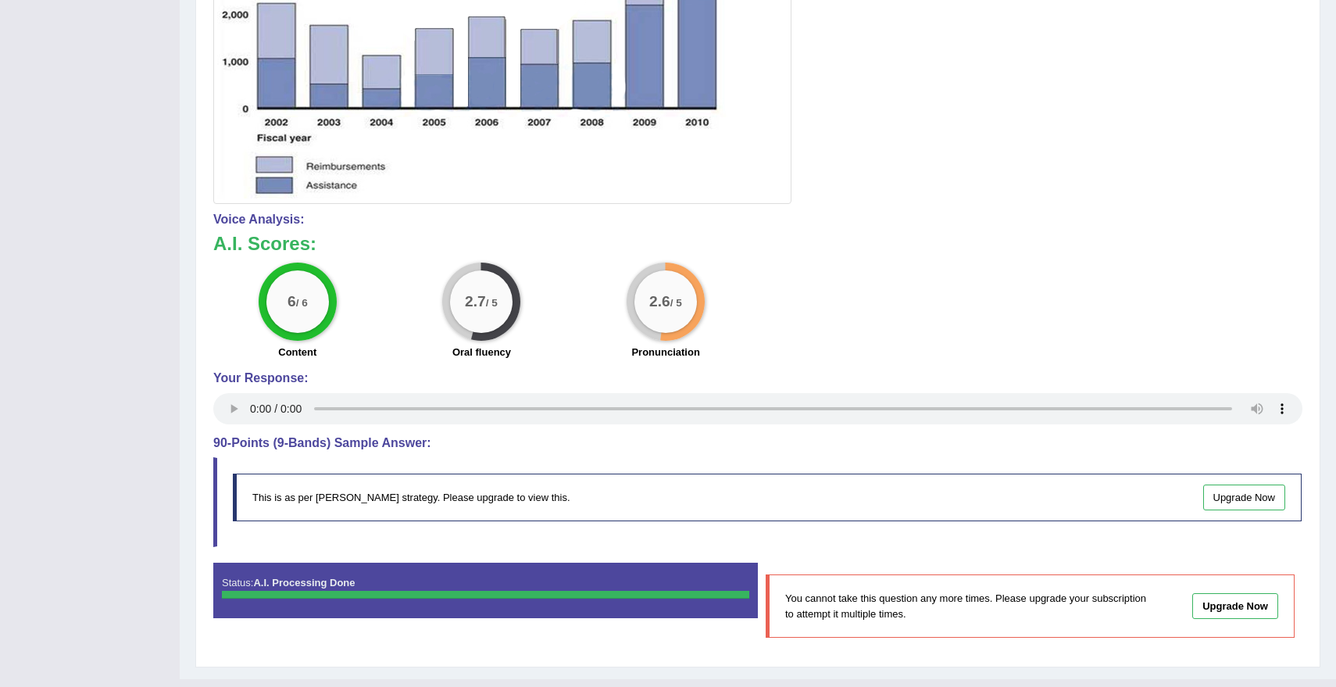
scroll to position [0, 0]
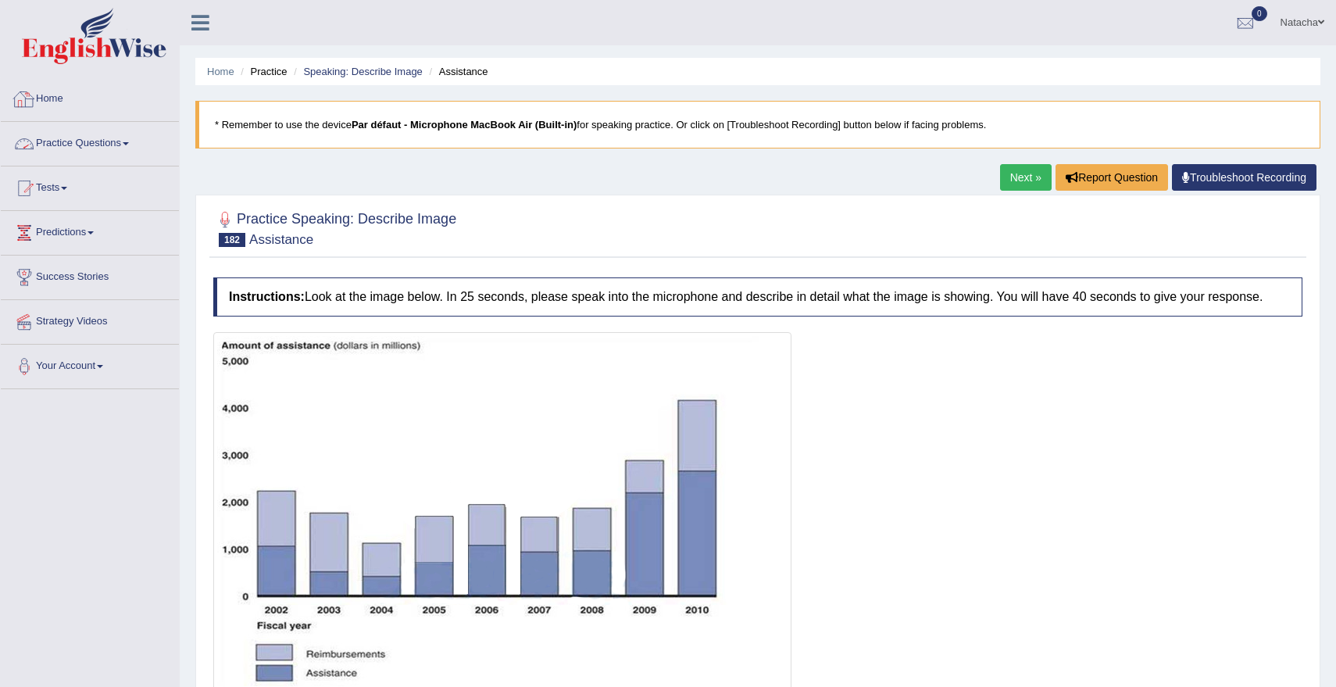
click at [117, 142] on link "Practice Questions" at bounding box center [90, 141] width 178 height 39
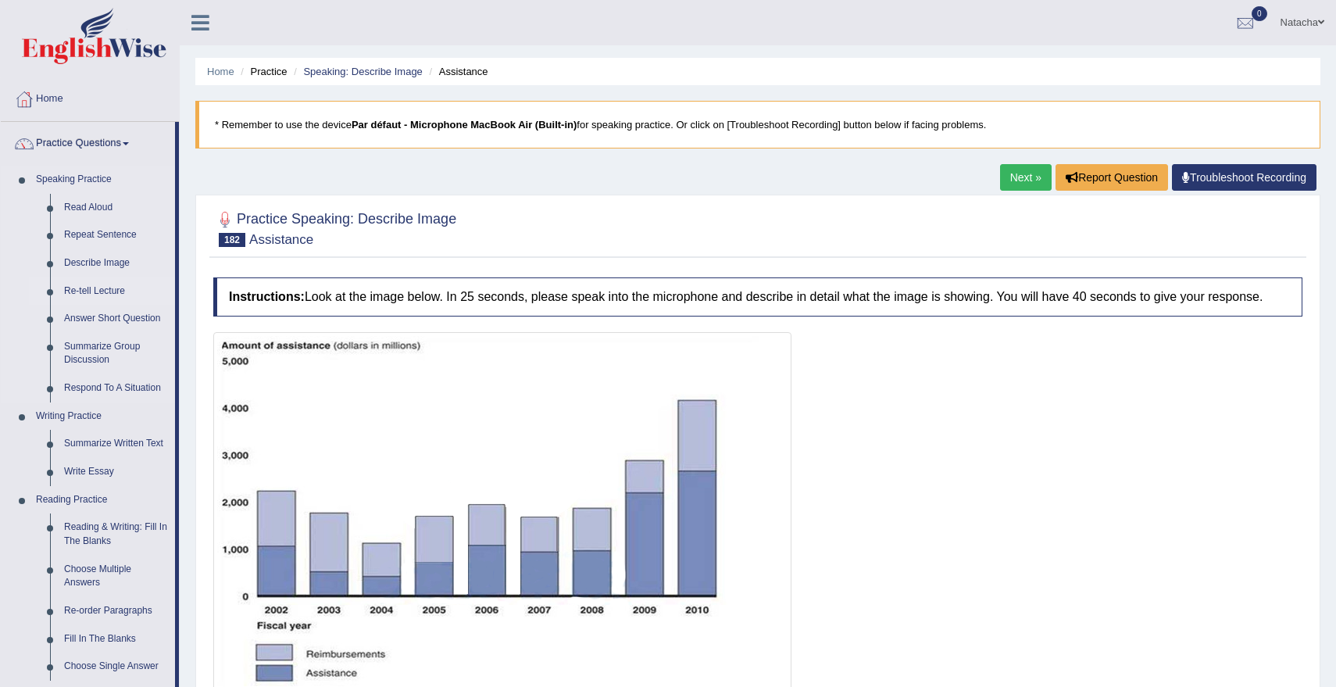
click at [100, 294] on link "Re-tell Lecture" at bounding box center [116, 291] width 118 height 28
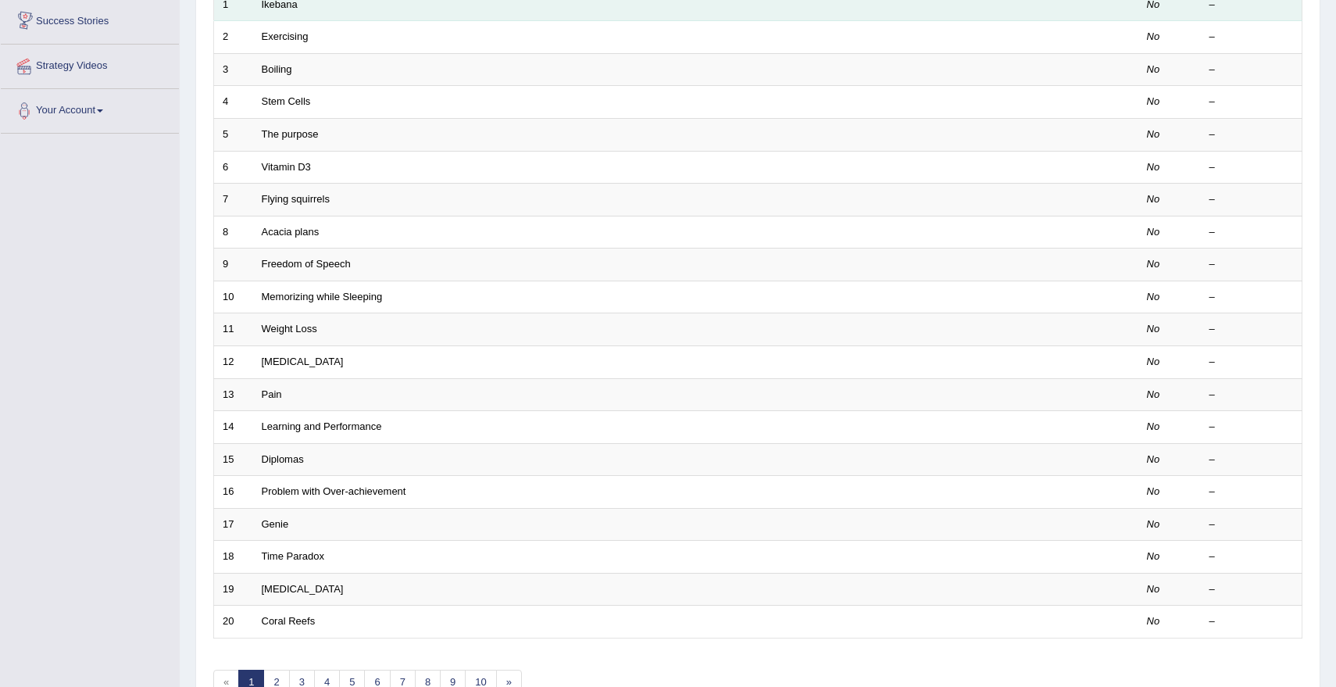
scroll to position [348, 0]
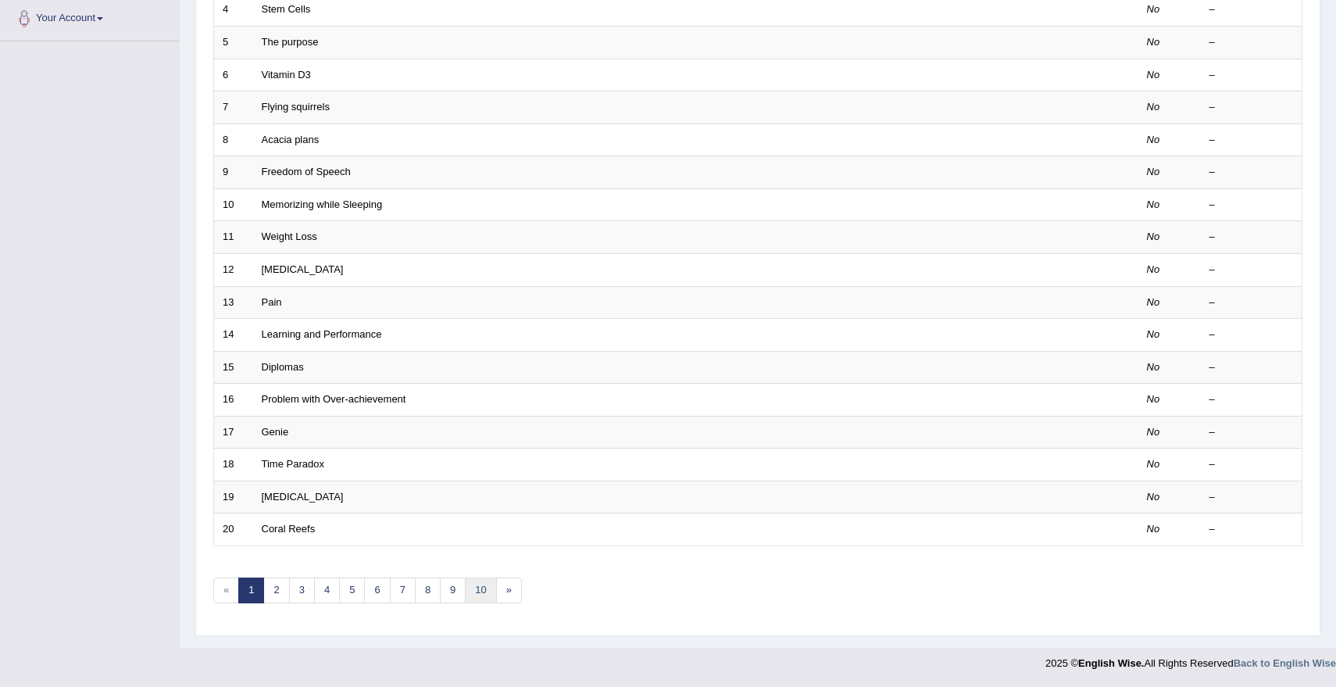
click at [476, 590] on link "10" at bounding box center [480, 590] width 31 height 26
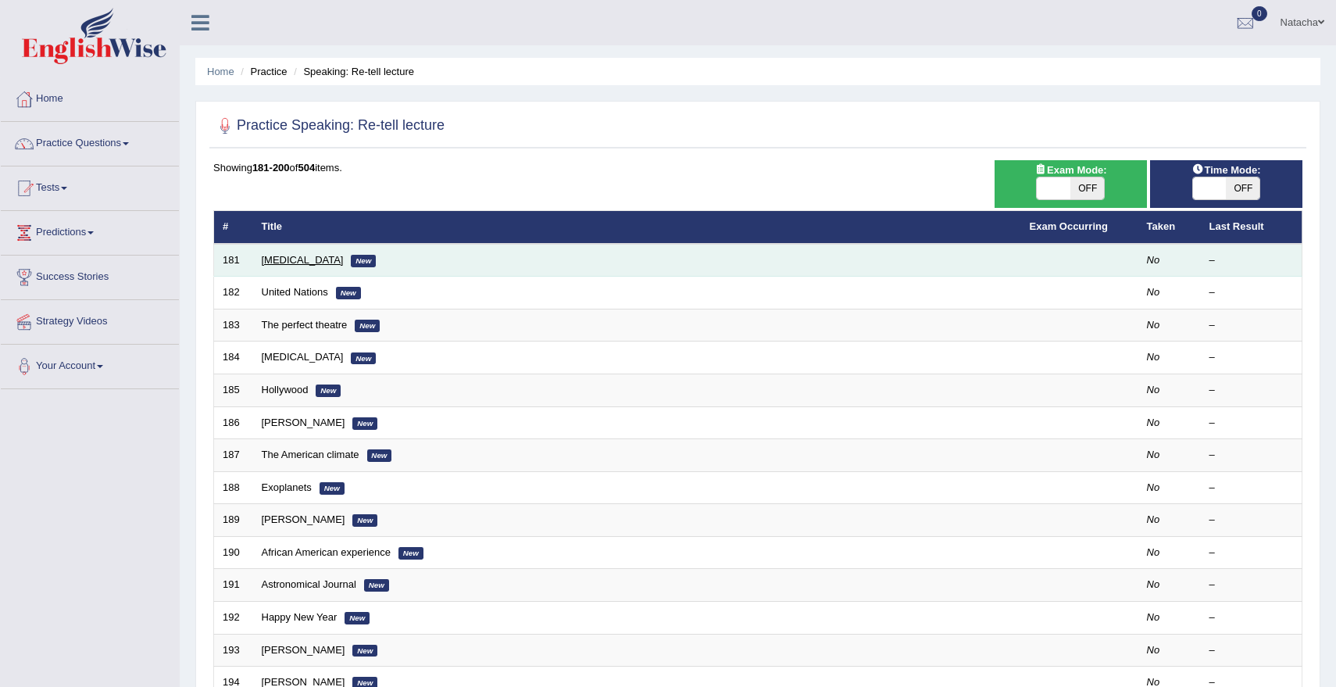
click at [297, 262] on link "[MEDICAL_DATA]" at bounding box center [303, 260] width 82 height 12
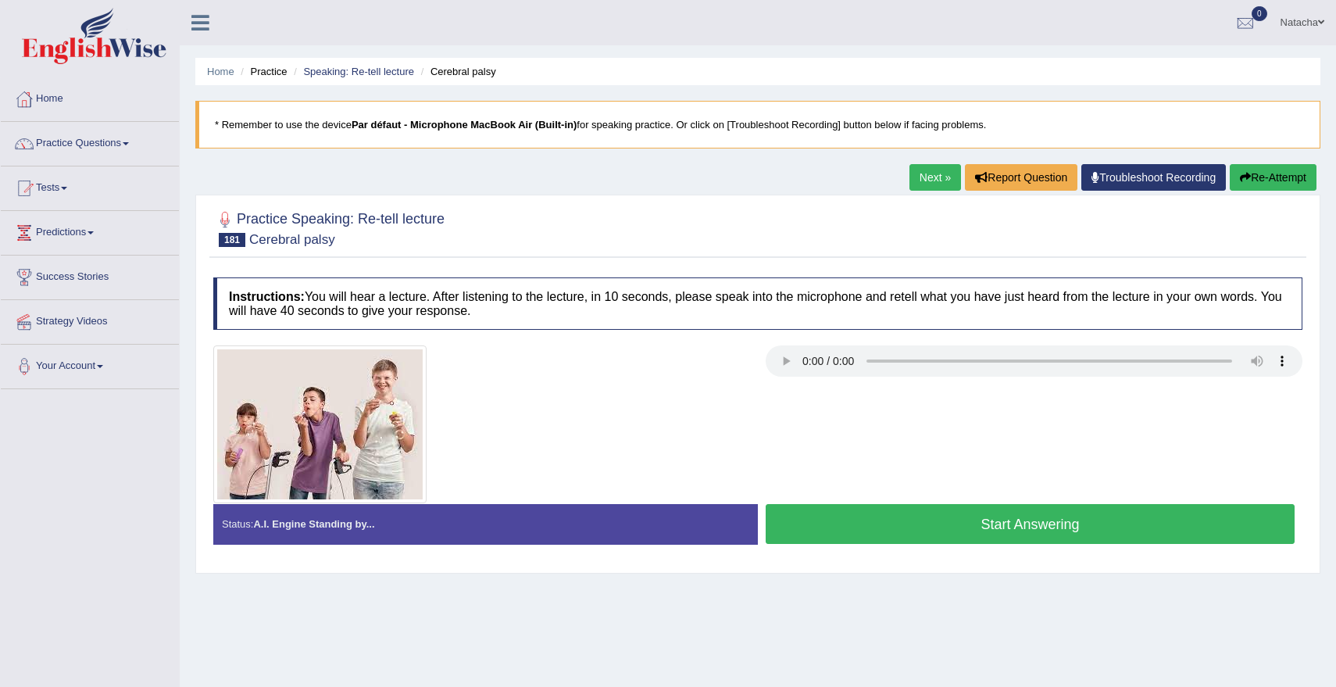
click at [834, 518] on button "Start Answering" at bounding box center [1029, 524] width 529 height 40
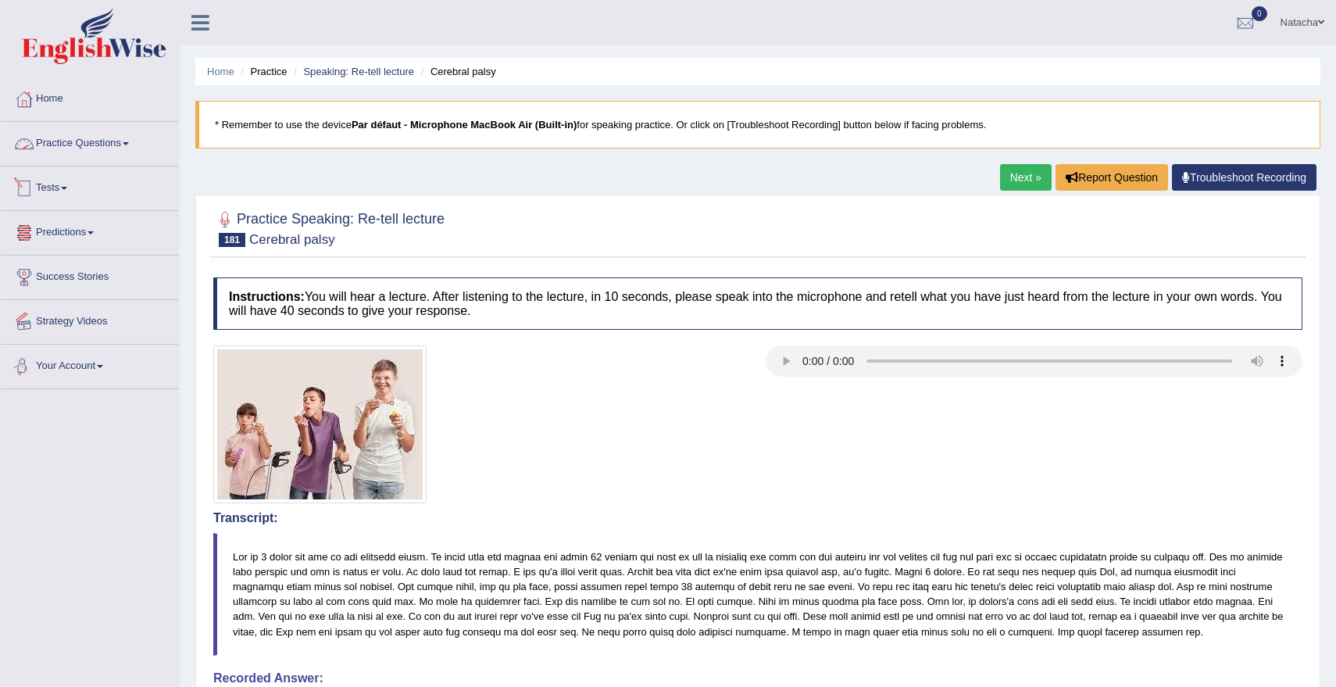
click at [99, 144] on link "Practice Questions" at bounding box center [90, 141] width 178 height 39
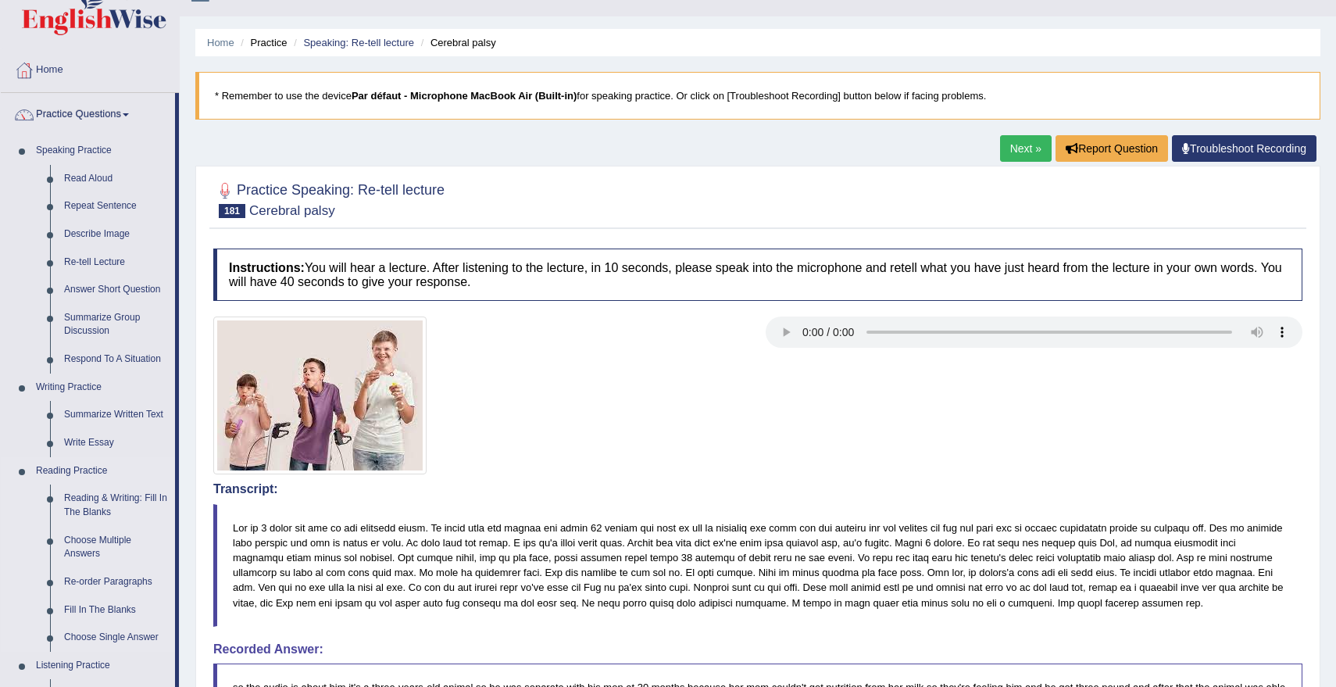
scroll to position [34, 0]
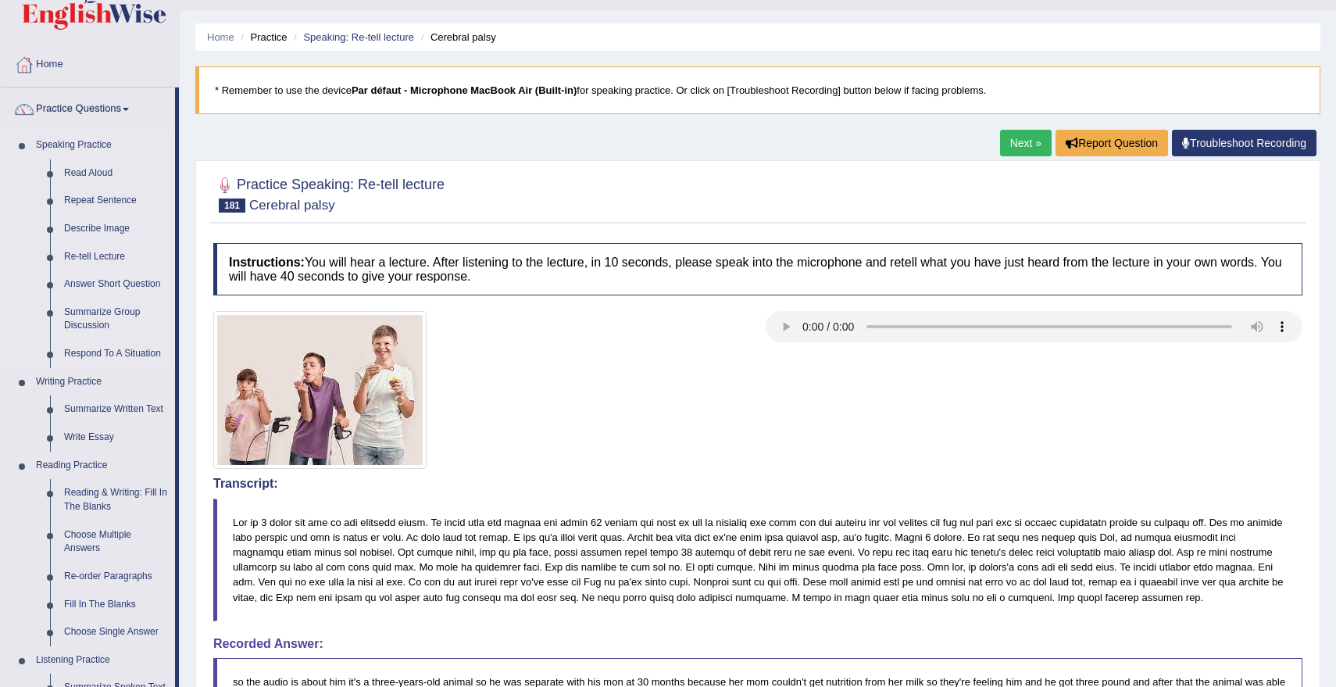
click at [148, 284] on link "Answer Short Question" at bounding box center [116, 284] width 118 height 28
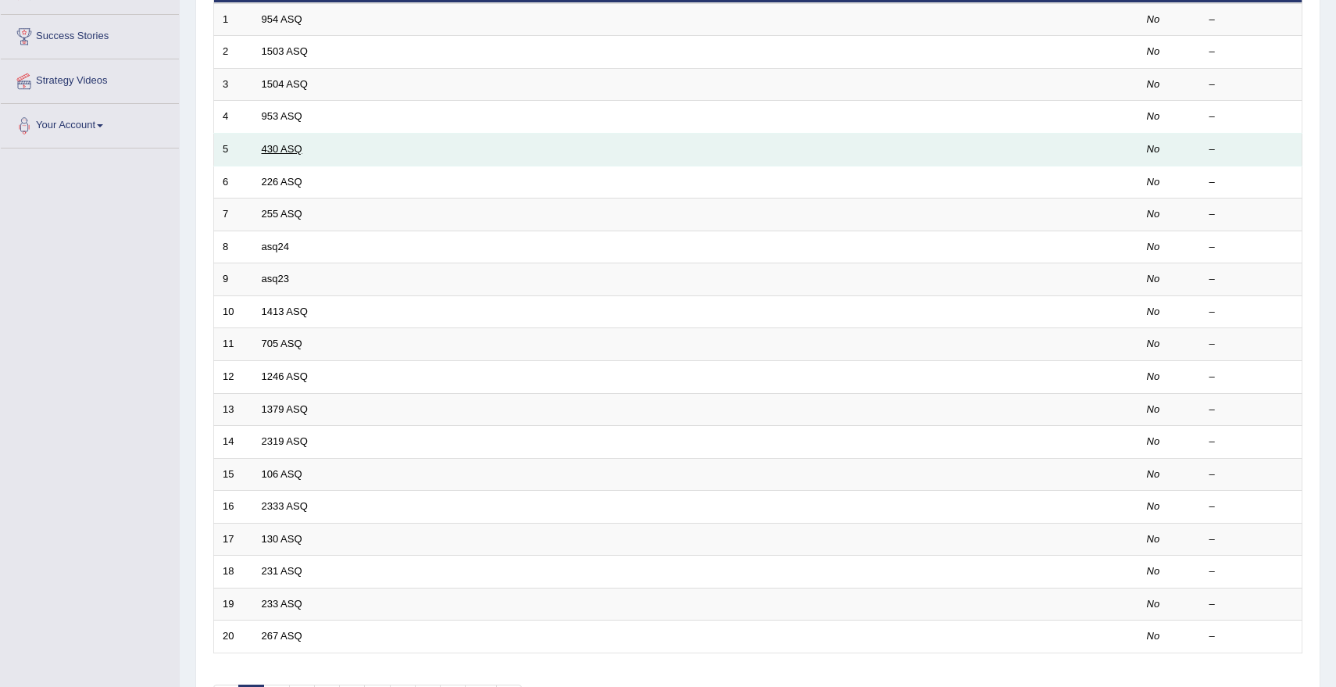
scroll to position [348, 0]
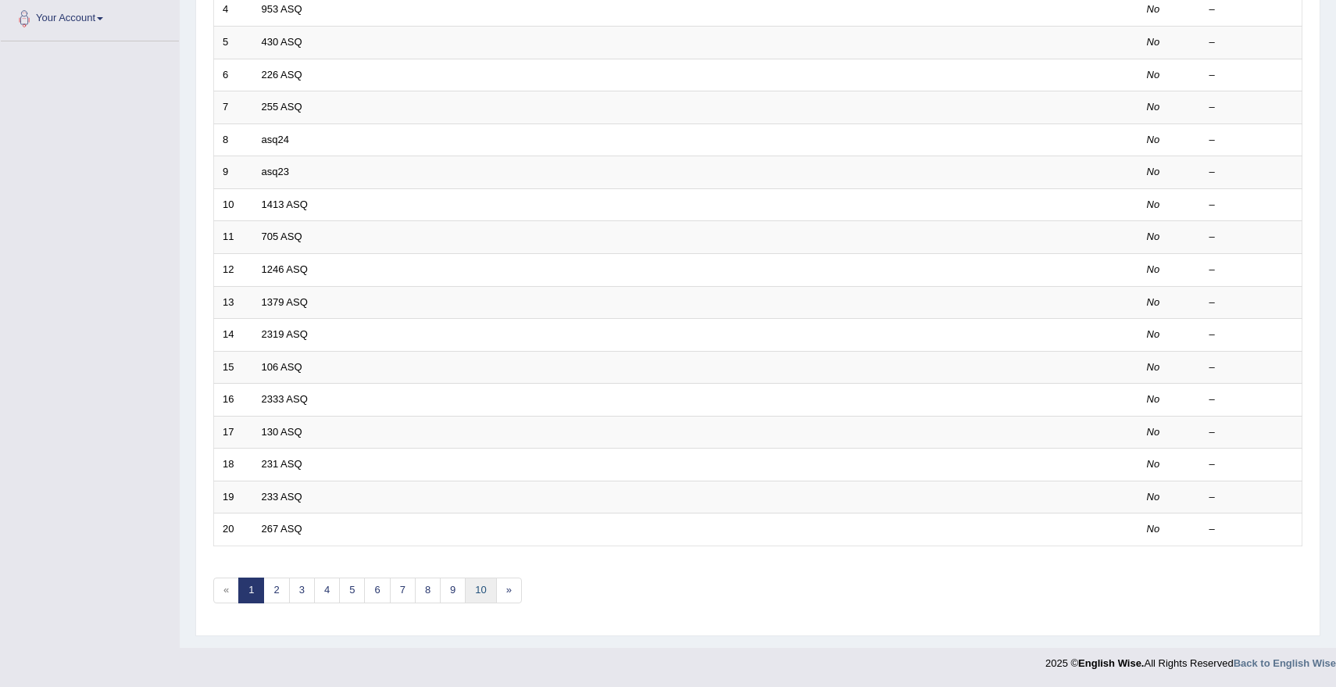
click at [482, 590] on link "10" at bounding box center [480, 590] width 31 height 26
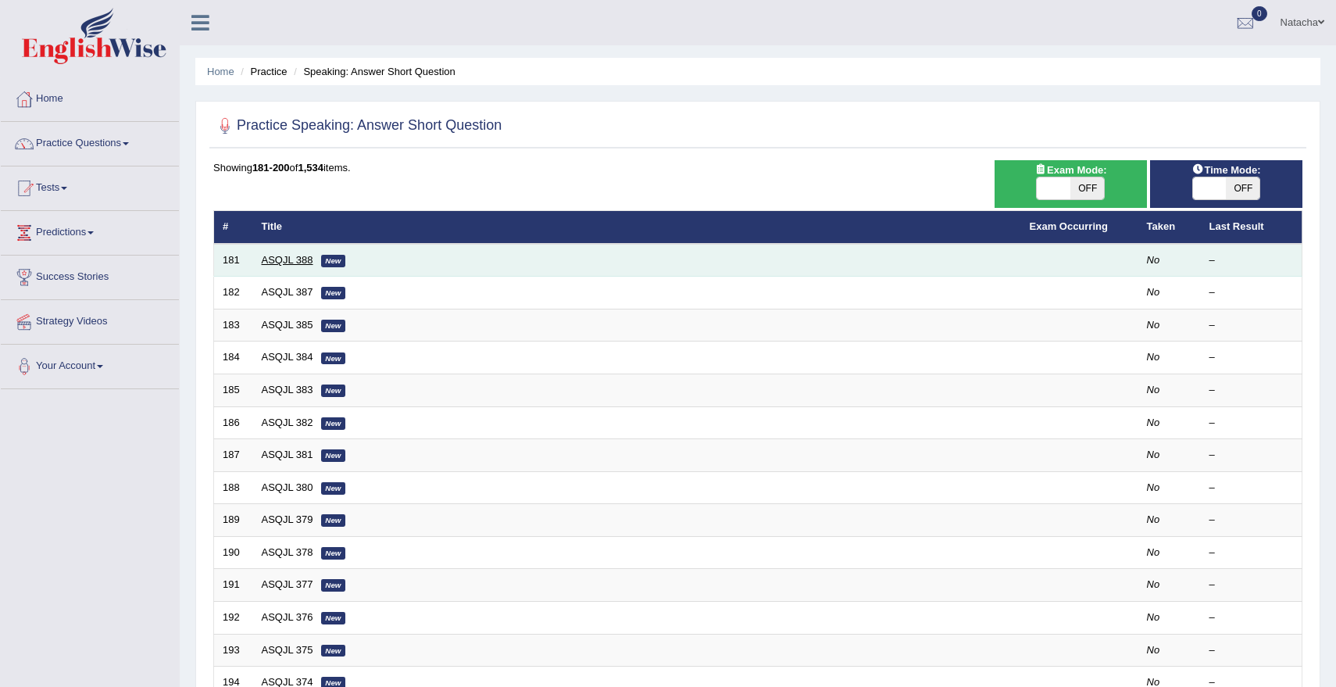
click at [290, 257] on link "ASQJL 388" at bounding box center [288, 260] width 52 height 12
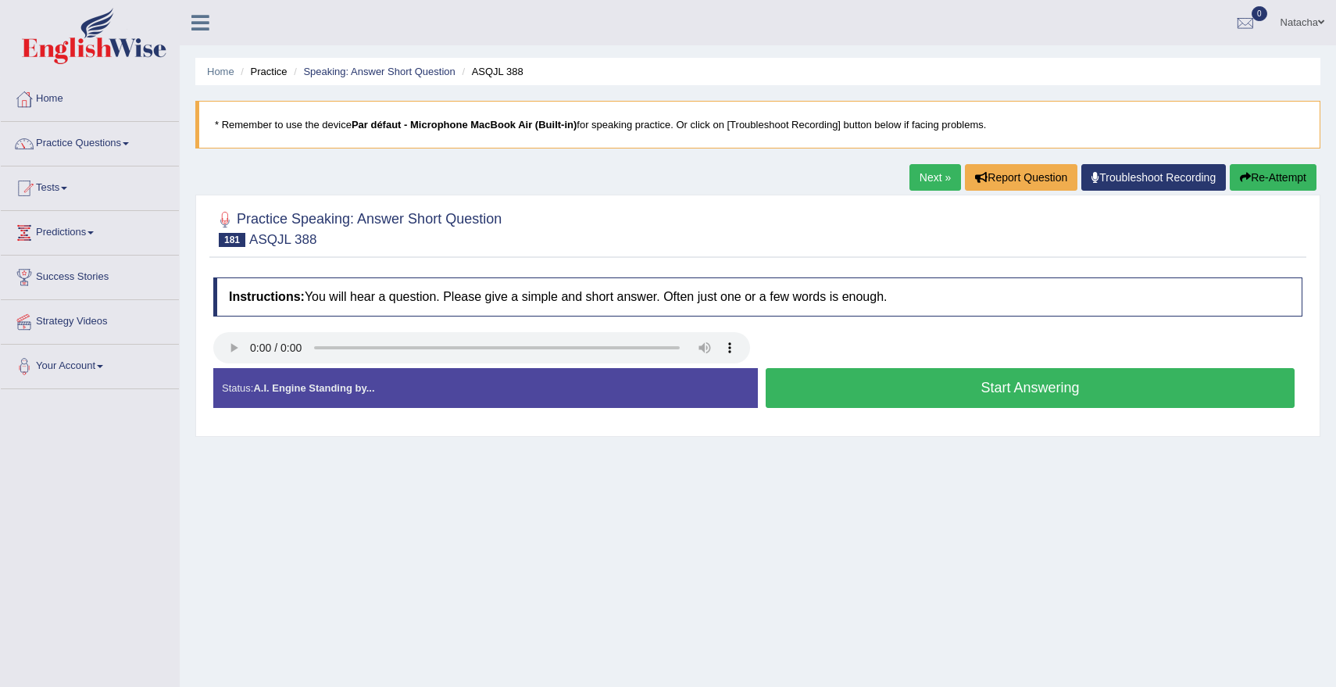
click at [843, 383] on button "Start Answering" at bounding box center [1029, 388] width 529 height 40
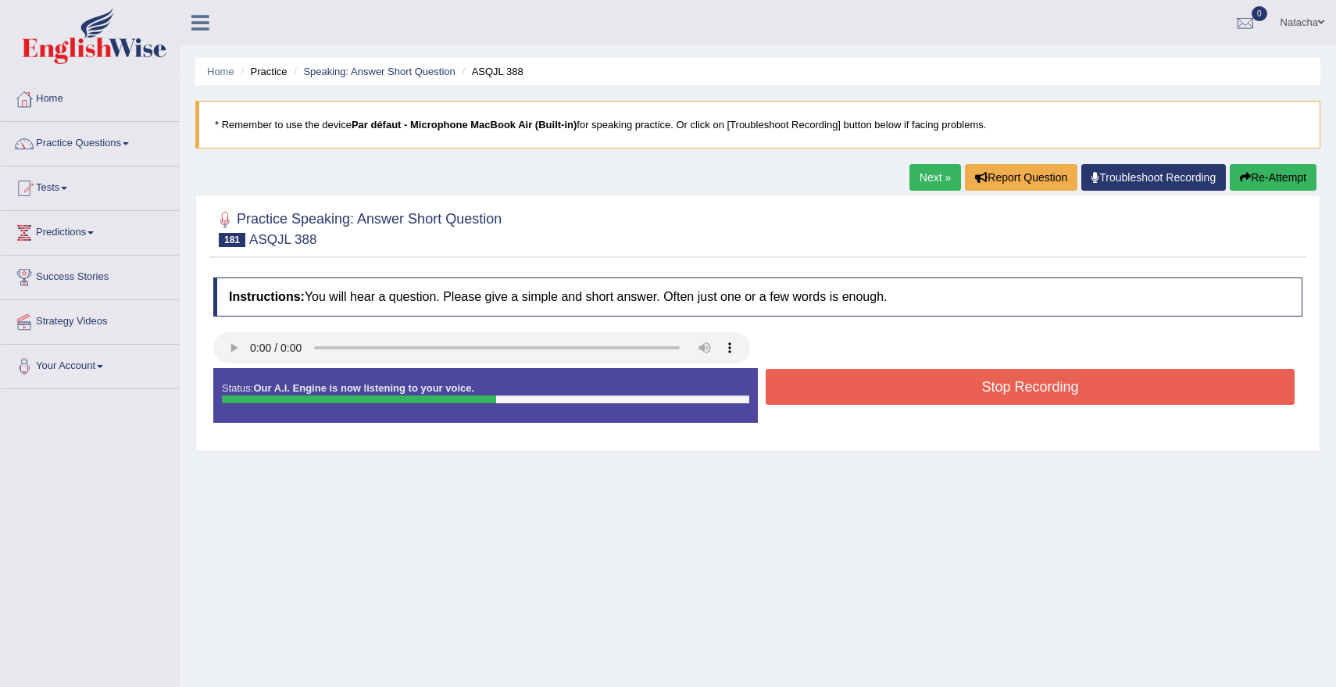
click at [947, 387] on button "Stop Recording" at bounding box center [1029, 387] width 529 height 36
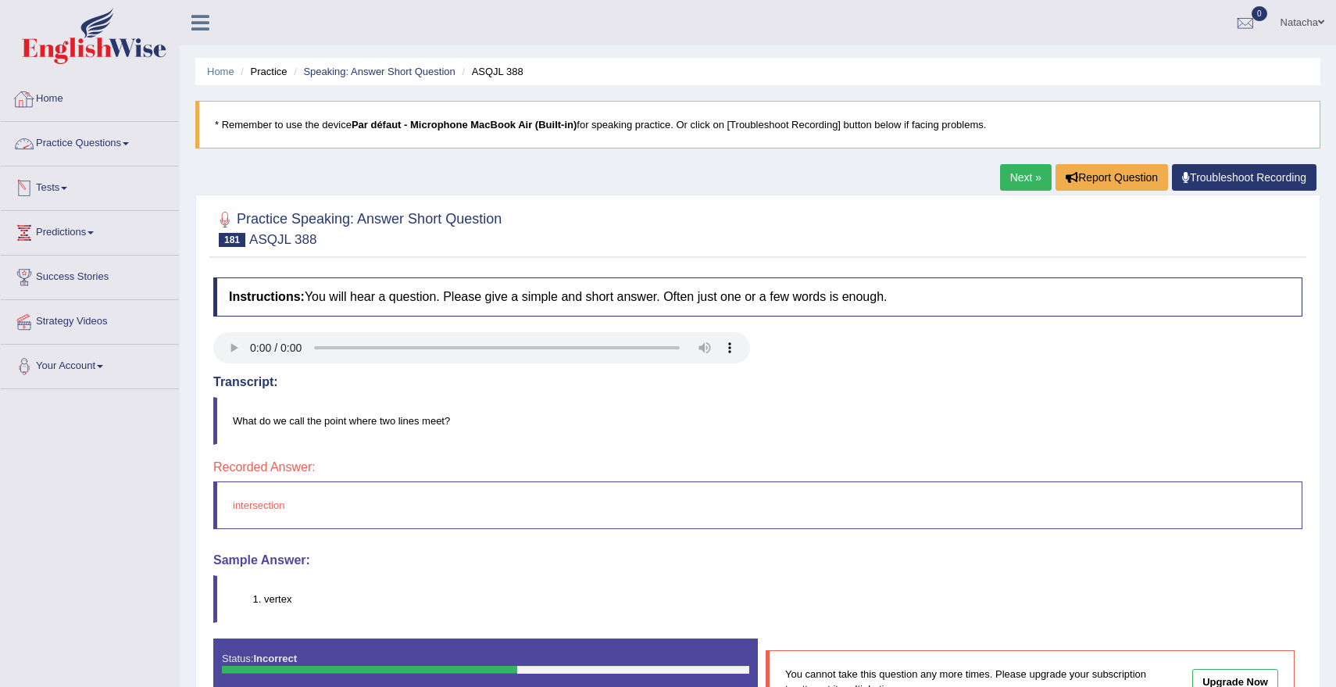
click at [96, 148] on link "Practice Questions" at bounding box center [90, 141] width 178 height 39
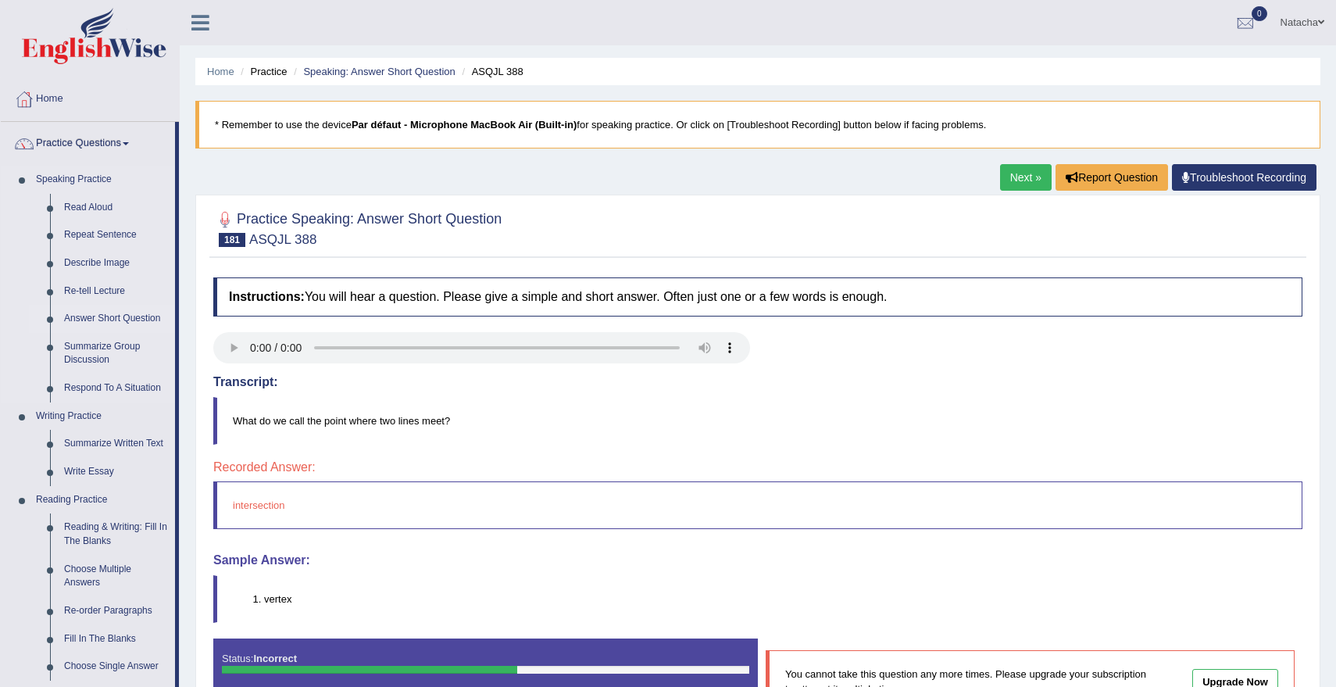
click at [119, 319] on link "Answer Short Question" at bounding box center [116, 319] width 118 height 28
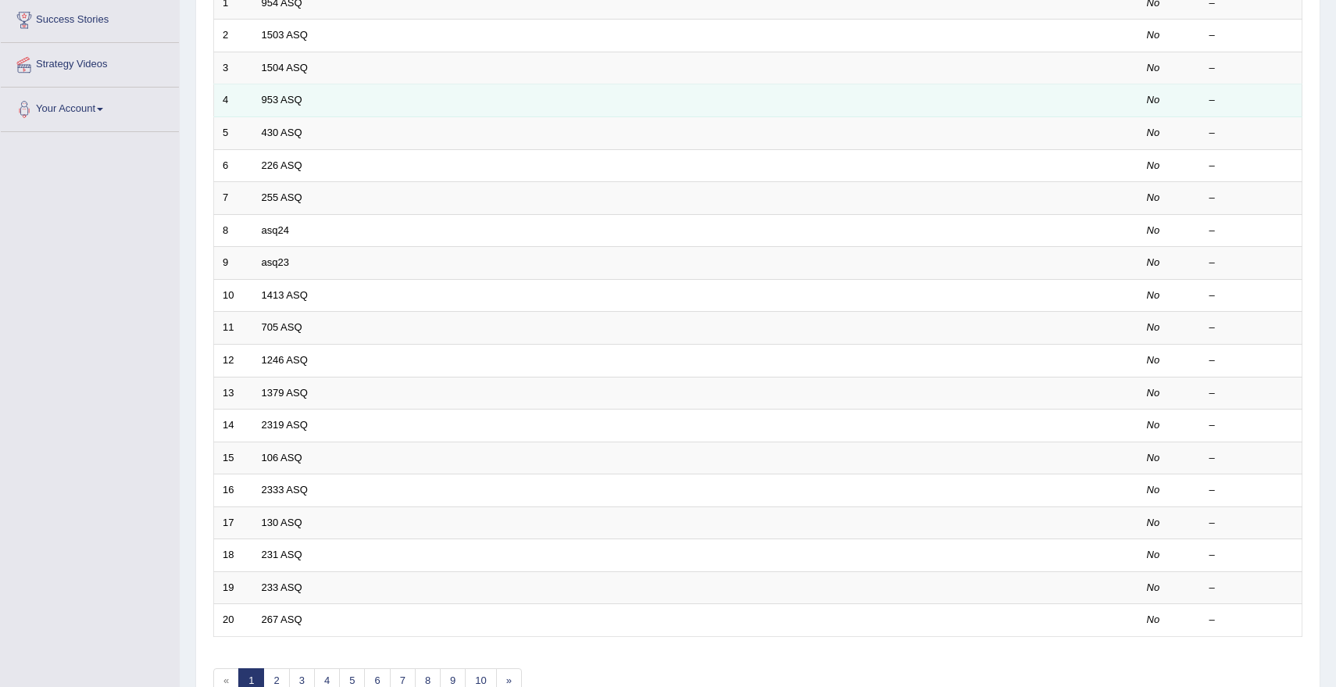
scroll to position [348, 0]
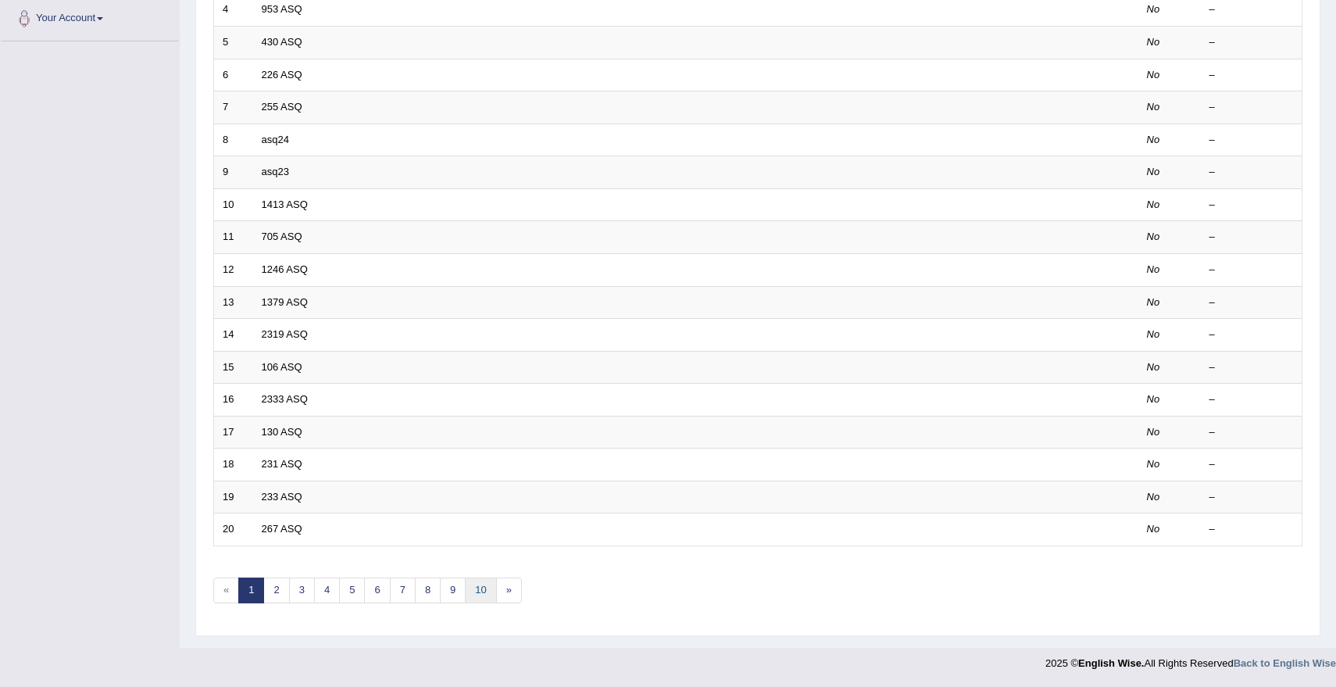
click at [480, 588] on link "10" at bounding box center [480, 590] width 31 height 26
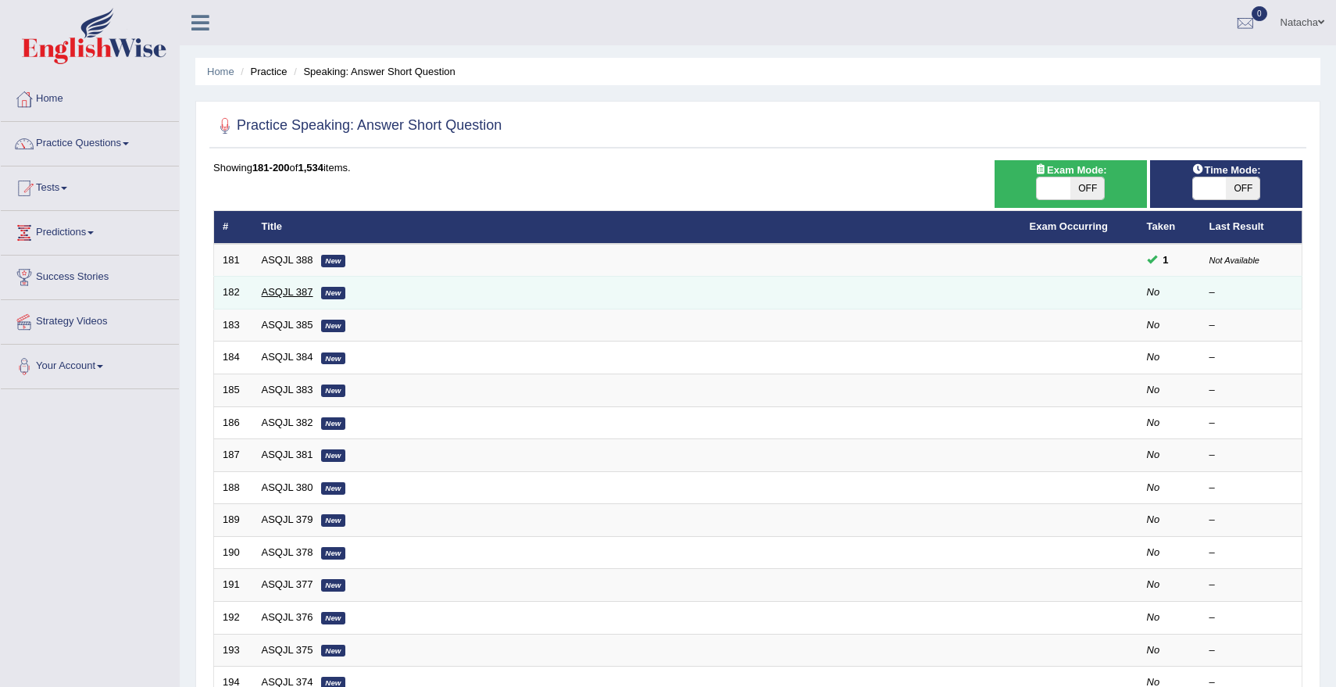
click at [272, 296] on link "ASQJL 387" at bounding box center [288, 292] width 52 height 12
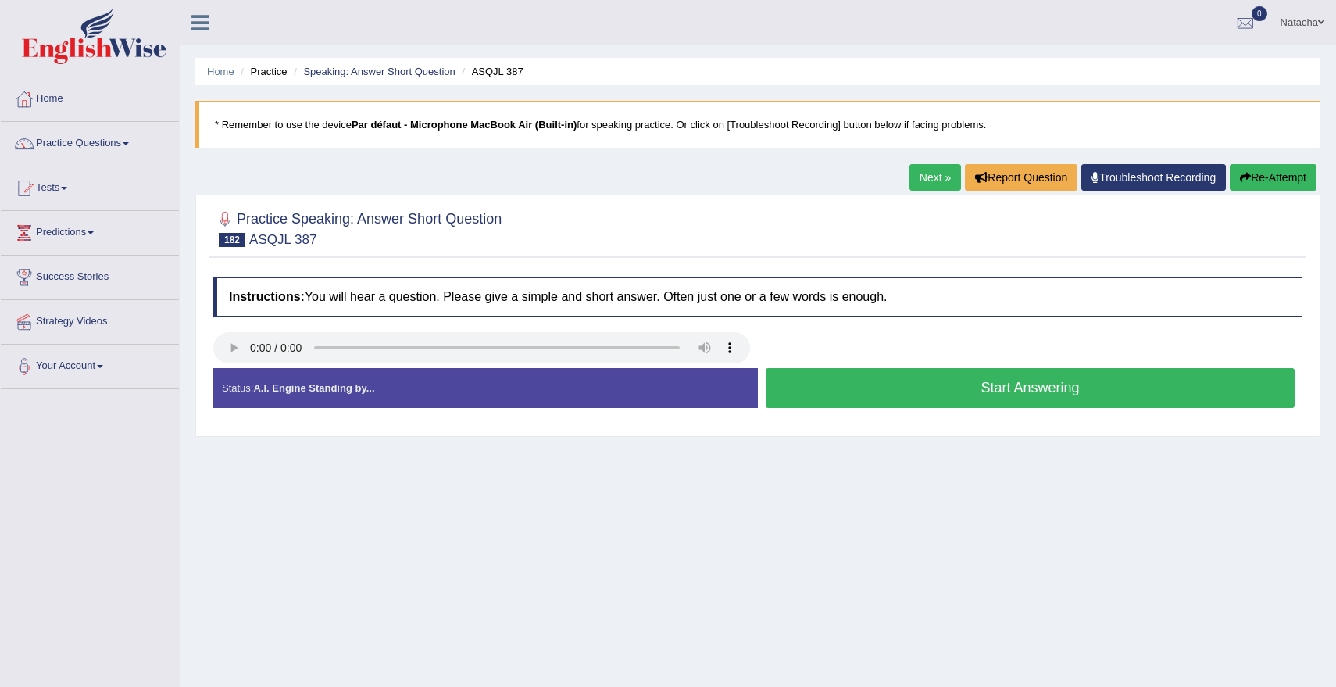
click at [797, 391] on button "Start Answering" at bounding box center [1029, 388] width 529 height 40
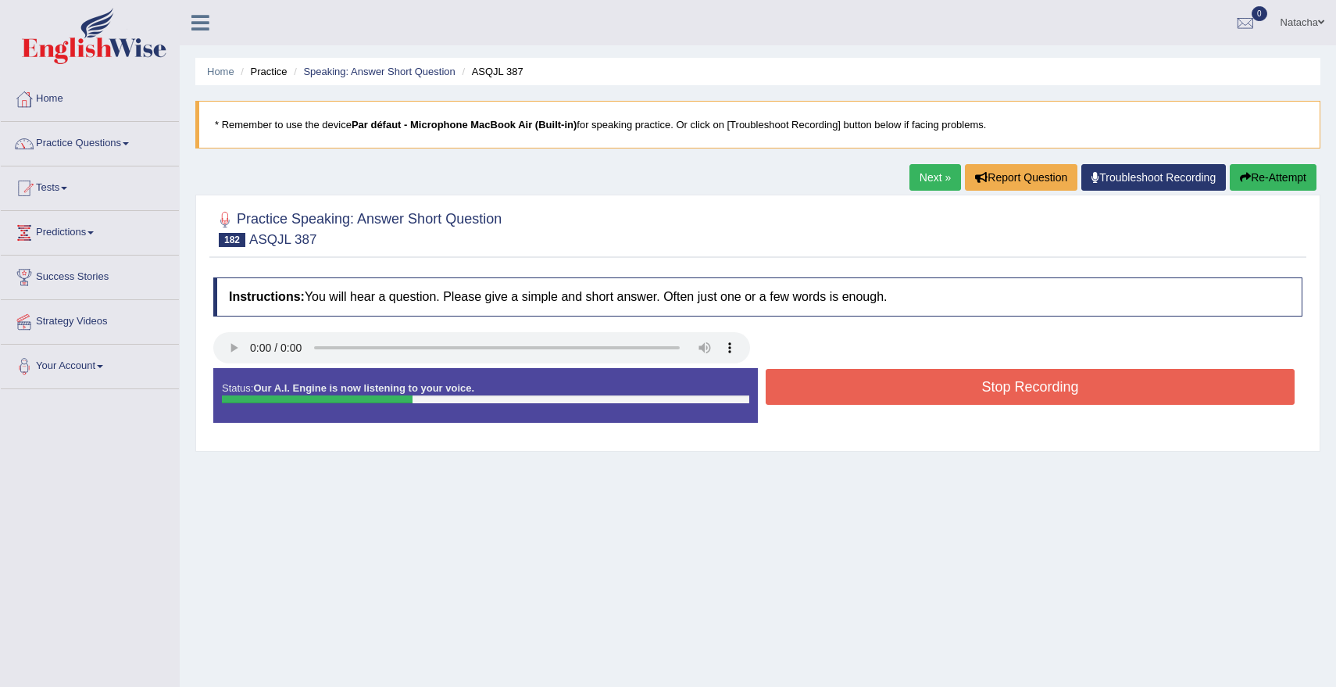
click at [818, 386] on button "Stop Recording" at bounding box center [1029, 387] width 529 height 36
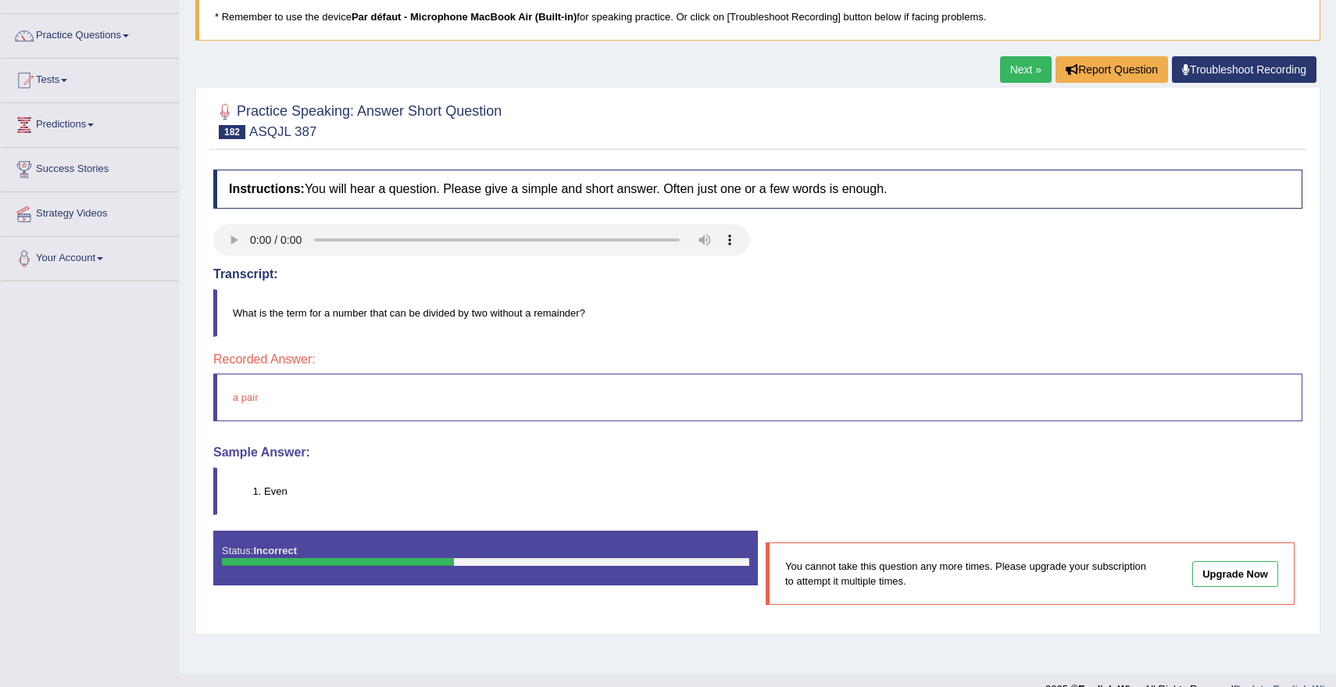
scroll to position [134, 0]
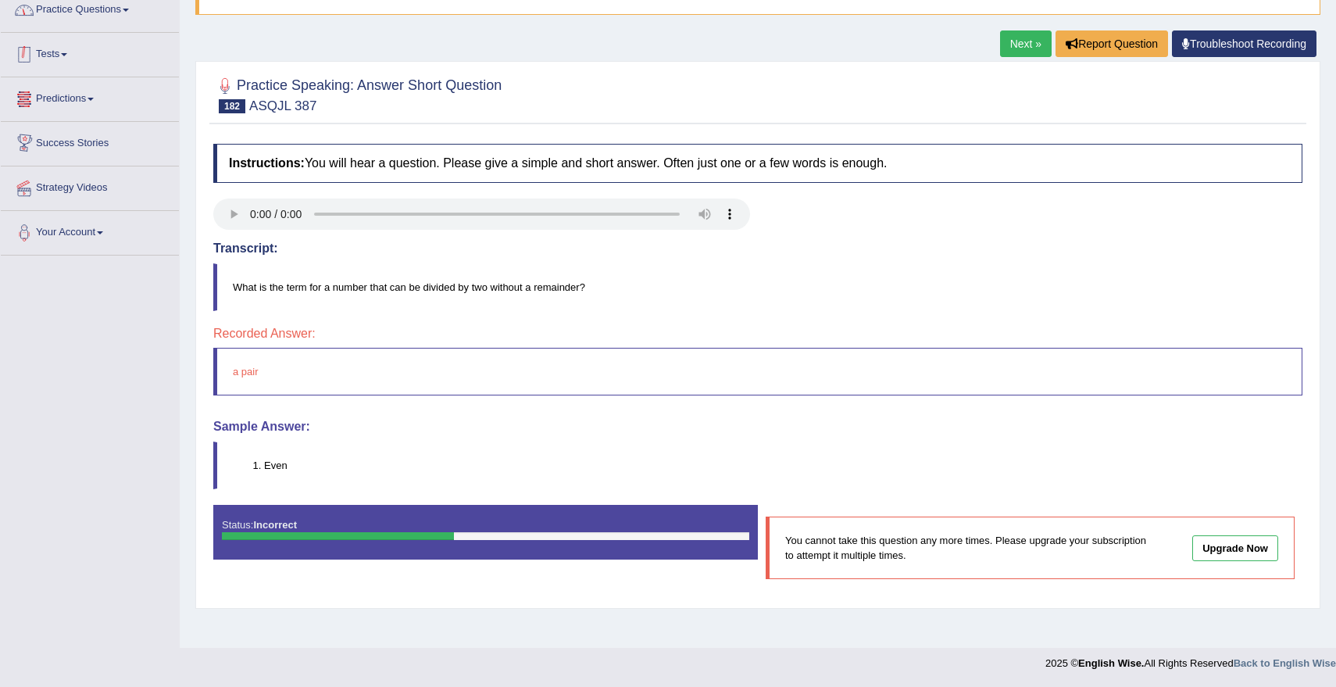
click at [128, 23] on link "Practice Questions" at bounding box center [90, 7] width 178 height 39
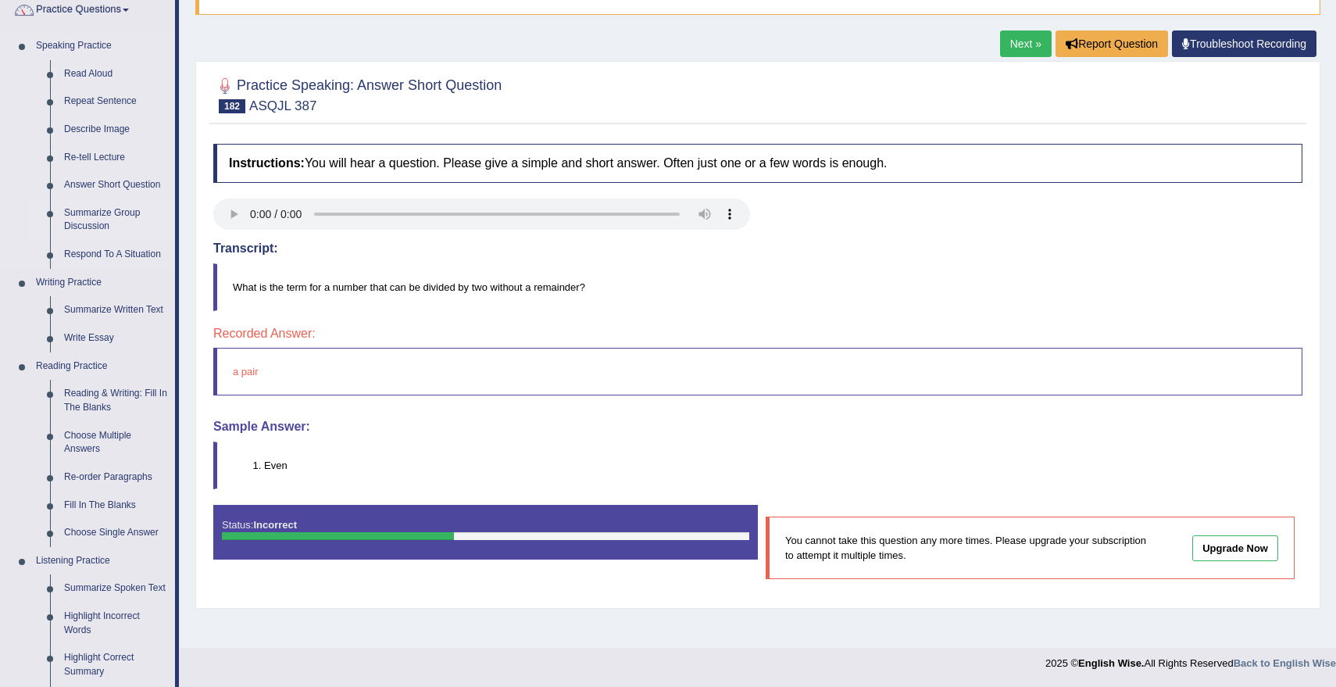
click at [98, 217] on link "Summarize Group Discussion" at bounding box center [116, 219] width 118 height 41
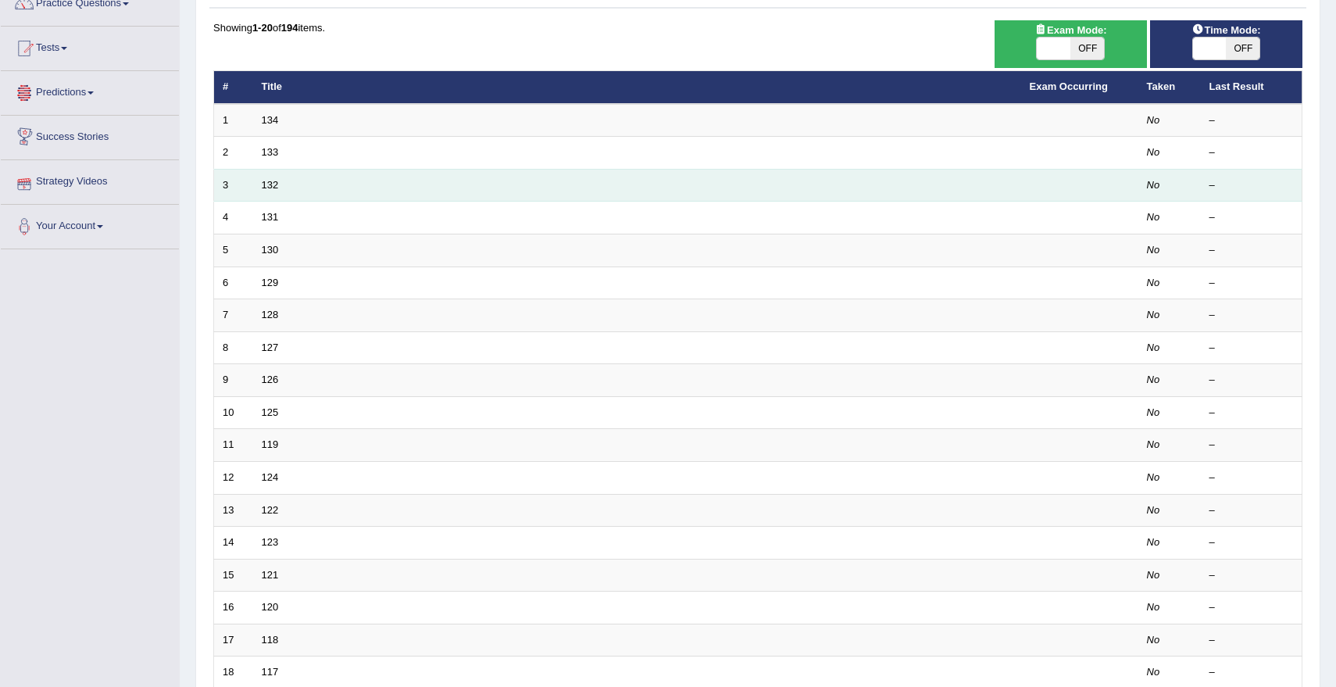
scroll to position [348, 0]
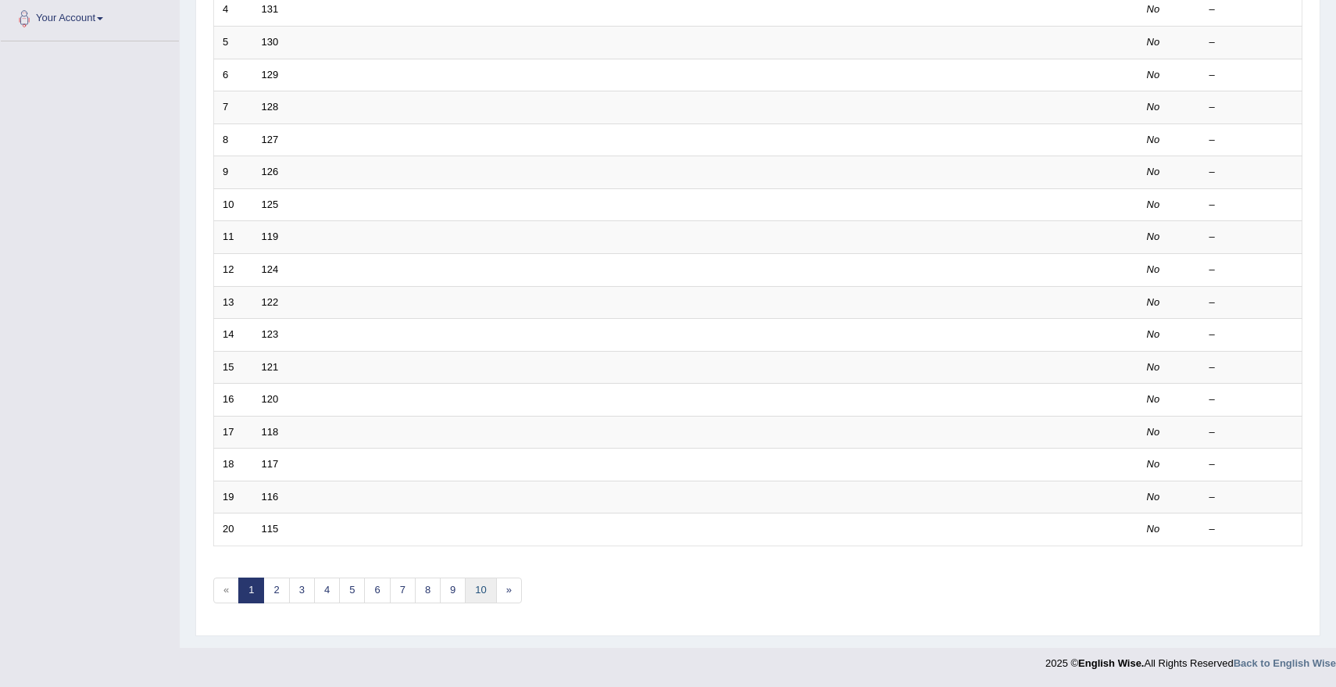
click at [474, 581] on link "10" at bounding box center [480, 590] width 31 height 26
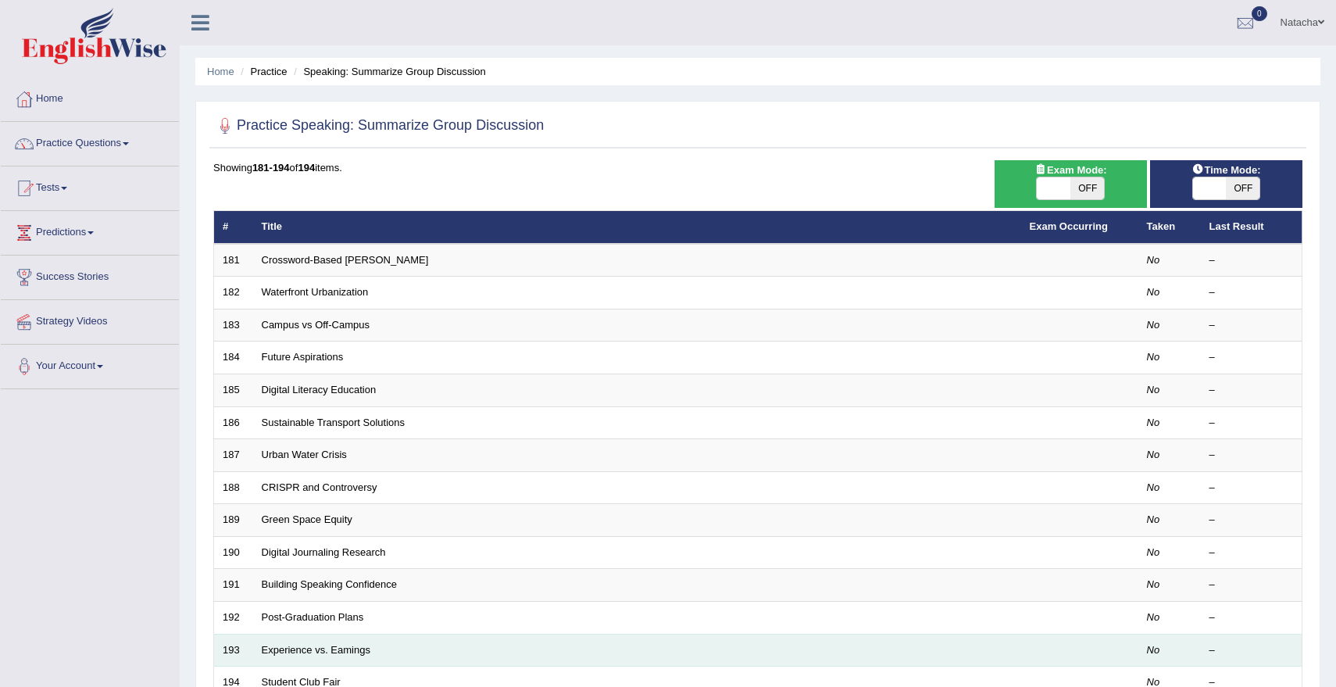
scroll to position [152, 0]
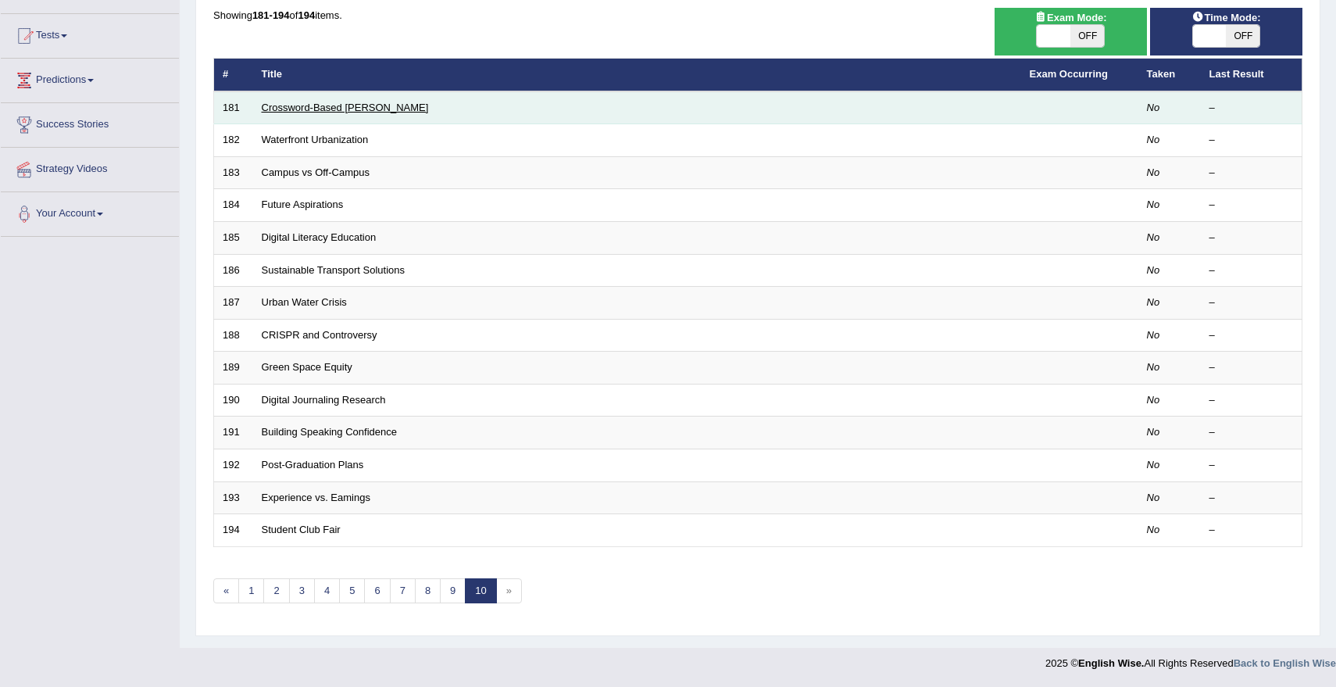
click at [349, 109] on link "Crossword-Based [PERSON_NAME]" at bounding box center [345, 108] width 167 height 12
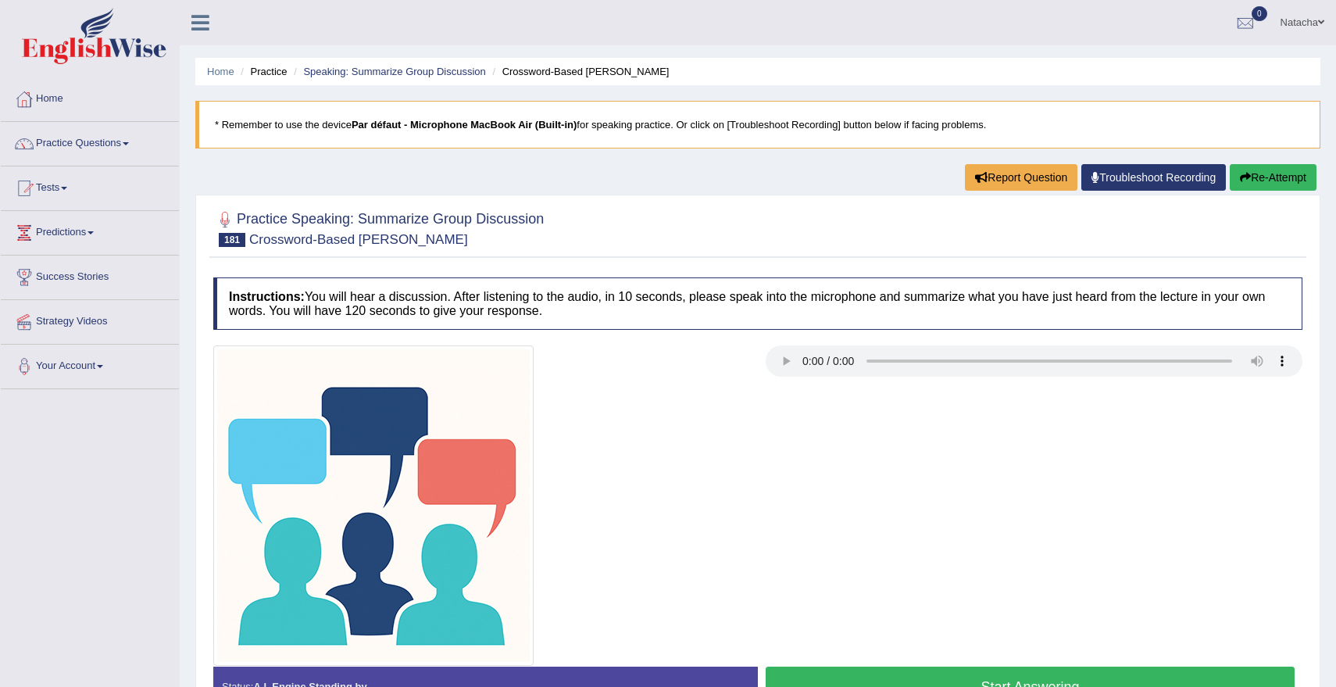
scroll to position [134, 0]
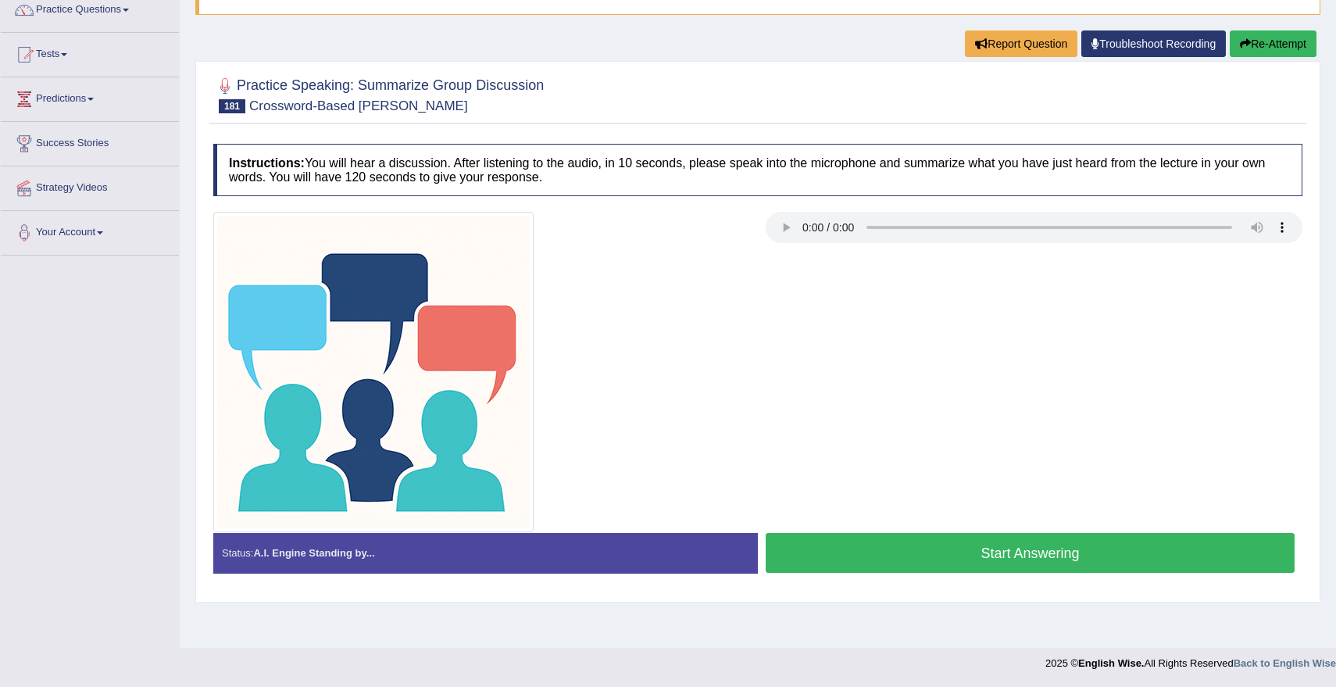
click at [852, 555] on button "Start Answering" at bounding box center [1029, 553] width 529 height 40
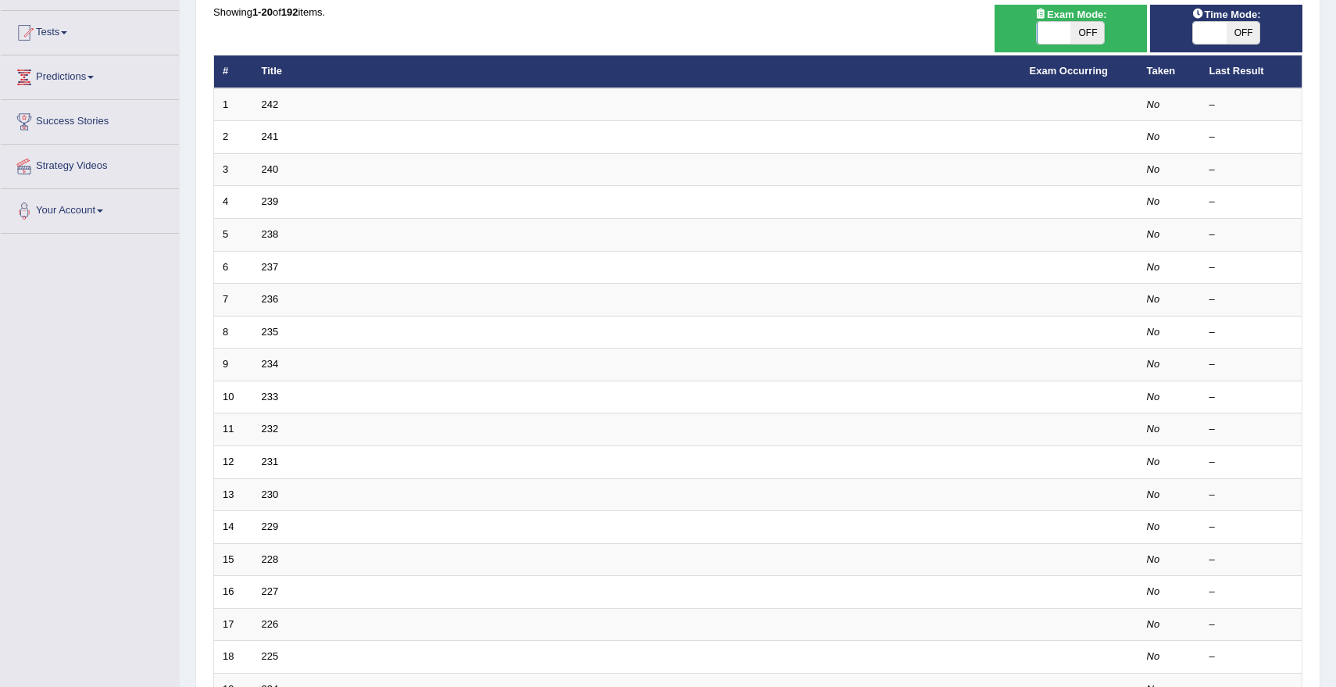
scroll to position [348, 0]
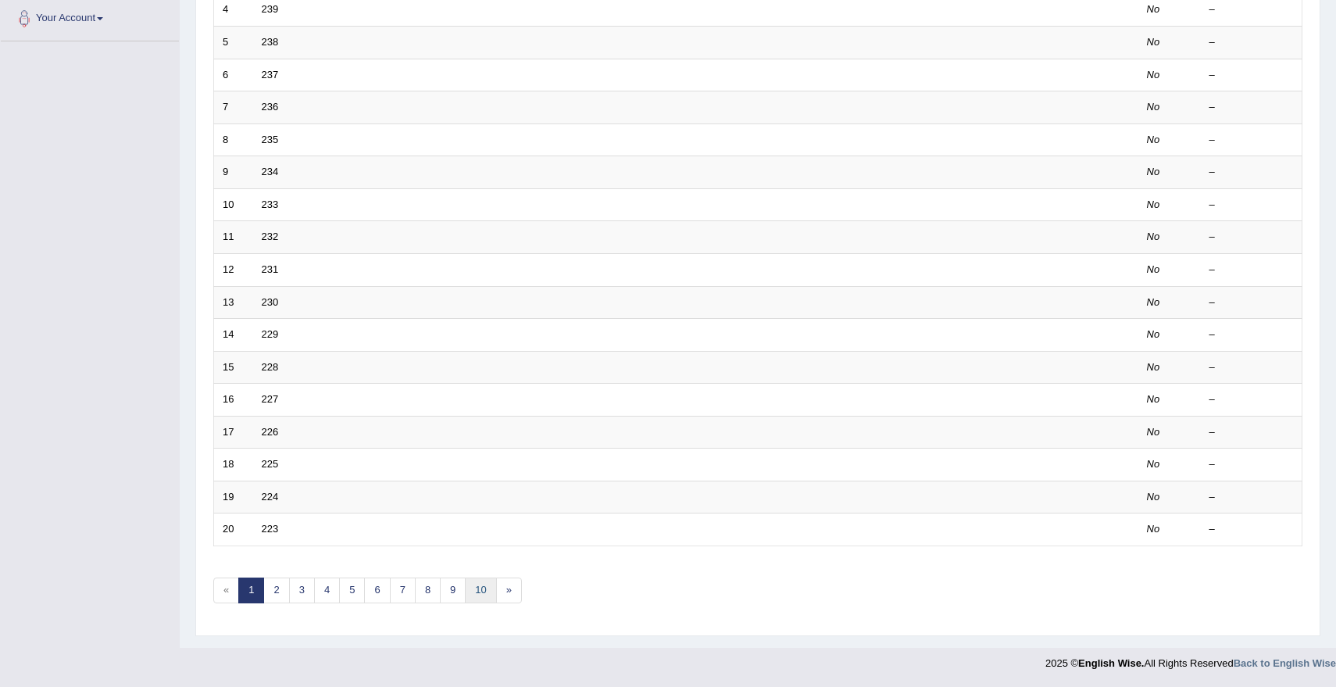
click at [477, 586] on link "10" at bounding box center [480, 590] width 31 height 26
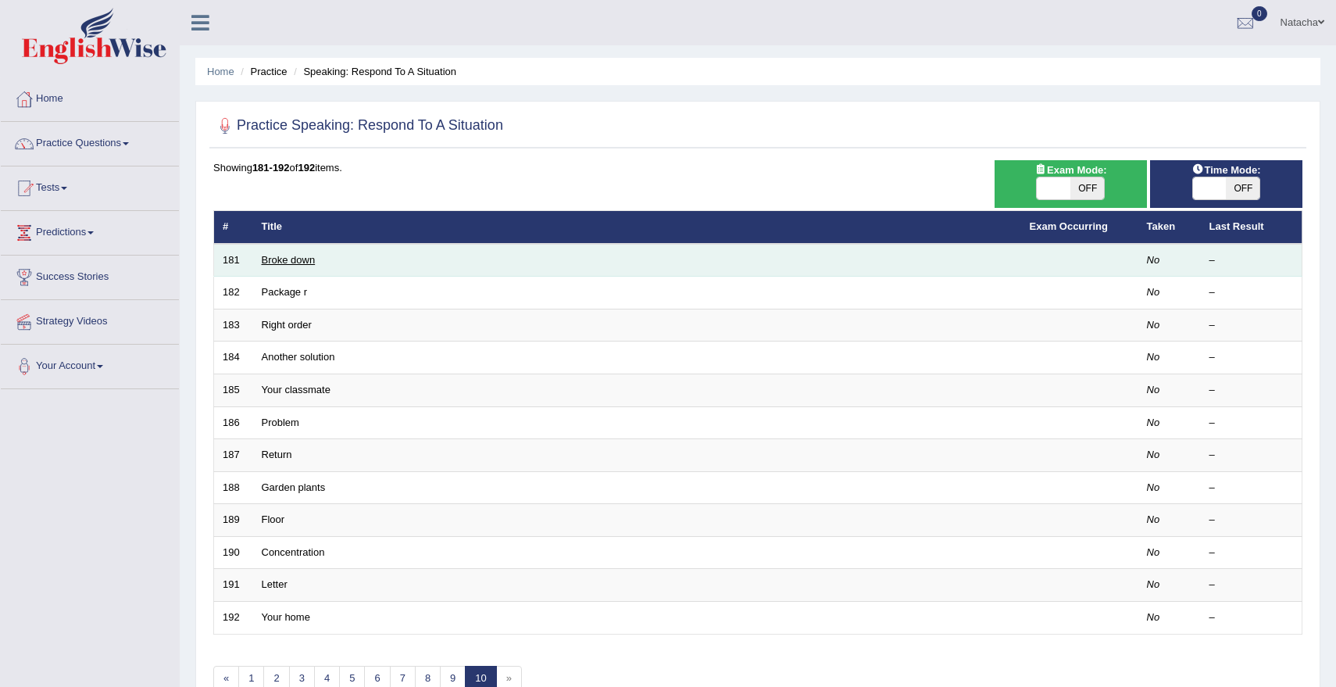
click at [287, 259] on link "Broke down" at bounding box center [289, 260] width 54 height 12
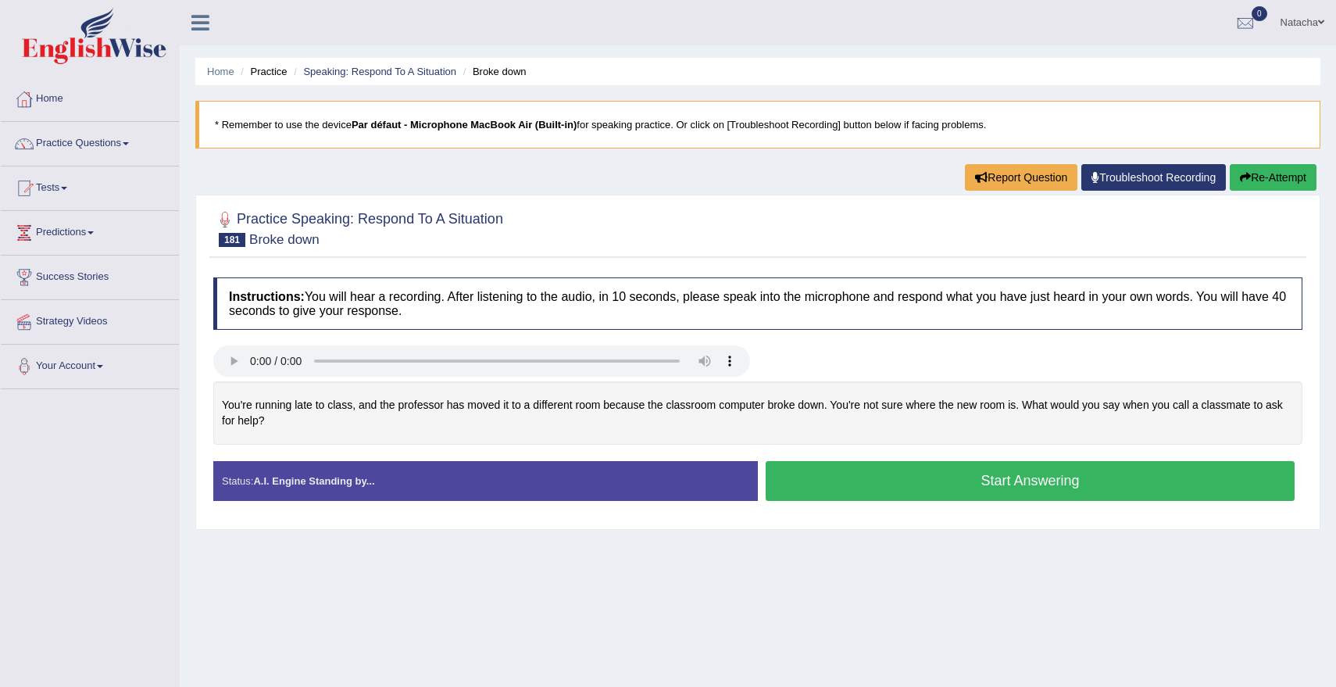
click at [929, 487] on button "Start Answering" at bounding box center [1029, 481] width 529 height 40
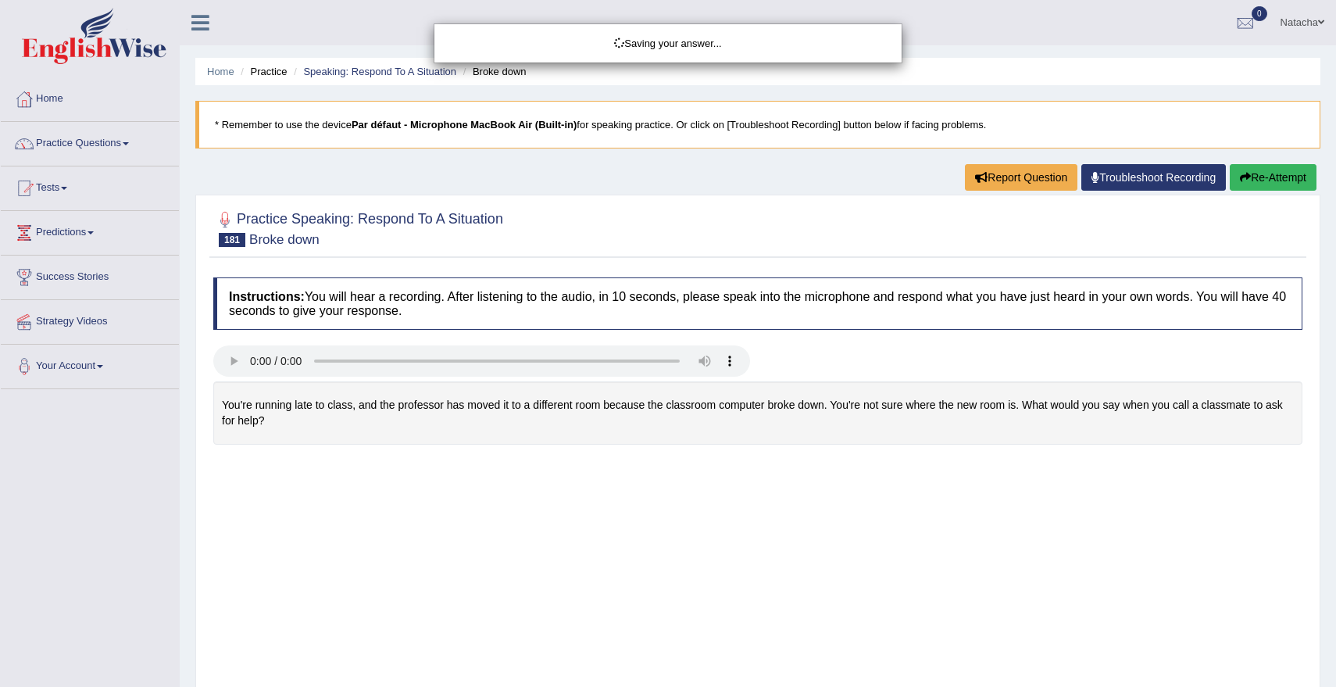
click at [996, 491] on div "Saving your answer..." at bounding box center [668, 343] width 1336 height 687
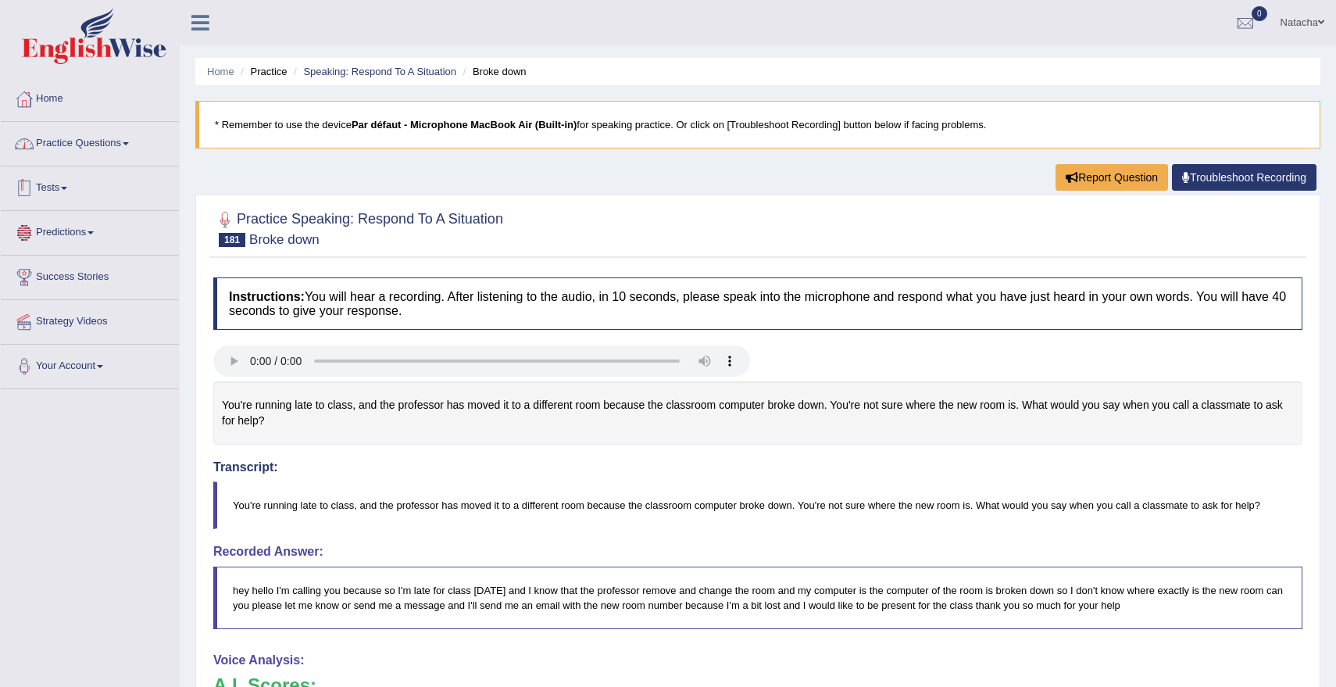
click at [123, 147] on link "Practice Questions" at bounding box center [90, 141] width 178 height 39
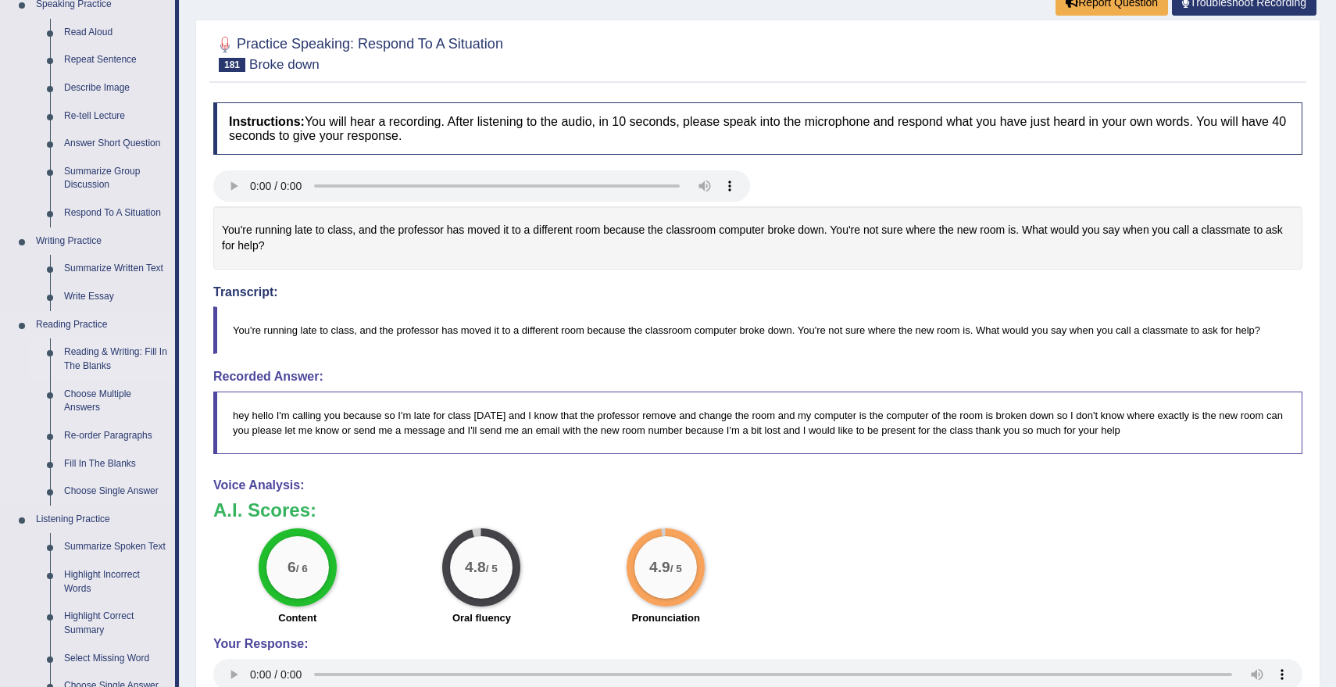
scroll to position [165, 0]
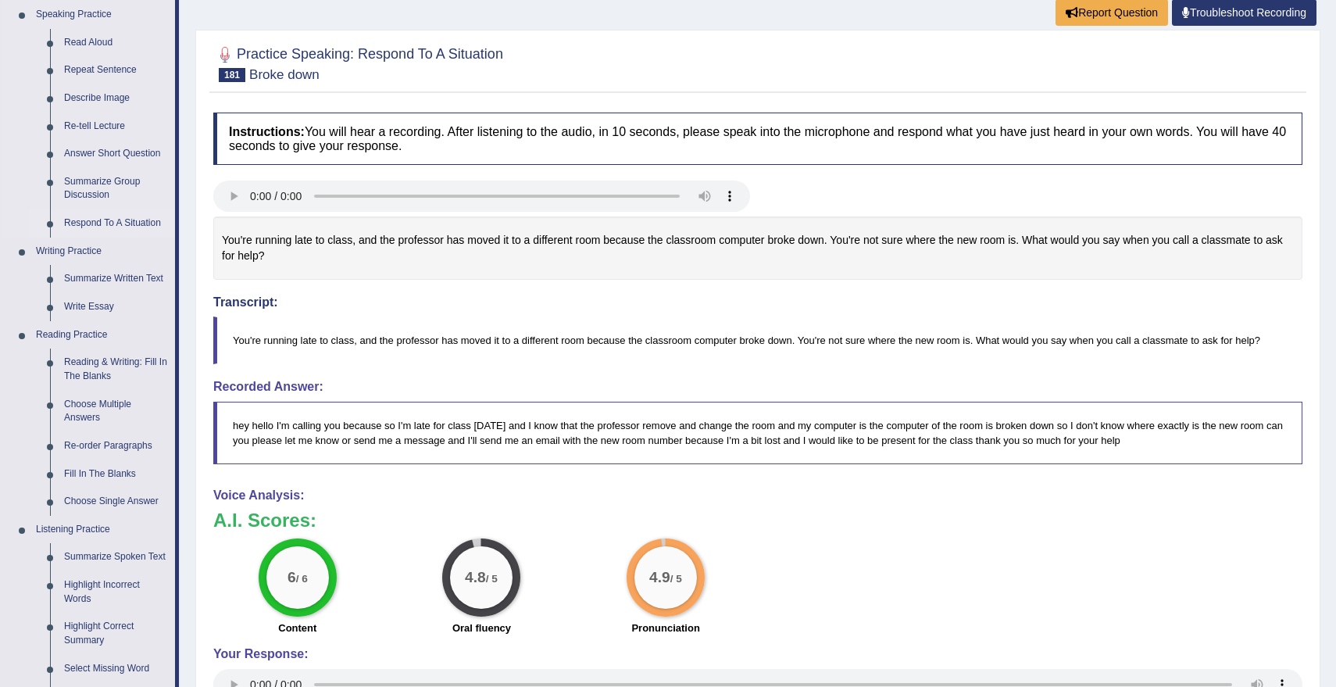
click at [144, 222] on link "Respond To A Situation" at bounding box center [116, 223] width 118 height 28
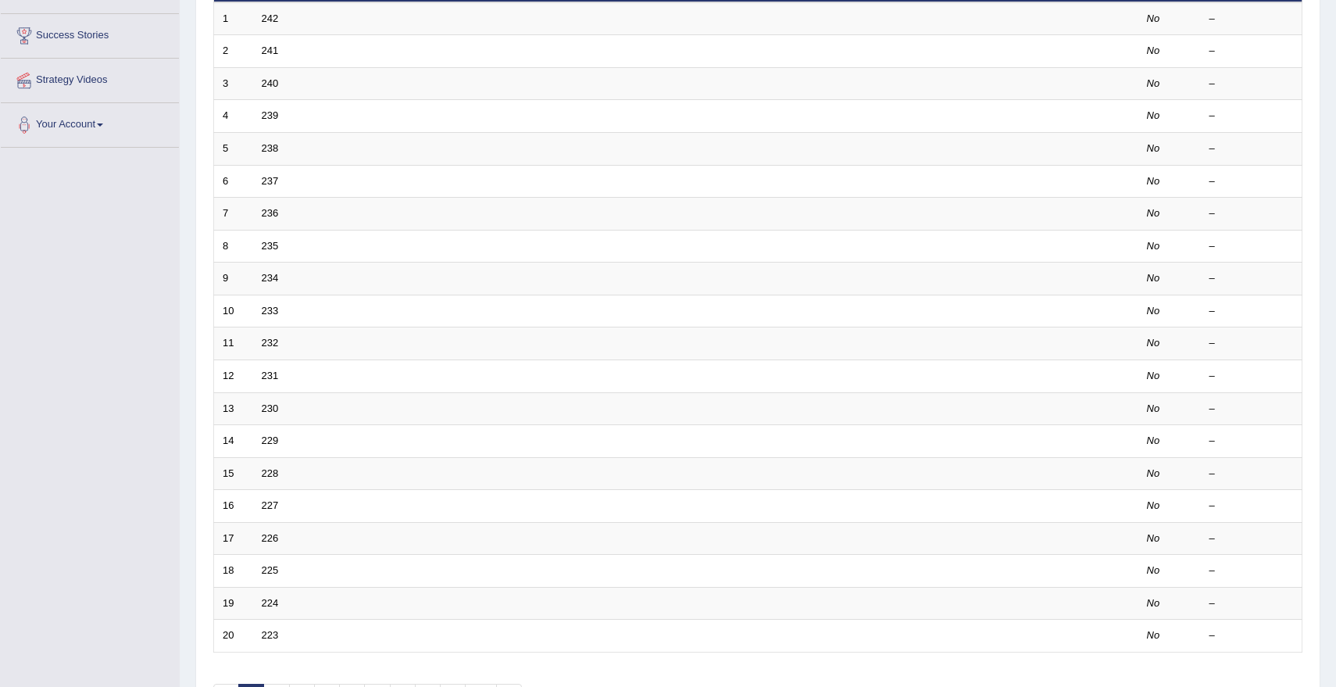
scroll to position [348, 0]
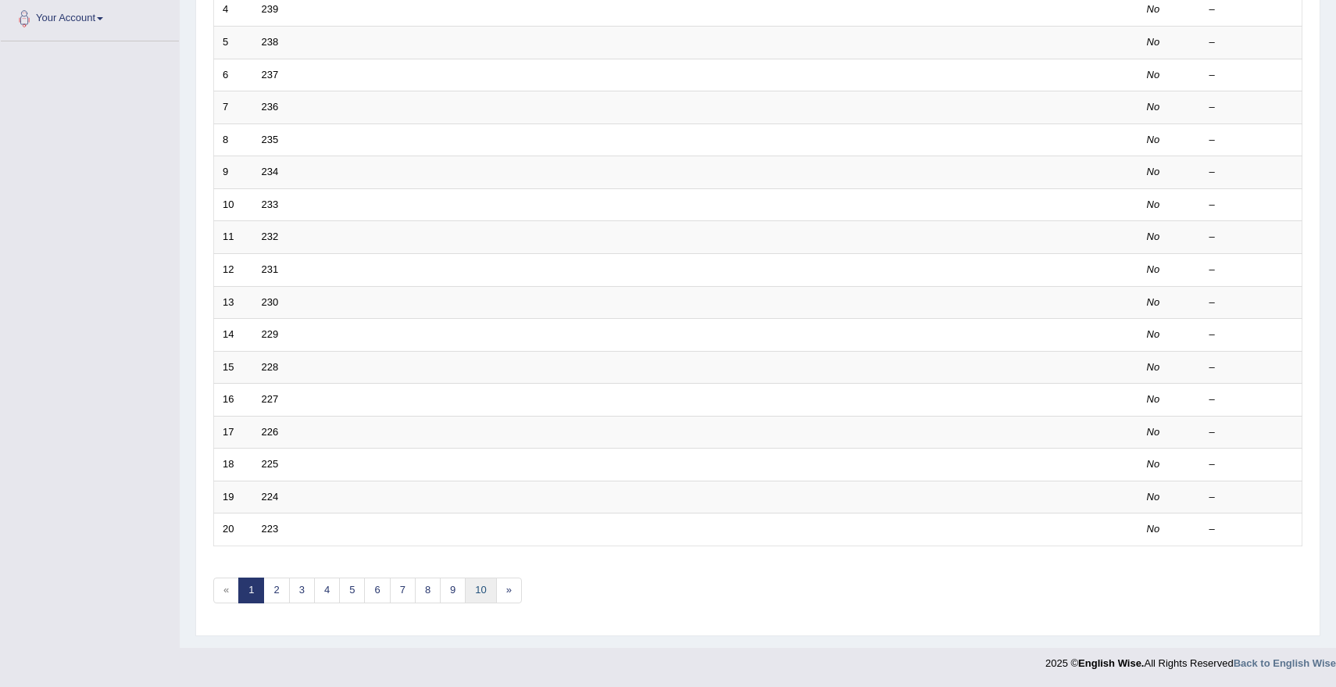
click at [480, 592] on link "10" at bounding box center [480, 590] width 31 height 26
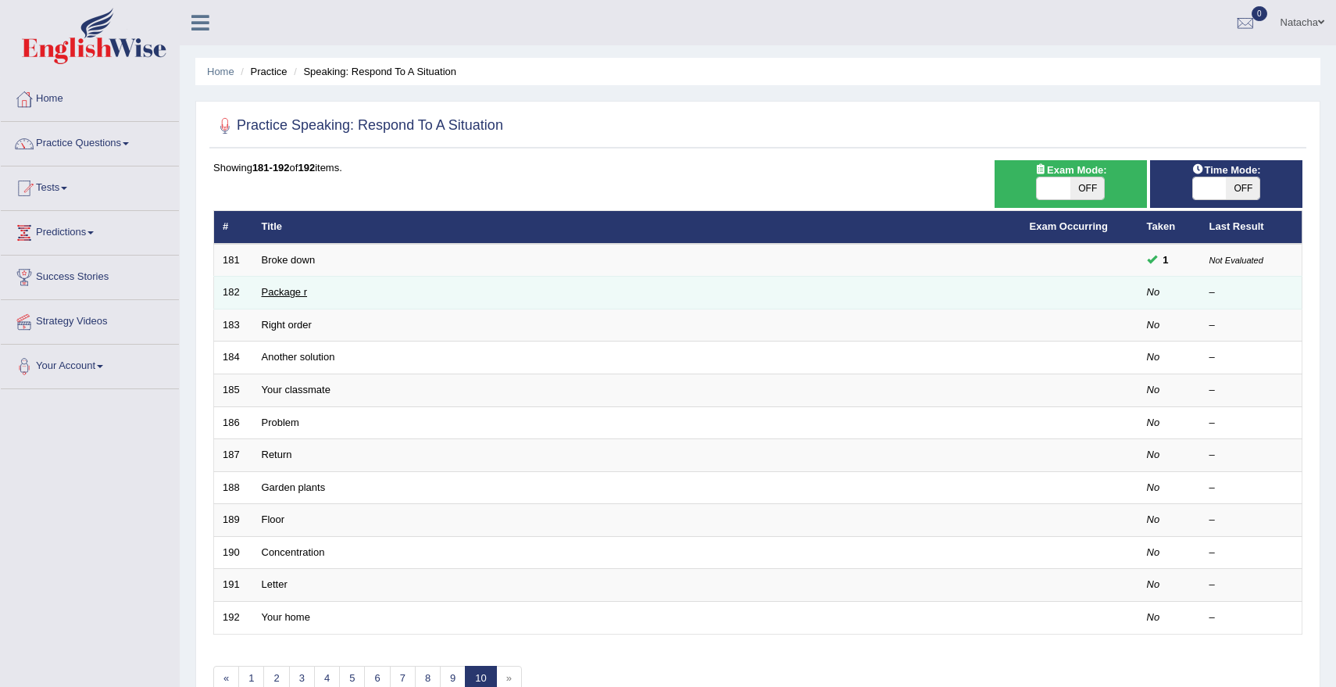
click at [272, 288] on link "Package r" at bounding box center [285, 292] width 46 height 12
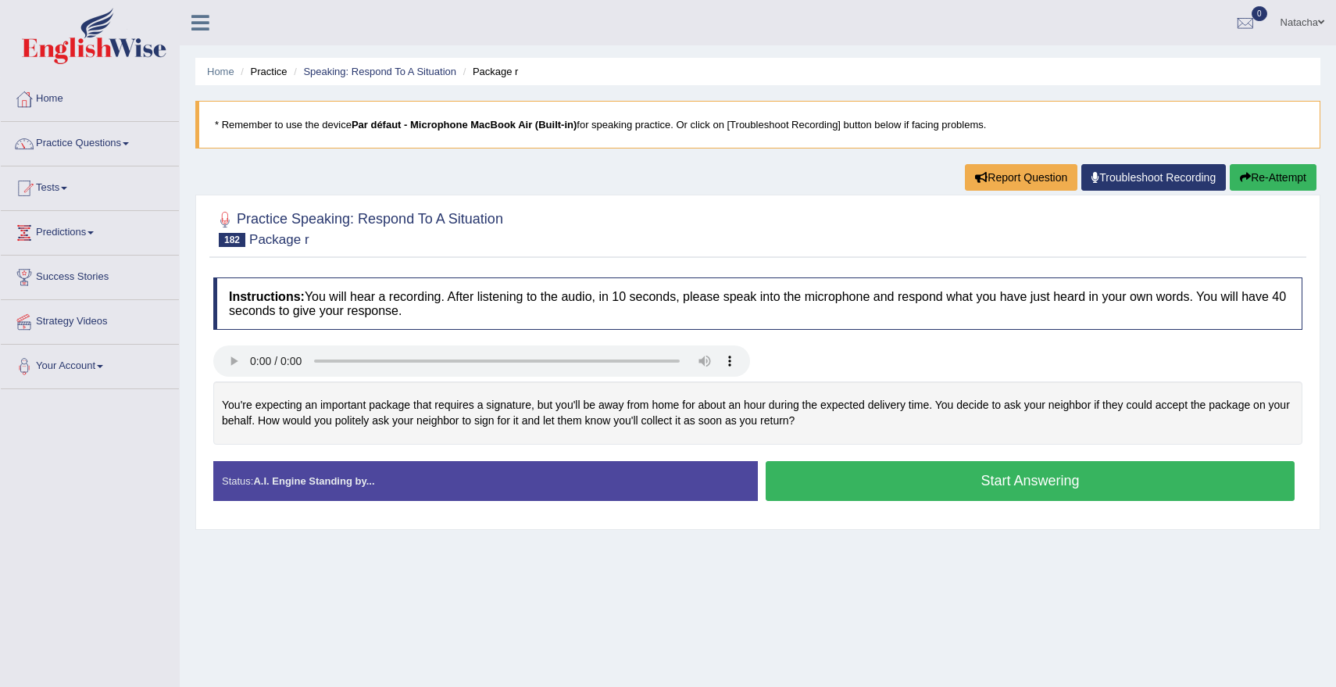
click at [882, 483] on button "Start Answering" at bounding box center [1029, 481] width 529 height 40
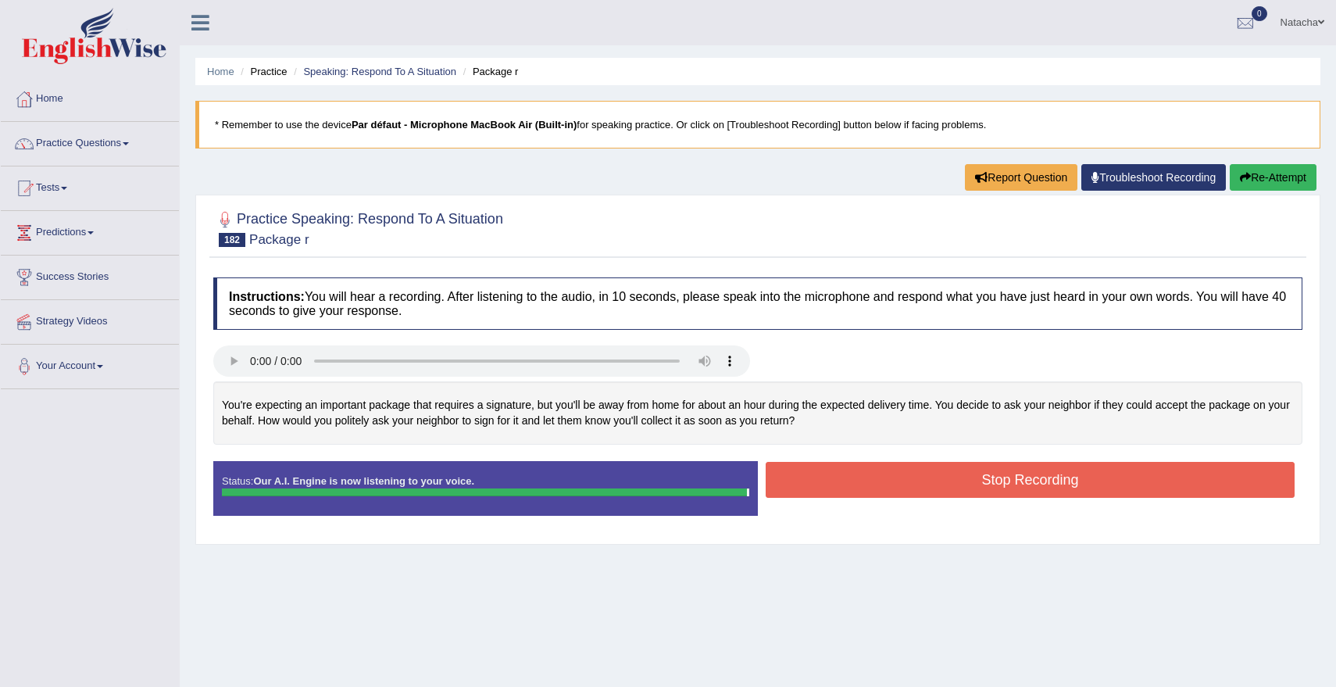
click at [882, 483] on div "Instructions: You will hear a recording. After listening to the audio, in 10 se…" at bounding box center [757, 402] width 1097 height 266
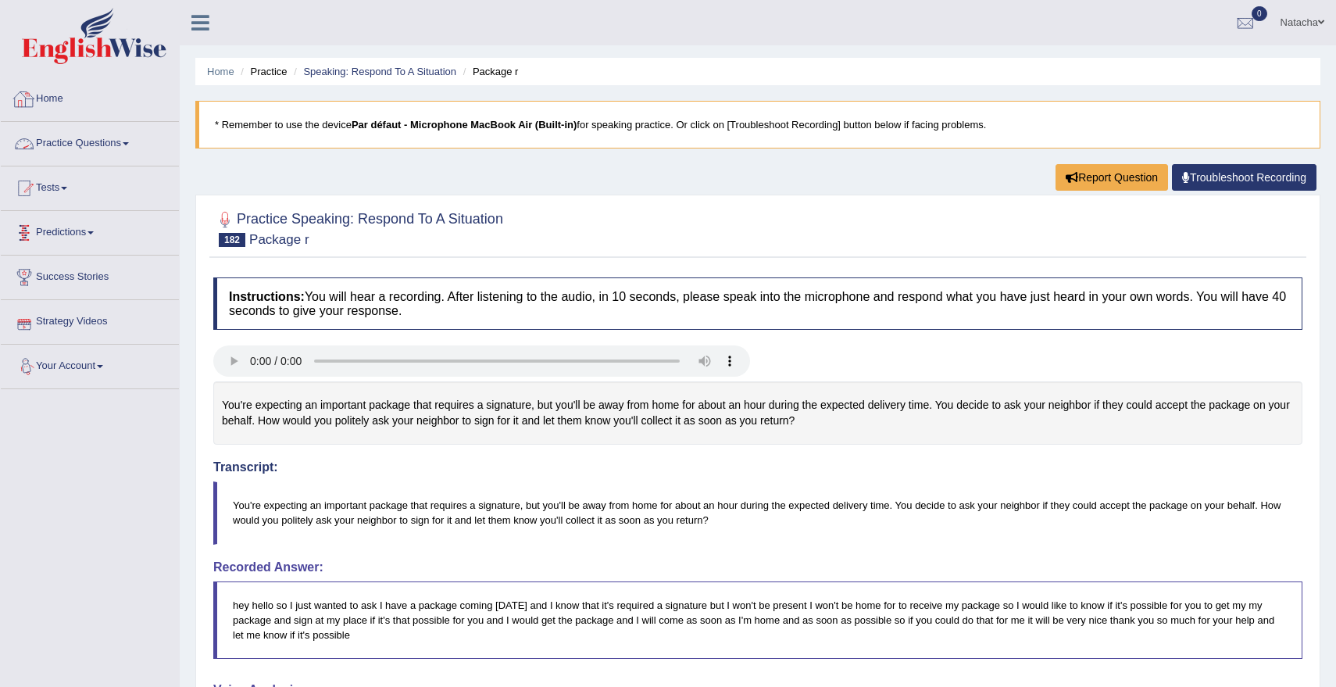
click at [119, 141] on link "Practice Questions" at bounding box center [90, 141] width 178 height 39
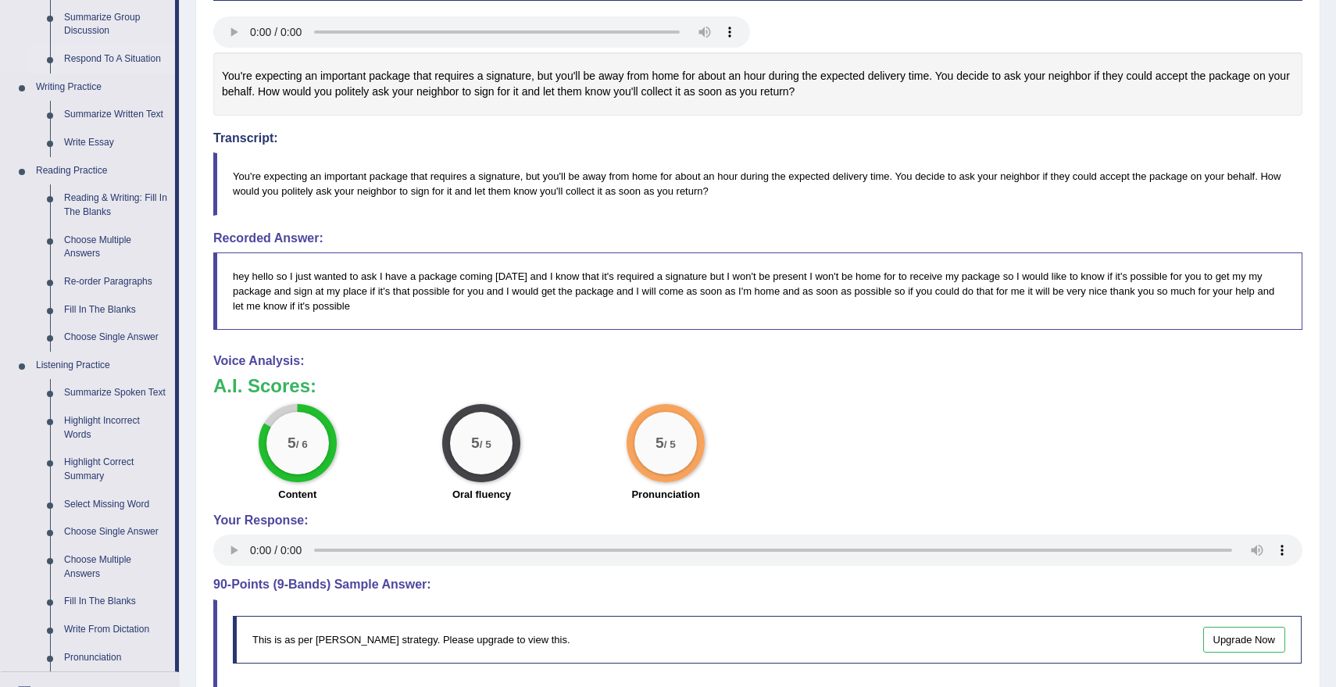
scroll to position [306, 0]
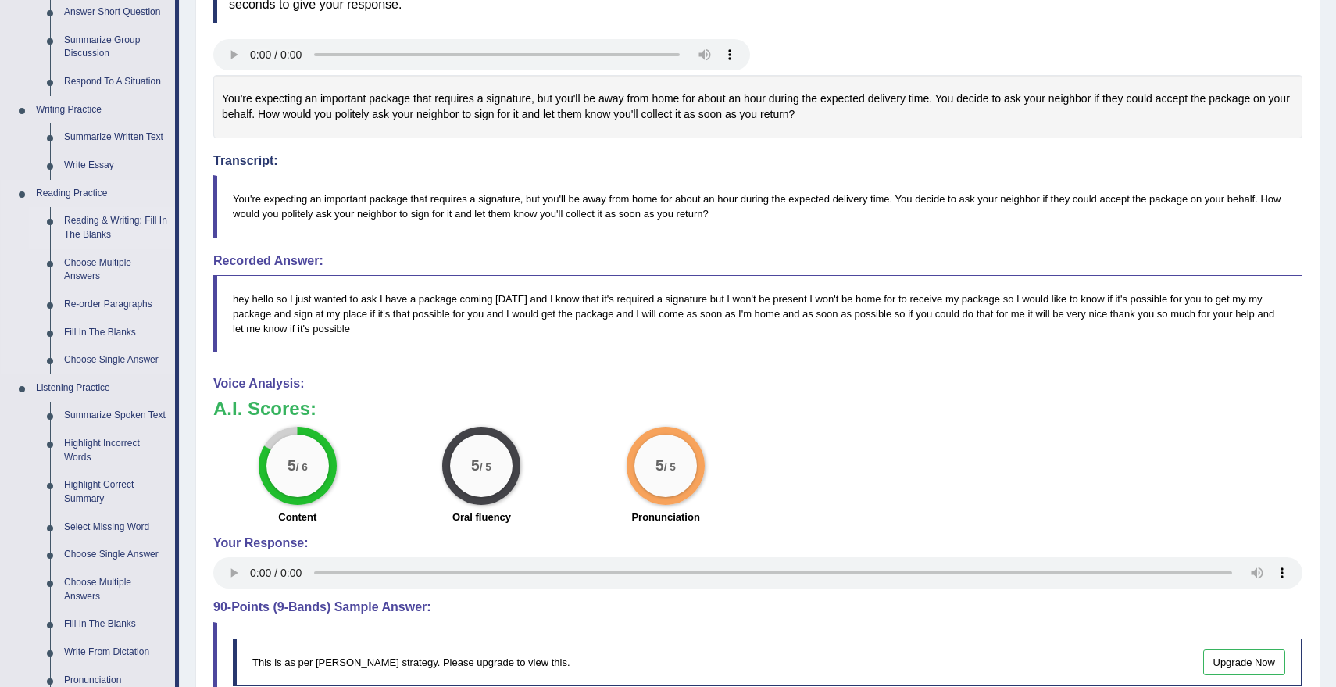
click at [133, 219] on link "Reading & Writing: Fill In The Blanks" at bounding box center [116, 227] width 118 height 41
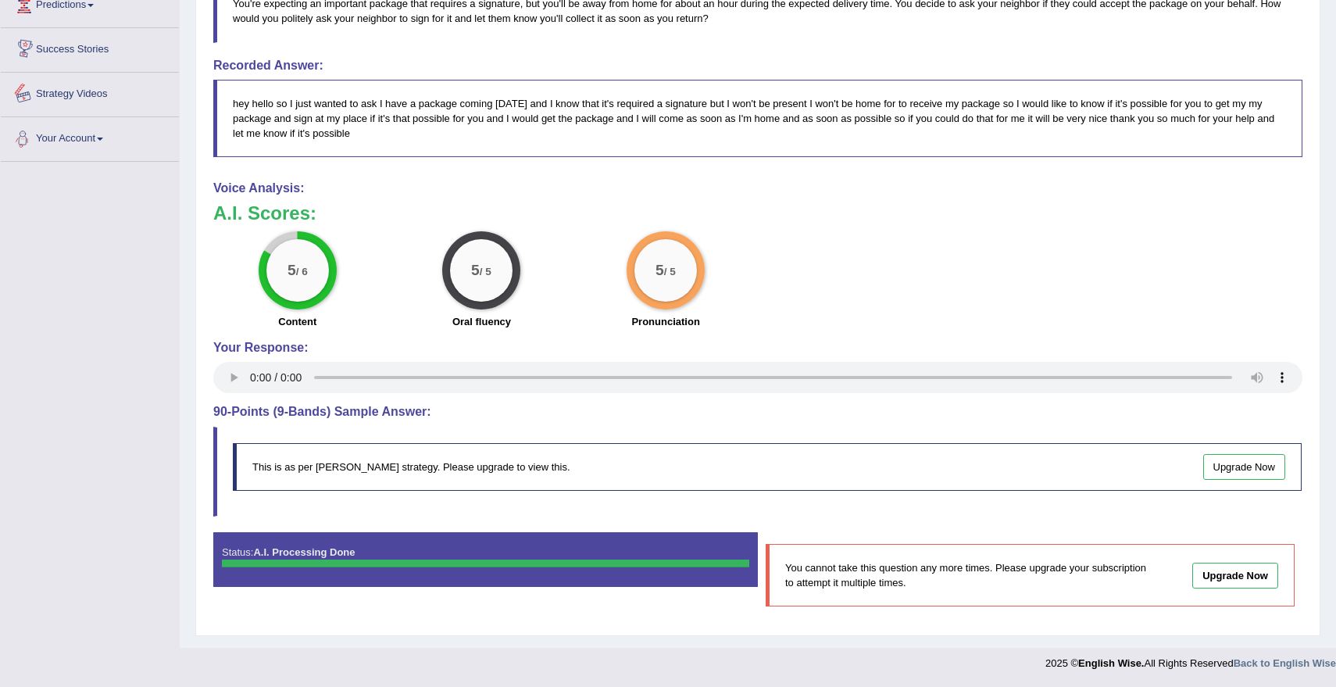
scroll to position [527, 0]
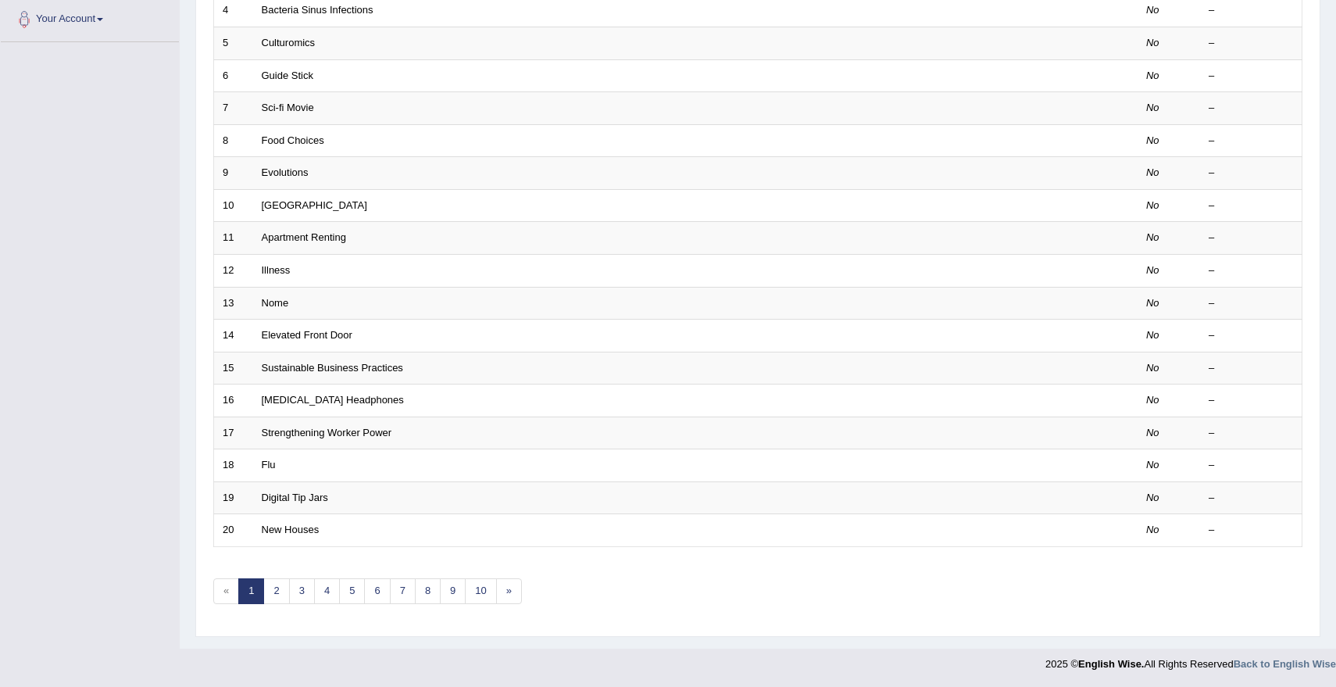
scroll to position [348, 0]
click at [481, 586] on link "10" at bounding box center [480, 590] width 31 height 26
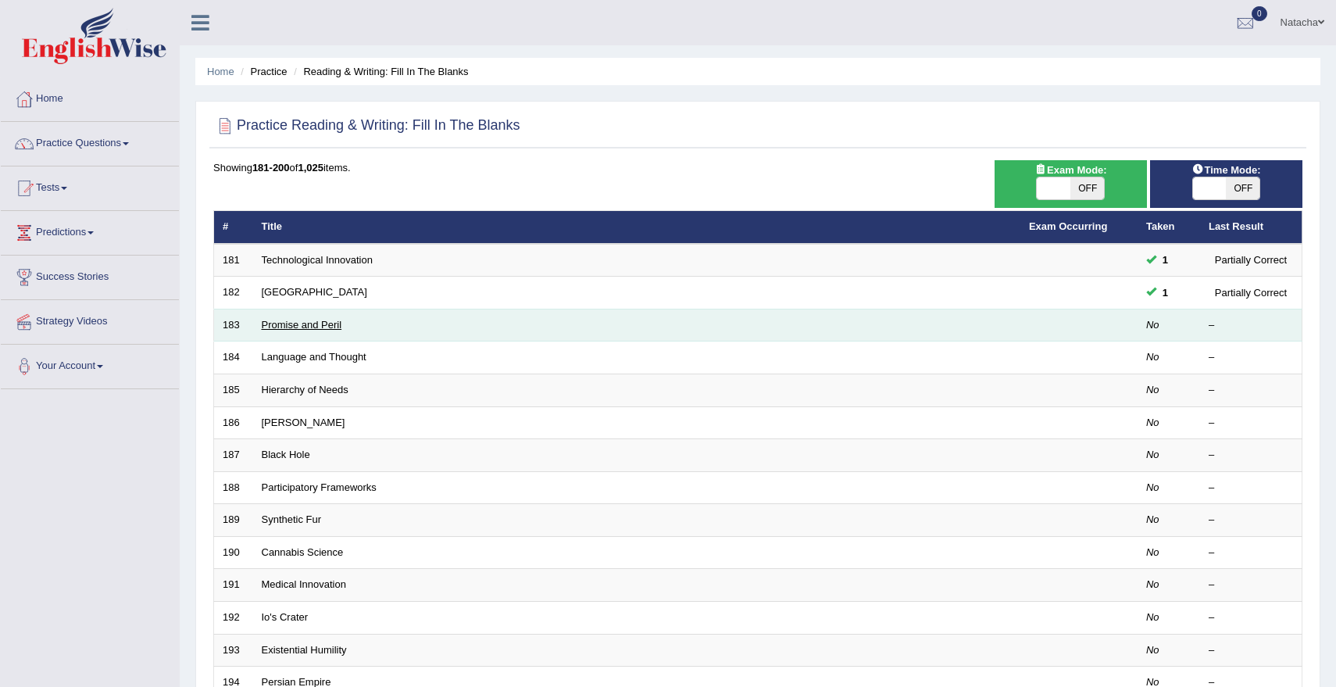
click at [293, 329] on link "Promise and Peril" at bounding box center [302, 325] width 80 height 12
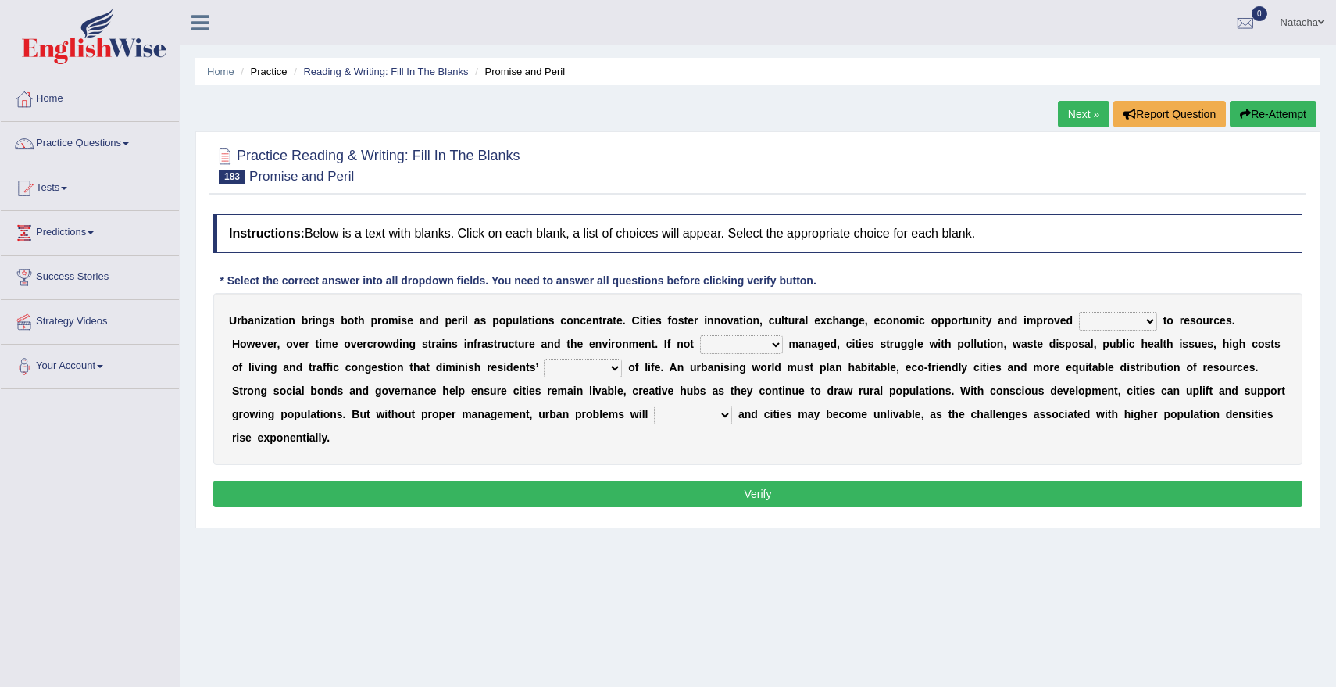
click at [1104, 320] on select "access intensity evaluation visibility" at bounding box center [1118, 321] width 78 height 19
select select "access"
click at [700, 348] on select "optically conversely reluctantly sustainably" at bounding box center [741, 344] width 83 height 19
select select "sustainably"
click at [700, 340] on select "optically conversely reluctantly sustainably" at bounding box center [741, 344] width 83 height 19
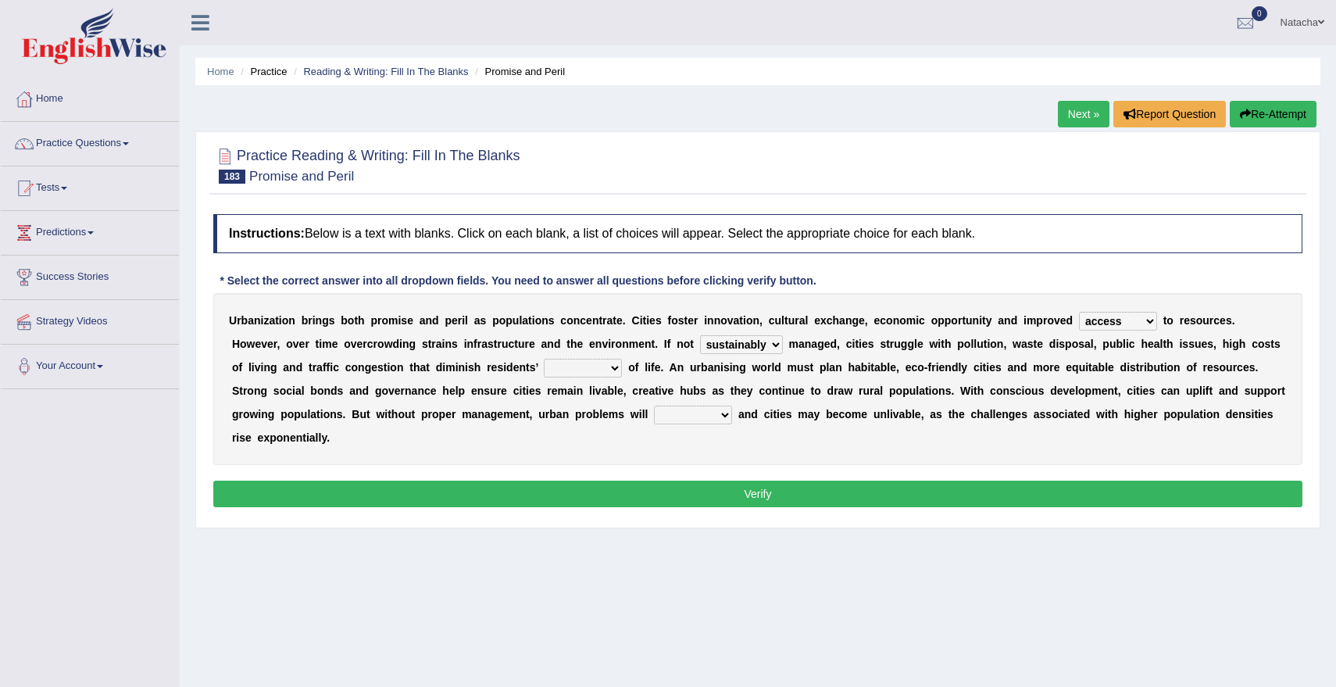
click at [544, 369] on select "quality design decline frequency" at bounding box center [583, 367] width 78 height 19
select select "quality"
click at [654, 416] on select "intensify resonate recover challenge" at bounding box center [693, 414] width 78 height 19
select select "intensify"
click at [829, 483] on button "Verify" at bounding box center [757, 493] width 1089 height 27
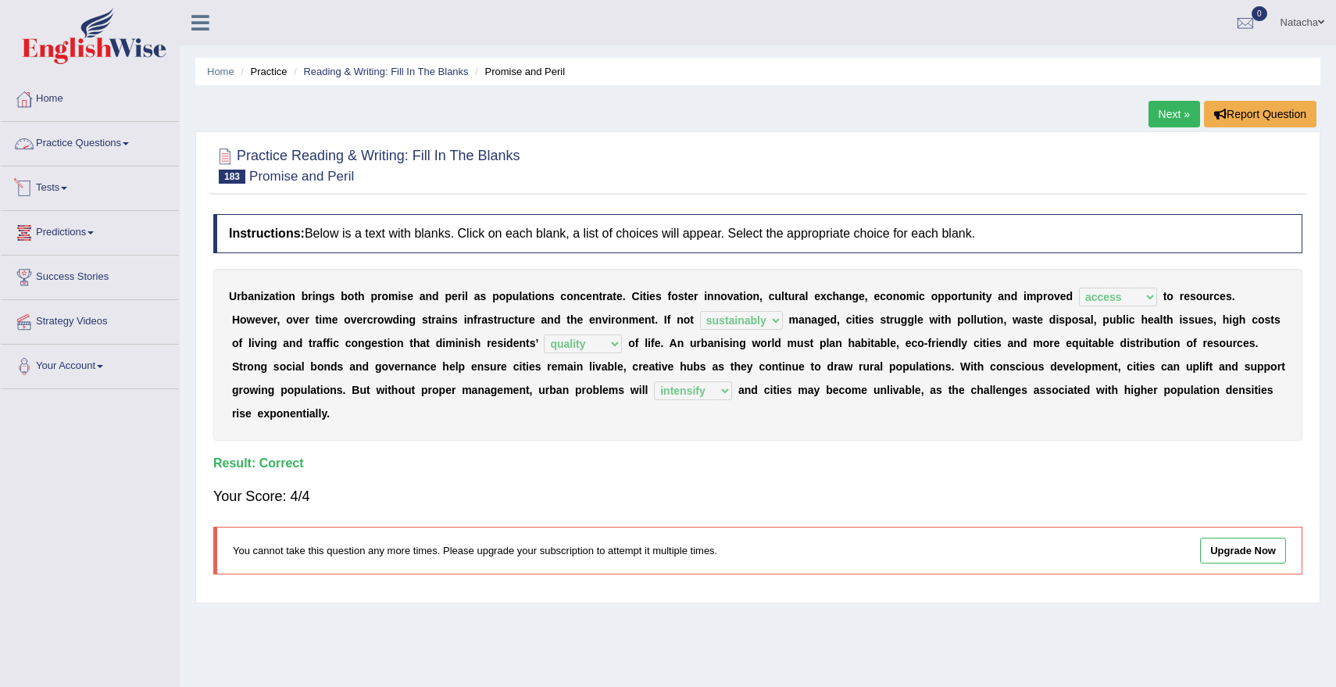
click at [105, 144] on link "Practice Questions" at bounding box center [90, 141] width 178 height 39
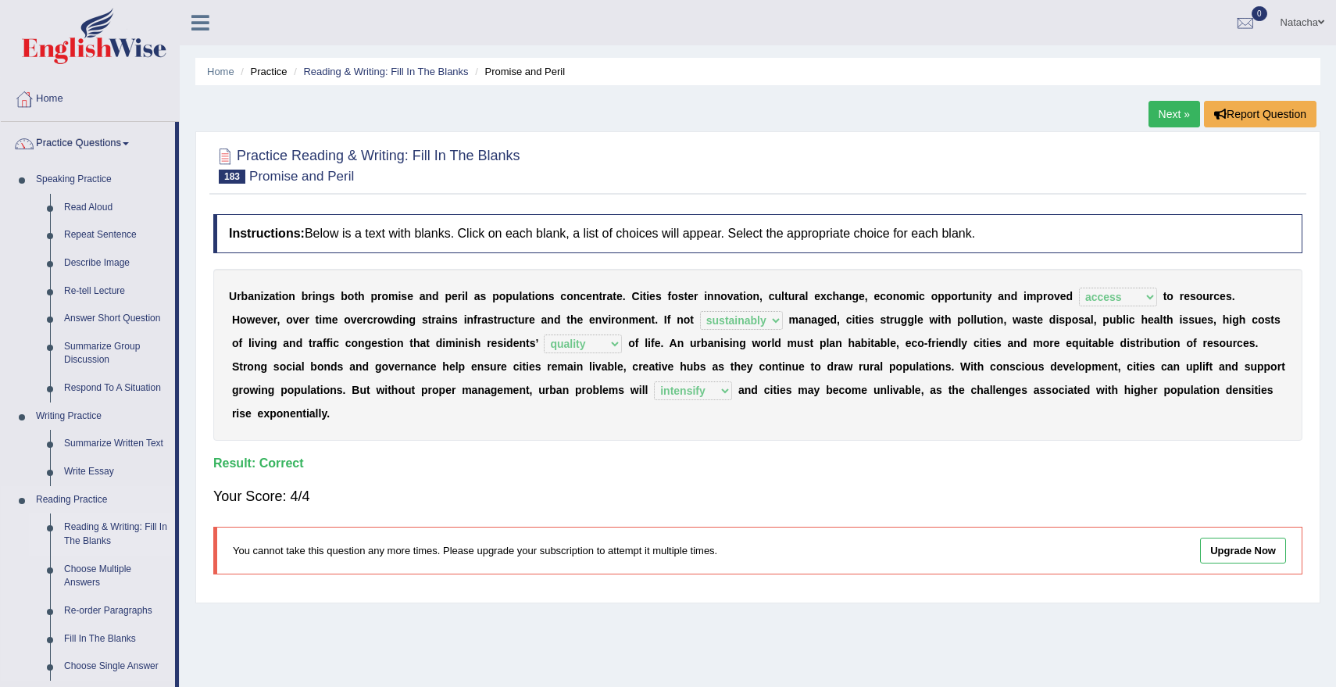
click at [104, 527] on link "Reading & Writing: Fill In The Blanks" at bounding box center [116, 533] width 118 height 41
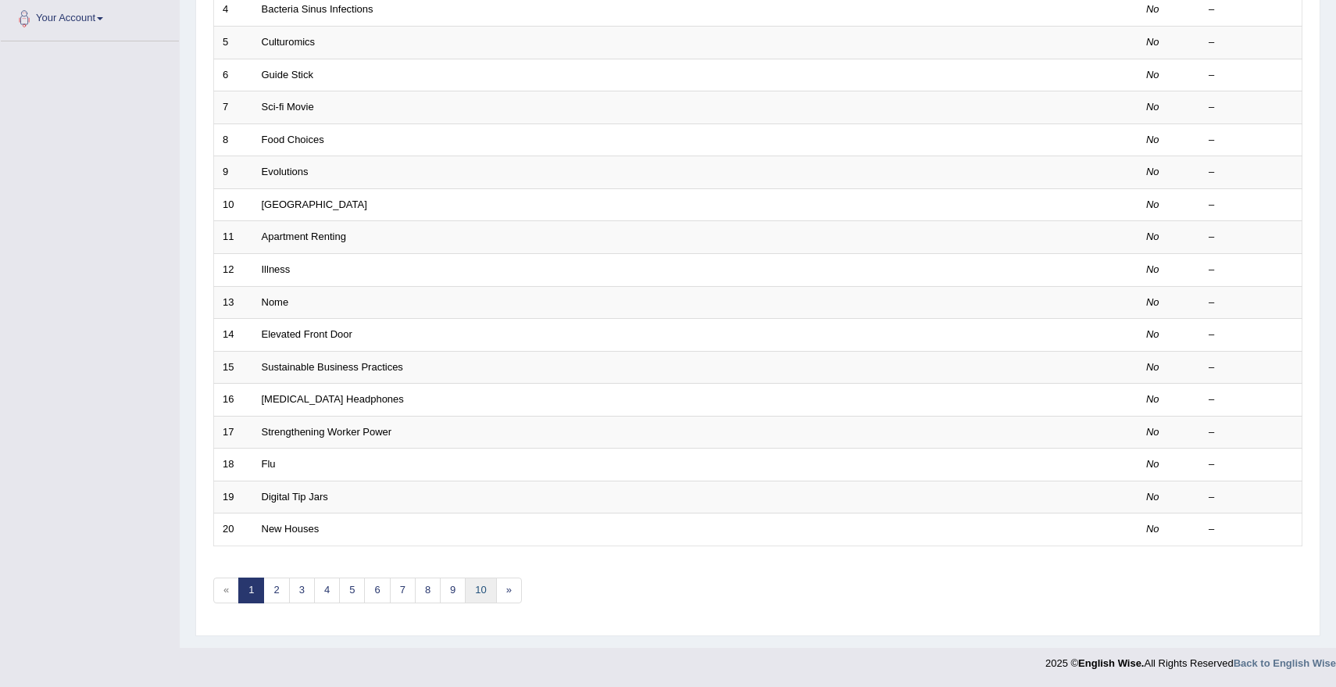
click at [476, 589] on link "10" at bounding box center [480, 590] width 31 height 26
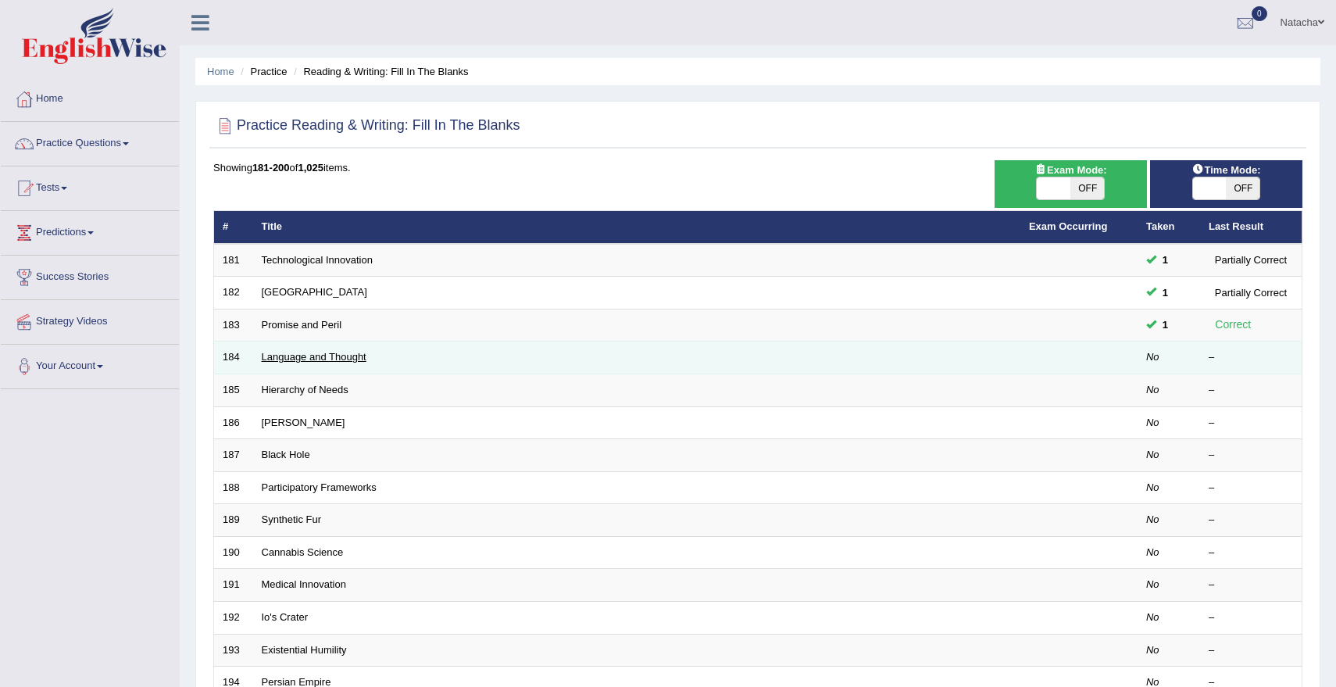
click at [301, 357] on link "Language and Thought" at bounding box center [314, 357] width 105 height 12
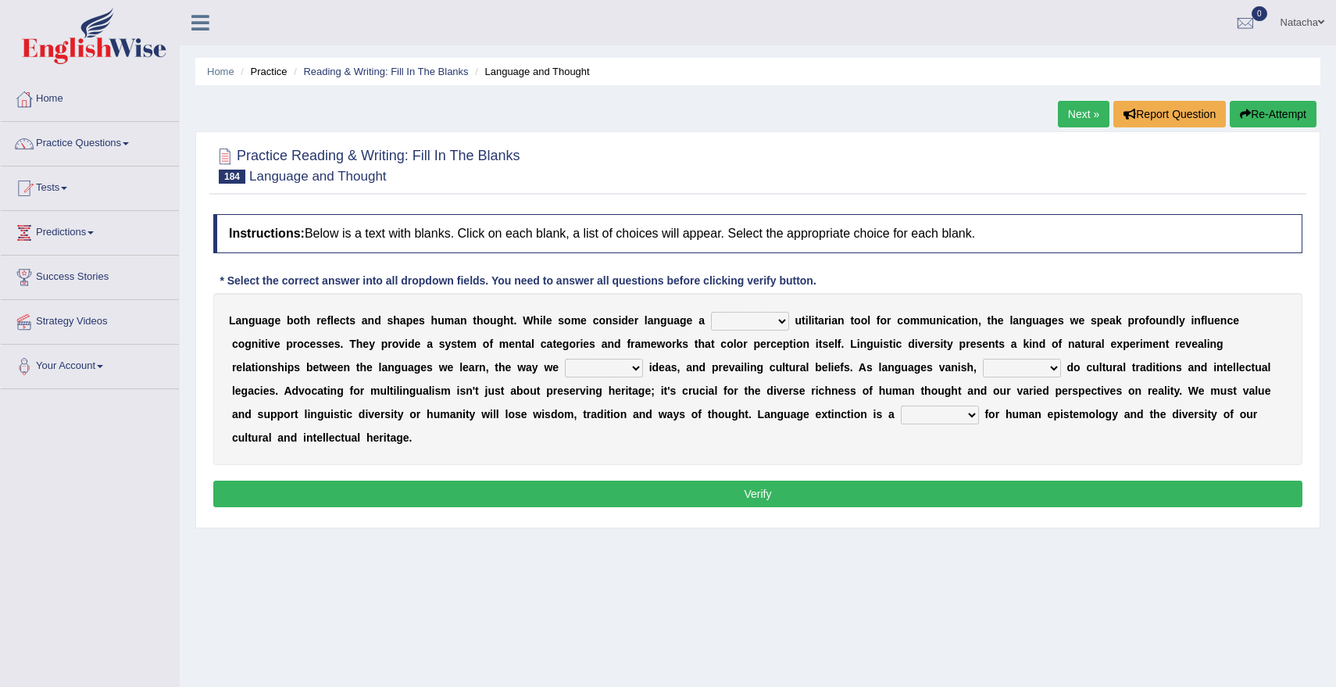
click at [742, 325] on select "purely correctly strongly gently" at bounding box center [750, 321] width 78 height 19
click at [765, 314] on select "purely correctly strongly gently" at bounding box center [750, 321] width 78 height 19
select select "gently"
click at [594, 369] on select "condense verify construct retain" at bounding box center [604, 367] width 78 height 19
select select "condense"
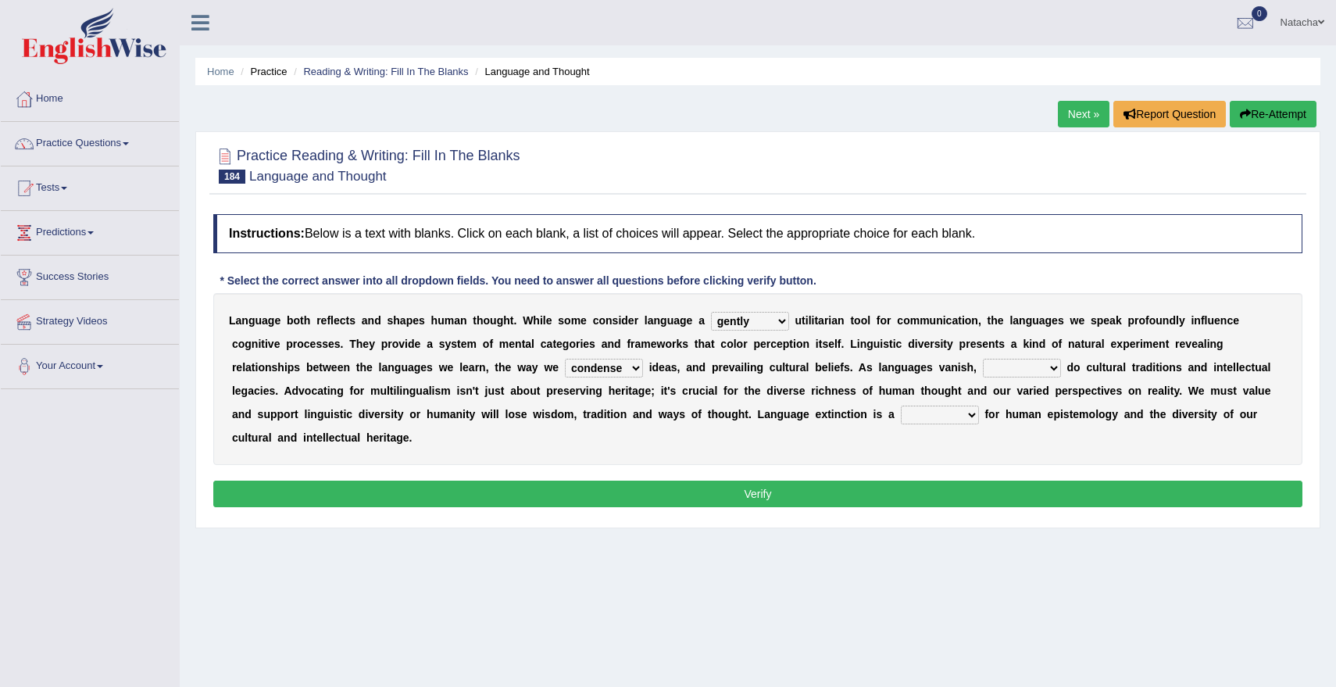
click at [989, 368] on select "so neither often either" at bounding box center [1021, 367] width 78 height 19
select select "either"
click at [938, 415] on select "catalyst target loss route" at bounding box center [939, 414] width 78 height 19
select select "loss"
click at [826, 498] on button "Verify" at bounding box center [757, 493] width 1089 height 27
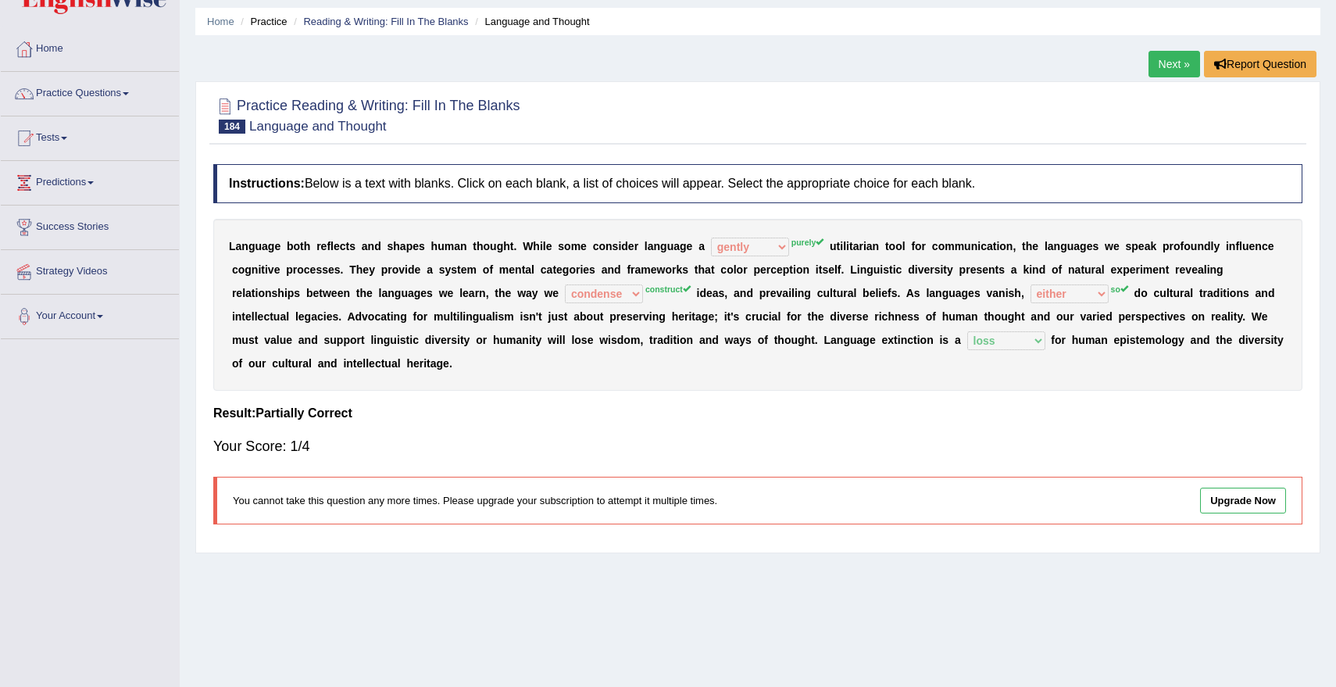
scroll to position [38, 0]
